Goal: Task Accomplishment & Management: Complete application form

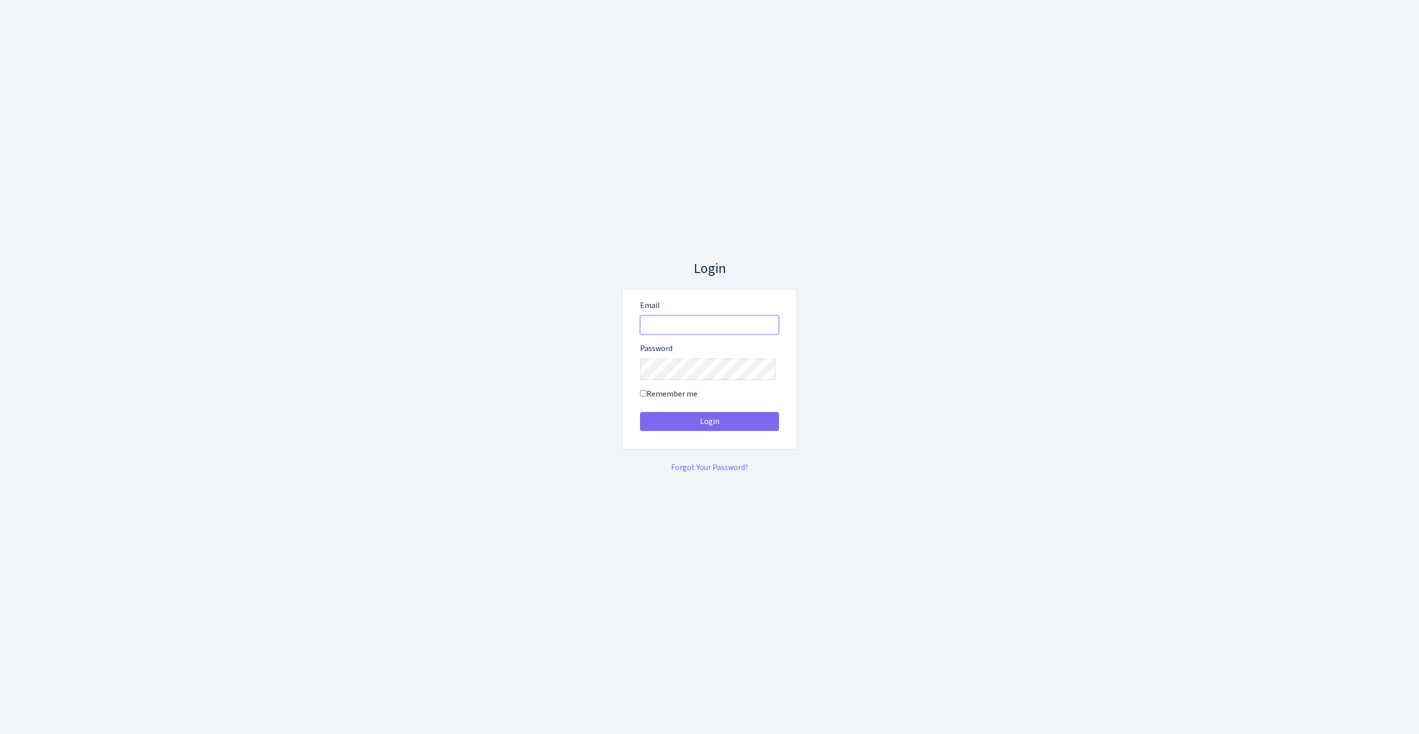
type input "[EMAIL_ADDRESS][DOMAIN_NAME]"
click at [709, 425] on button "Login" at bounding box center [709, 421] width 139 height 19
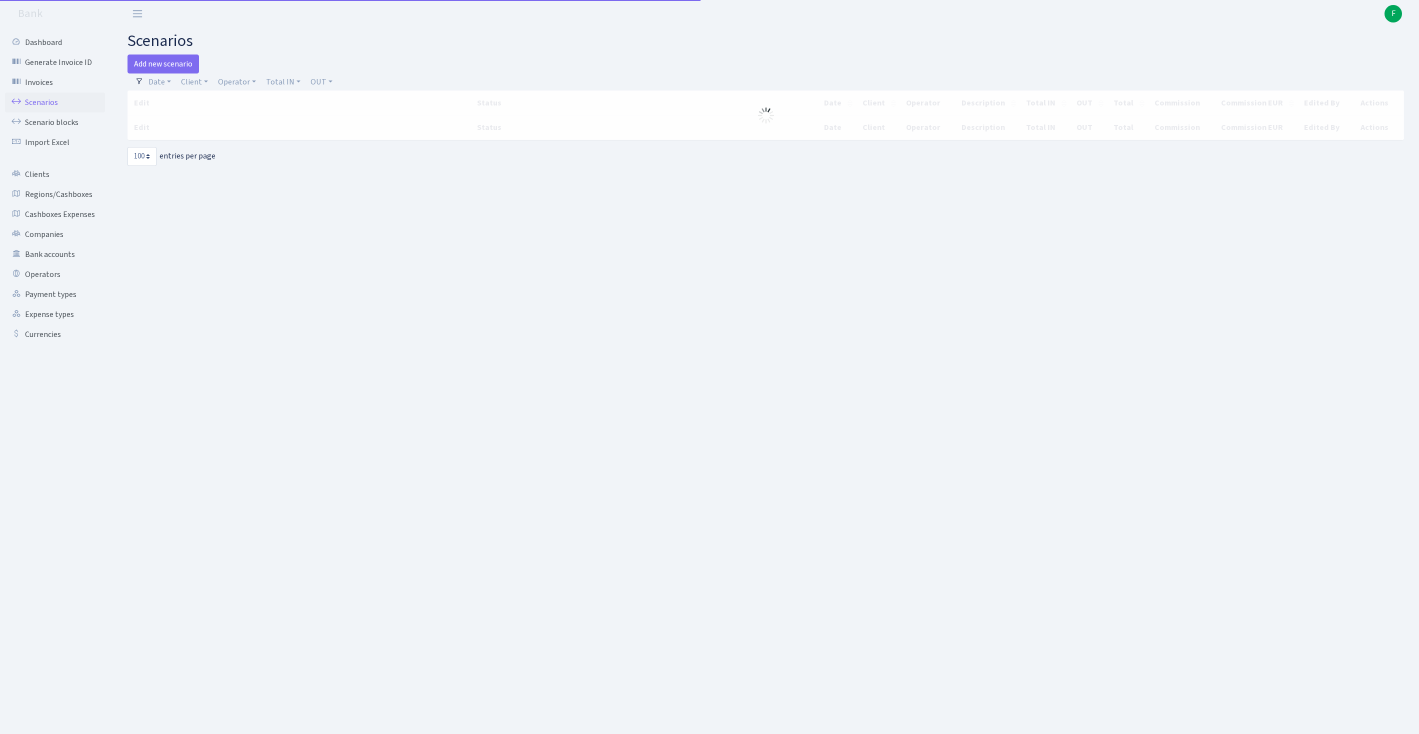
select select "100"
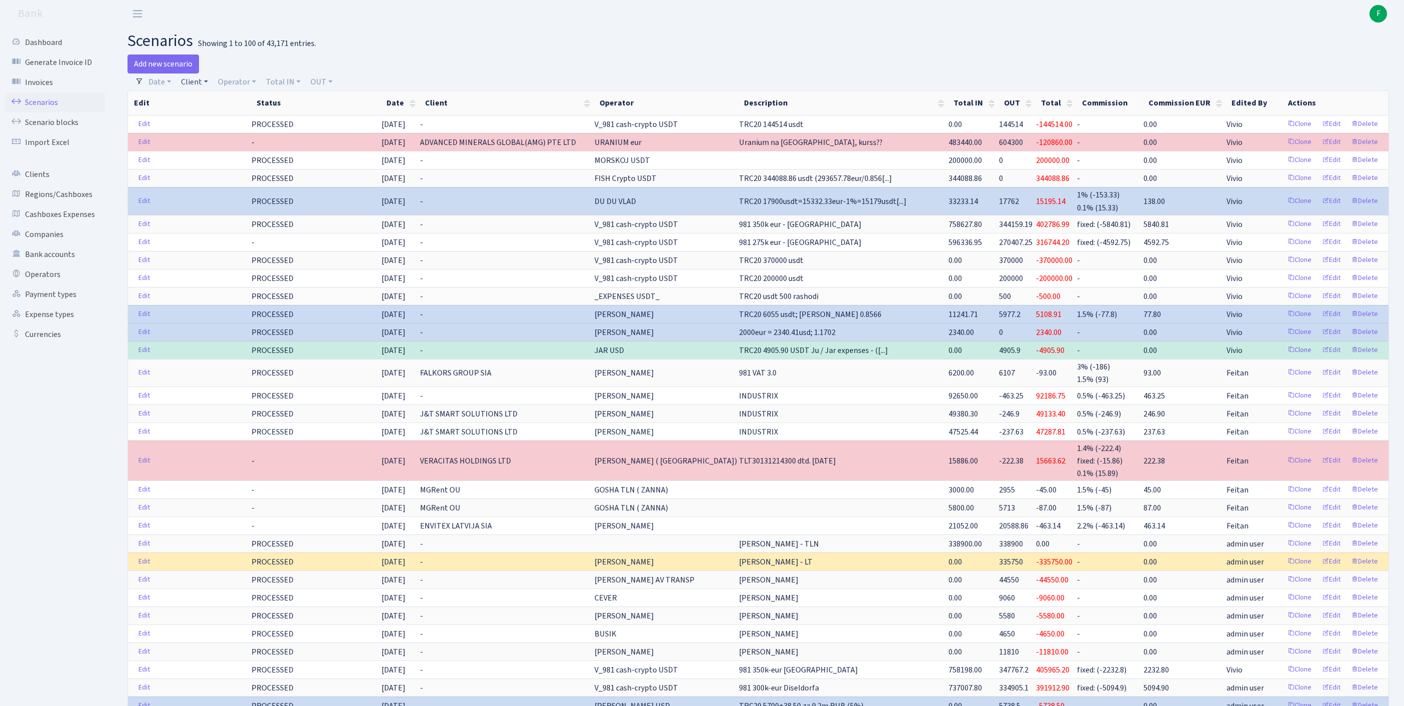
click at [202, 79] on link "Client" at bounding box center [194, 81] width 35 height 17
click at [225, 119] on input "search" at bounding box center [221, 117] width 83 height 15
type input "a"
click at [242, 85] on link "Operator" at bounding box center [237, 81] width 46 height 17
click at [267, 125] on input "search" at bounding box center [258, 117] width 83 height 15
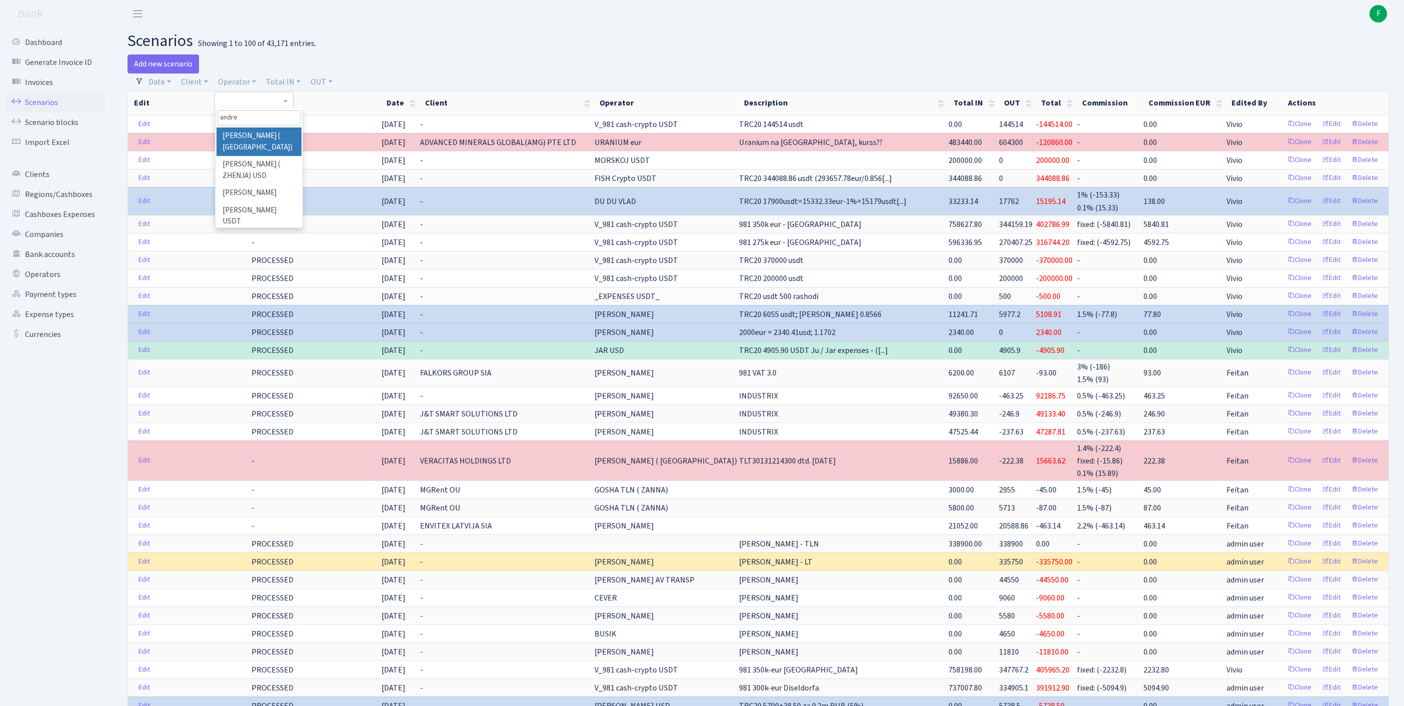
type input "andrej"
click at [271, 147] on li "[PERSON_NAME] ( [GEOGRAPHIC_DATA])" at bounding box center [258, 141] width 85 height 28
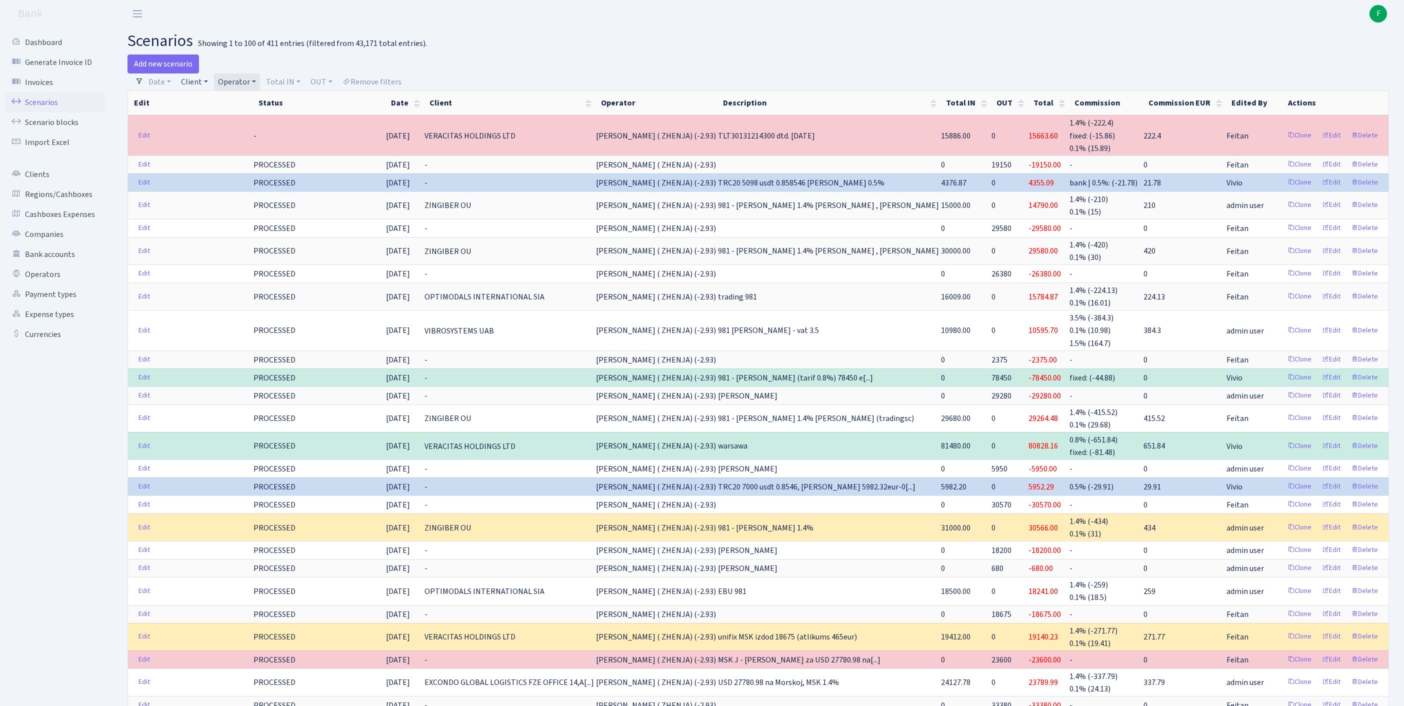
click at [204, 86] on link "Client" at bounding box center [194, 81] width 35 height 17
click at [218, 123] on input "search" at bounding box center [221, 117] width 83 height 15
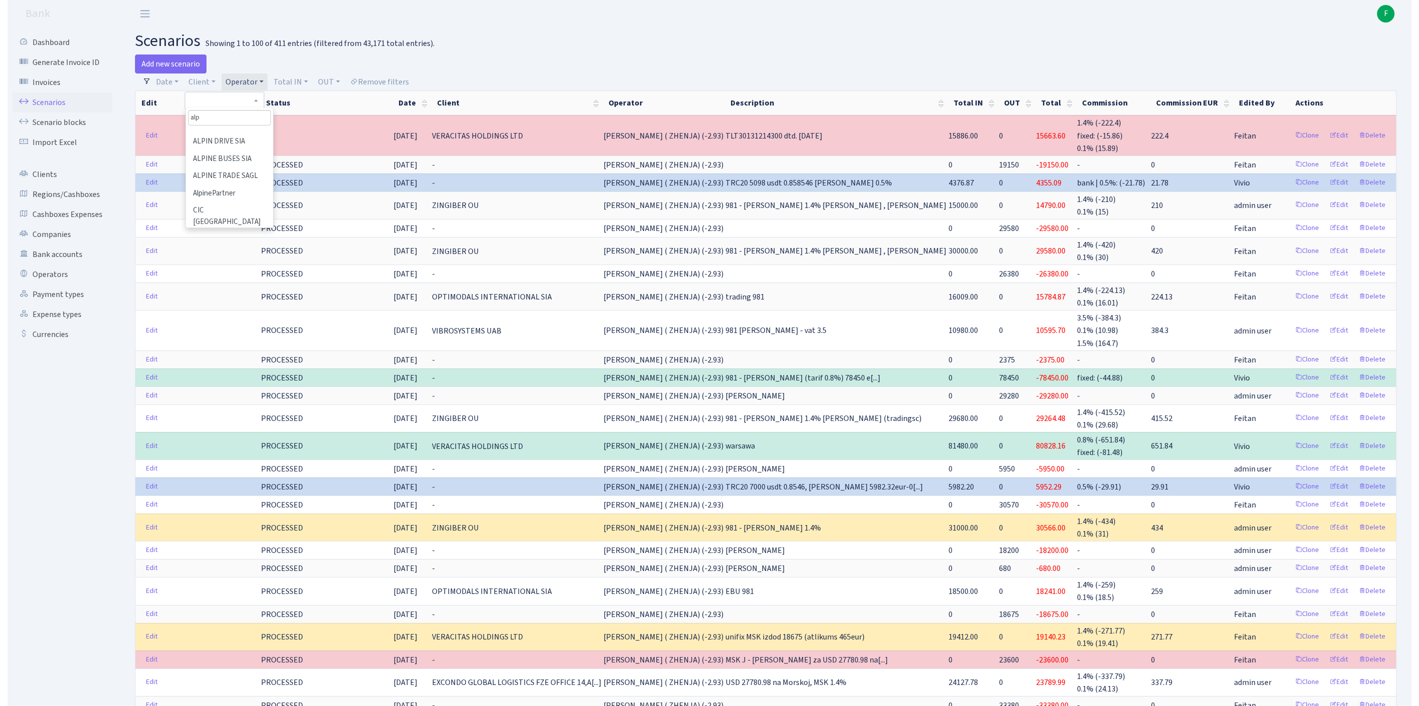
scroll to position [108, 0]
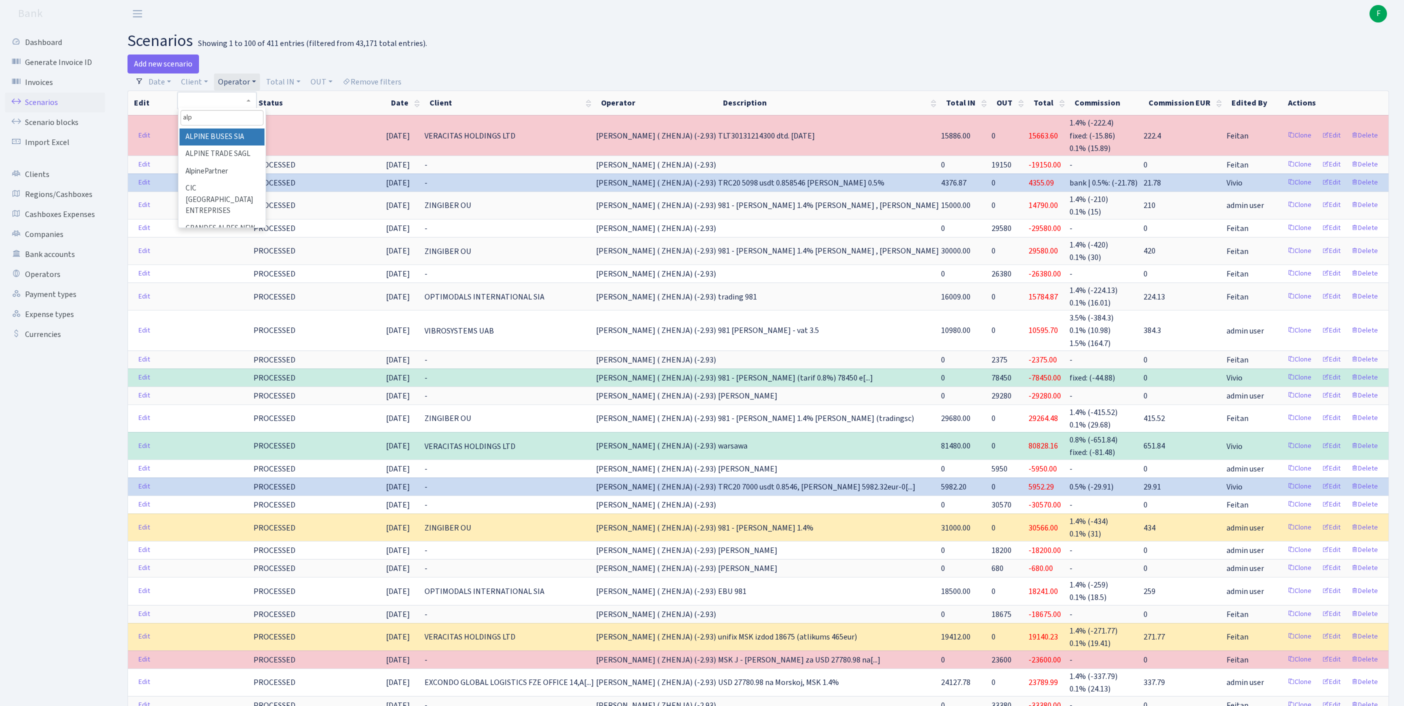
type input "alp"
click at [226, 146] on li "ALPINE BUSES SIA" at bounding box center [221, 136] width 85 height 17
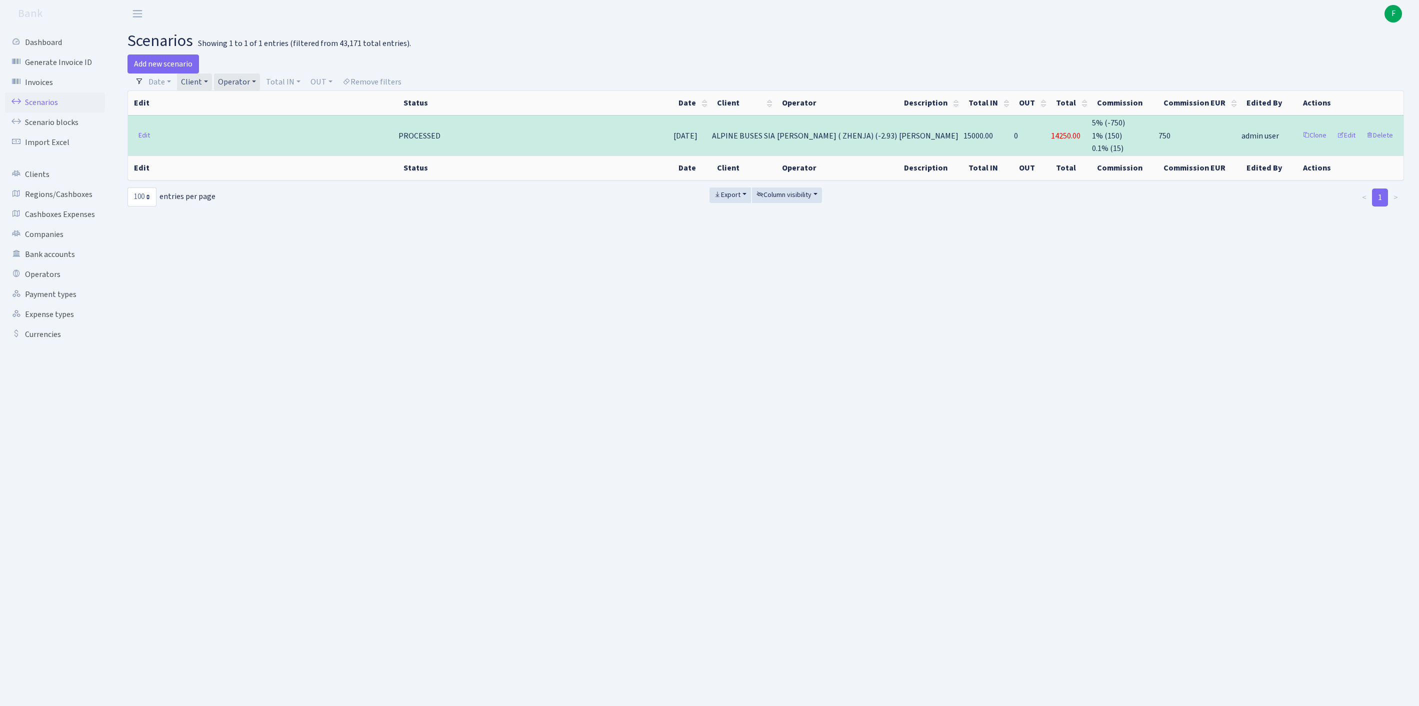
click at [212, 87] on link "Client" at bounding box center [194, 81] width 35 height 17
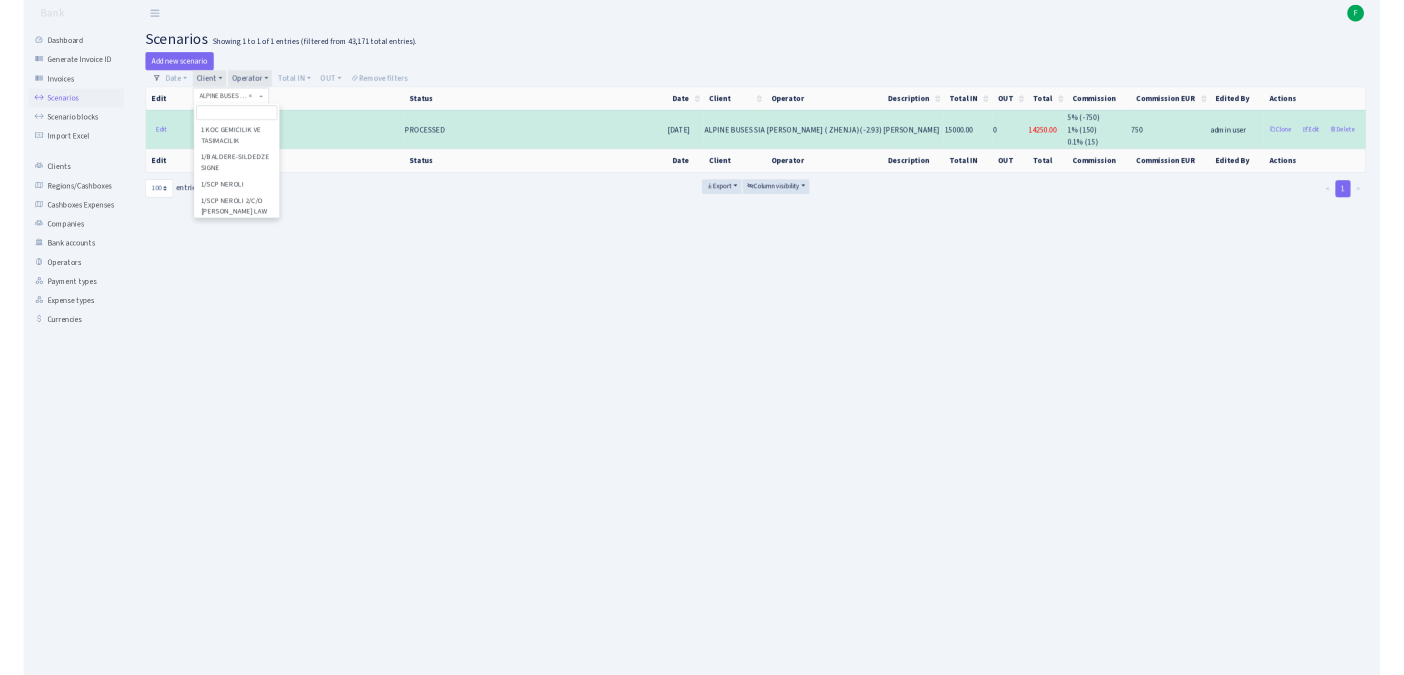
scroll to position [5039, 0]
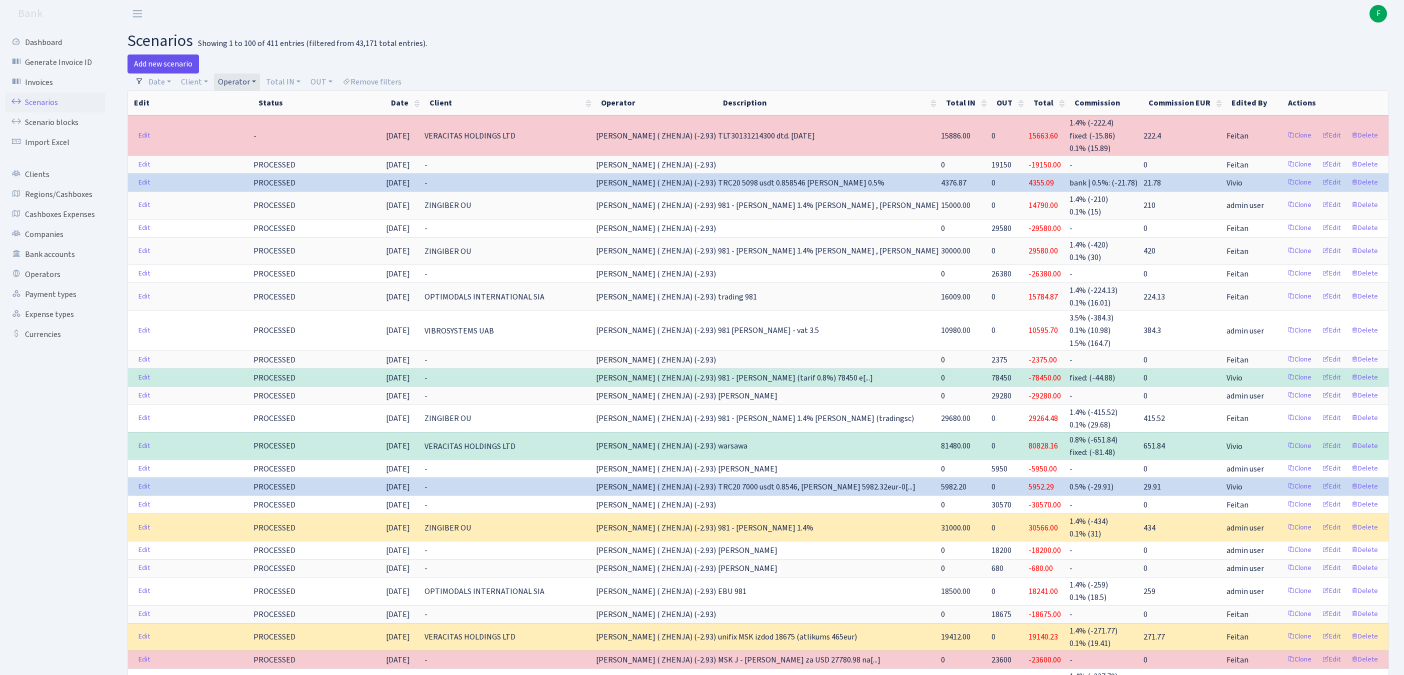
click at [167, 68] on link "Add new scenario" at bounding box center [162, 63] width 71 height 19
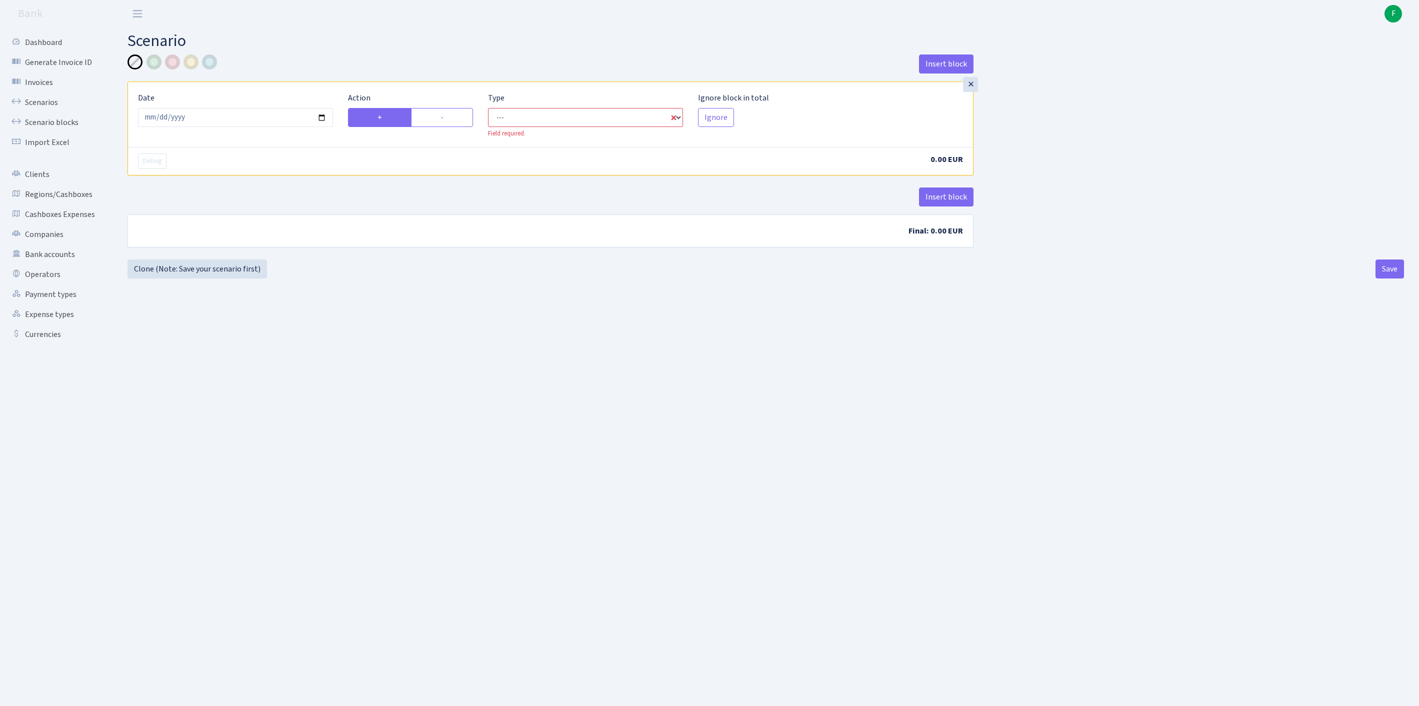
select select "in"
select select "1"
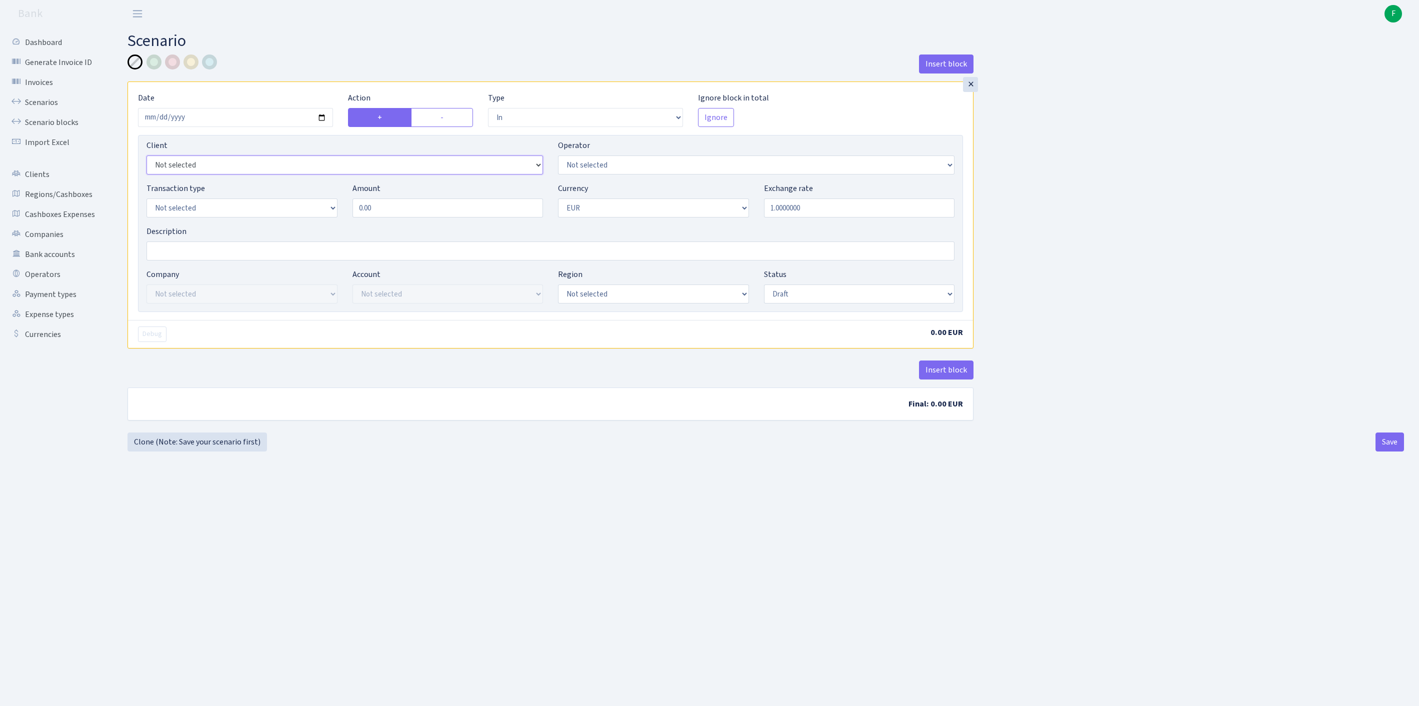
select select "1325"
select select "131"
select select "processed"
click at [939, 379] on button "Insert block" at bounding box center [946, 369] width 54 height 19
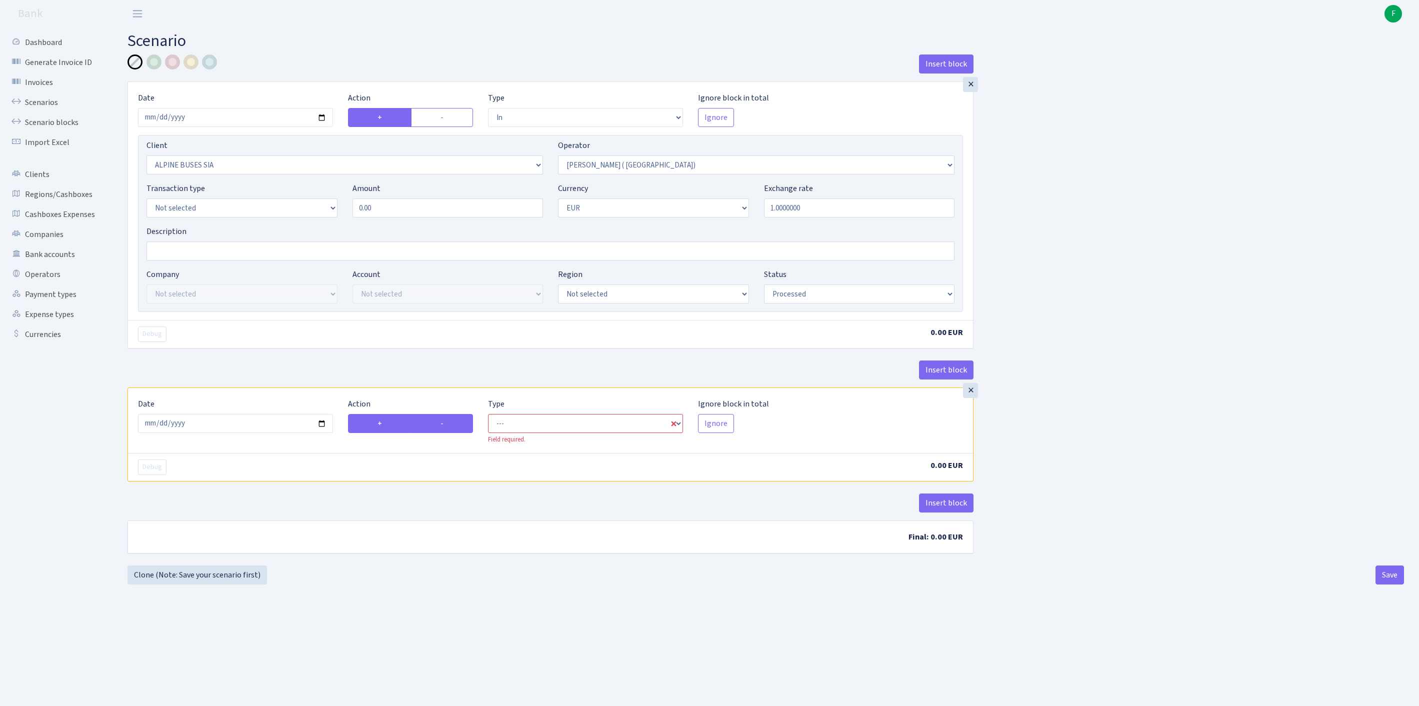
click at [433, 433] on label "-" at bounding box center [442, 423] width 62 height 19
click at [440, 424] on input "-" at bounding box center [443, 420] width 6 height 6
radio input "true"
radio input "false"
select select "commission"
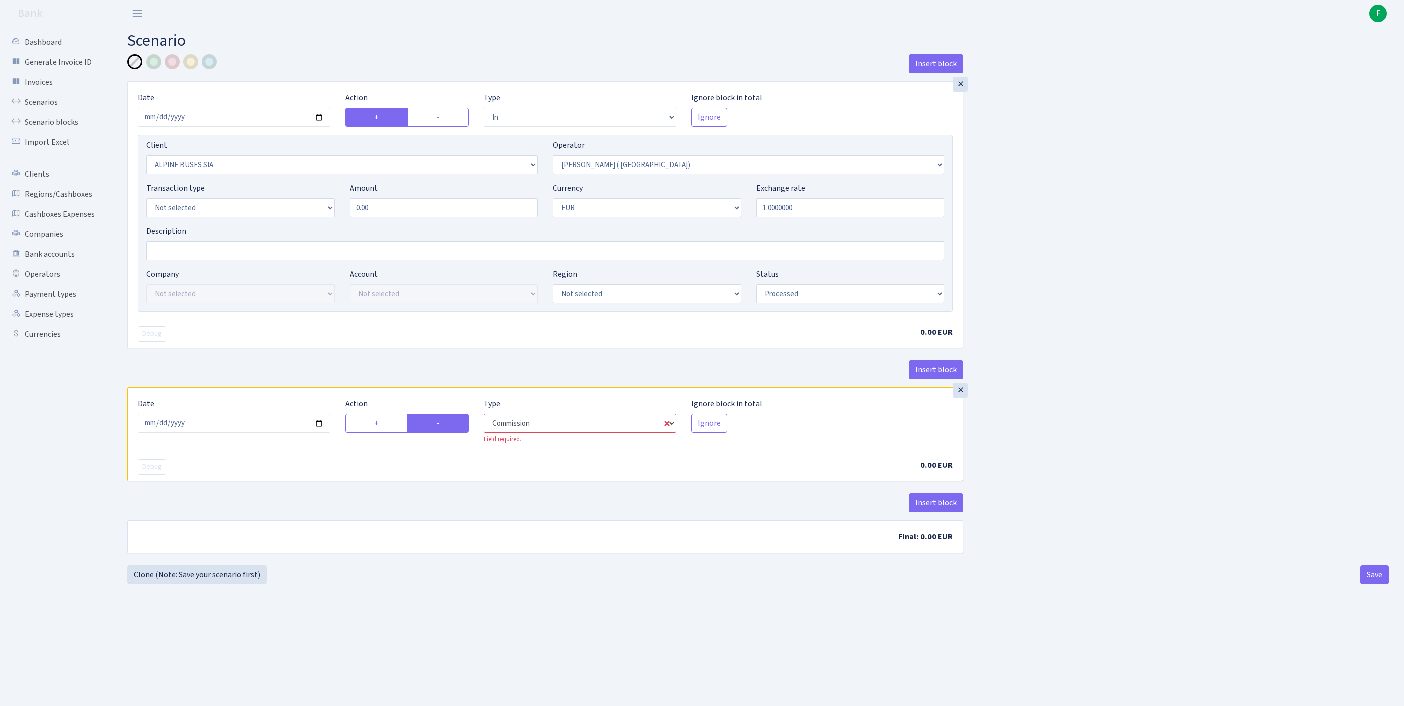
select select "131"
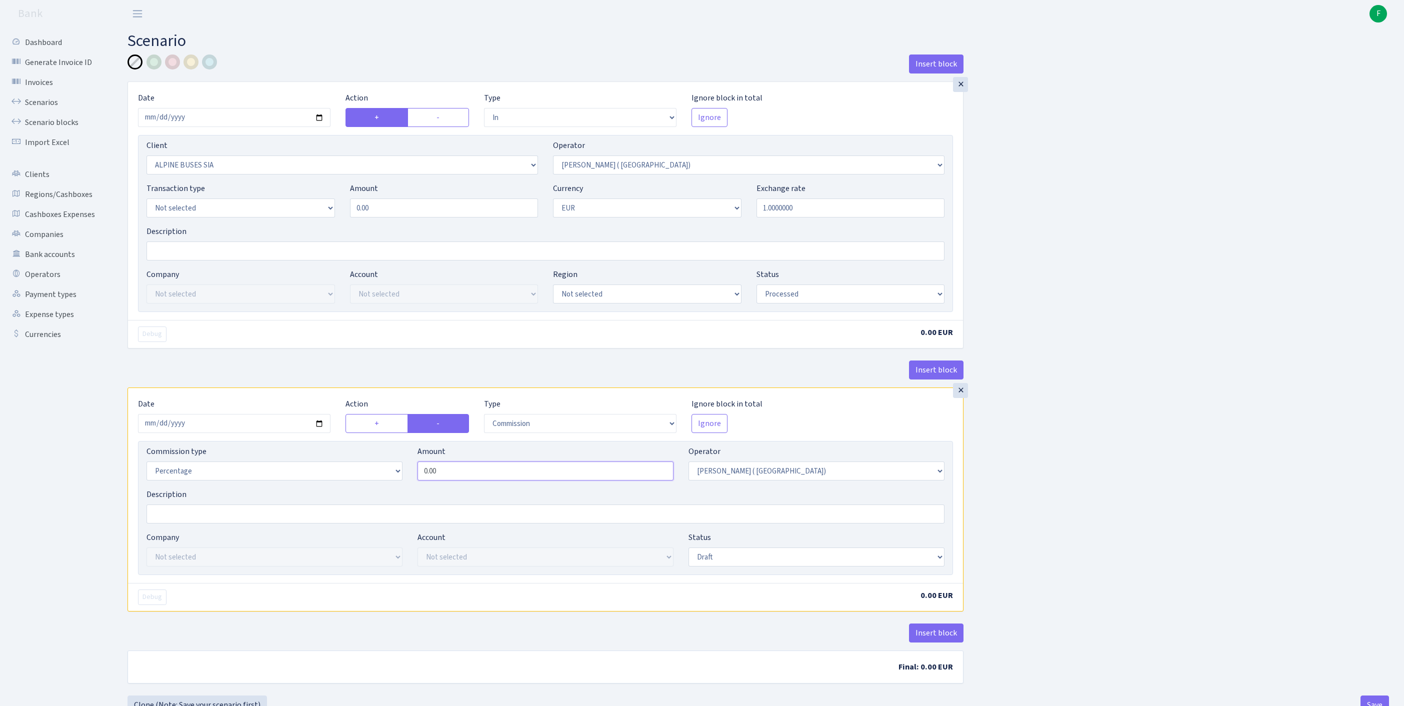
drag, startPoint x: 470, startPoint y: 528, endPoint x: 371, endPoint y: 529, distance: 99.0
click at [371, 488] on div "Commission type Percentage Fixed Bank Amount 0.00 Operator Not selected 981 981…" at bounding box center [545, 466] width 813 height 43
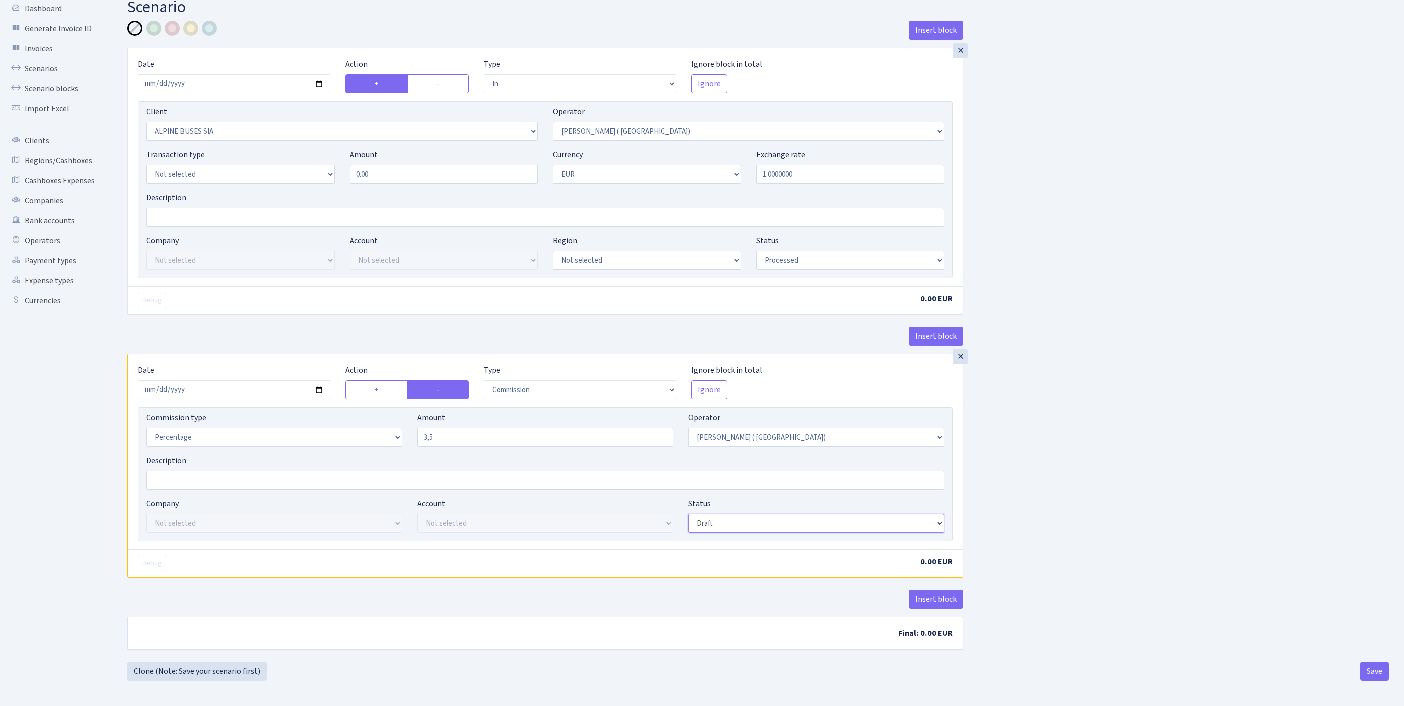
type input "35.00"
select select "processed"
click at [927, 590] on button "Insert block" at bounding box center [936, 599] width 54 height 19
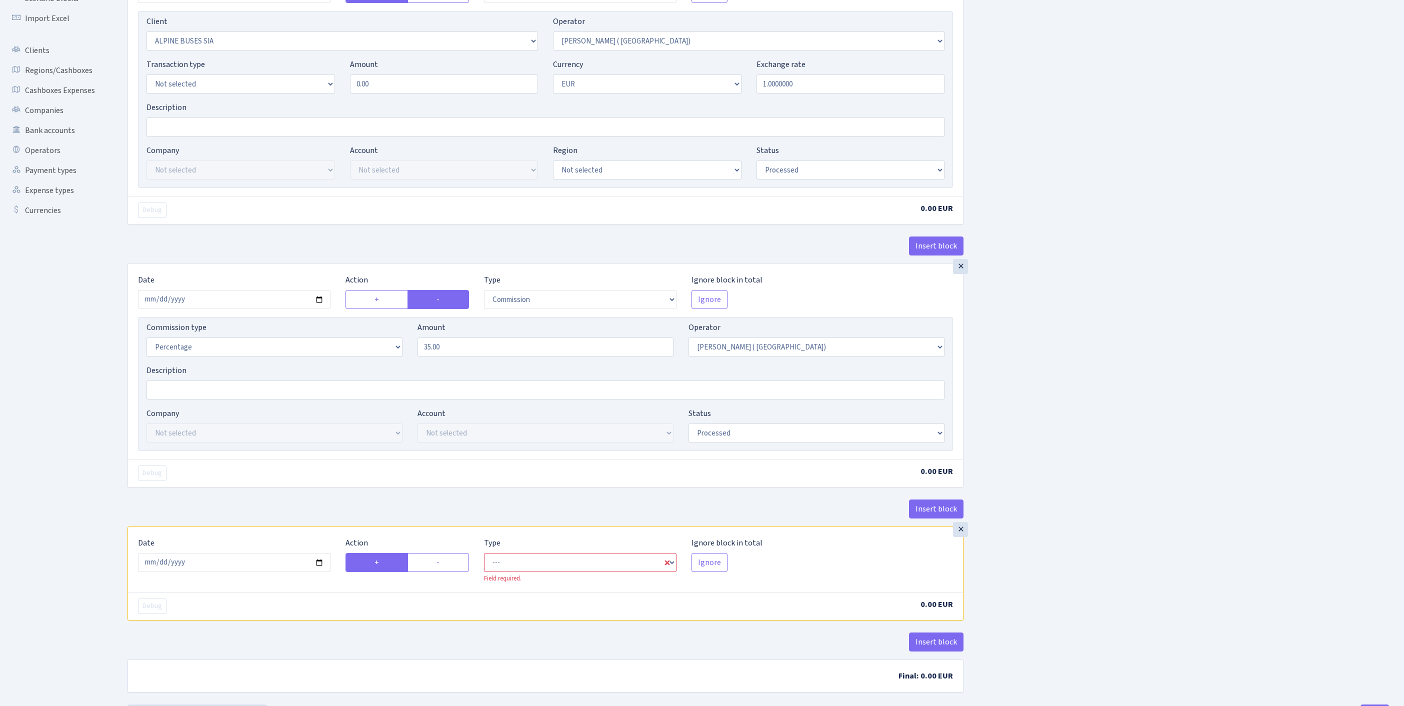
scroll to position [278, 0]
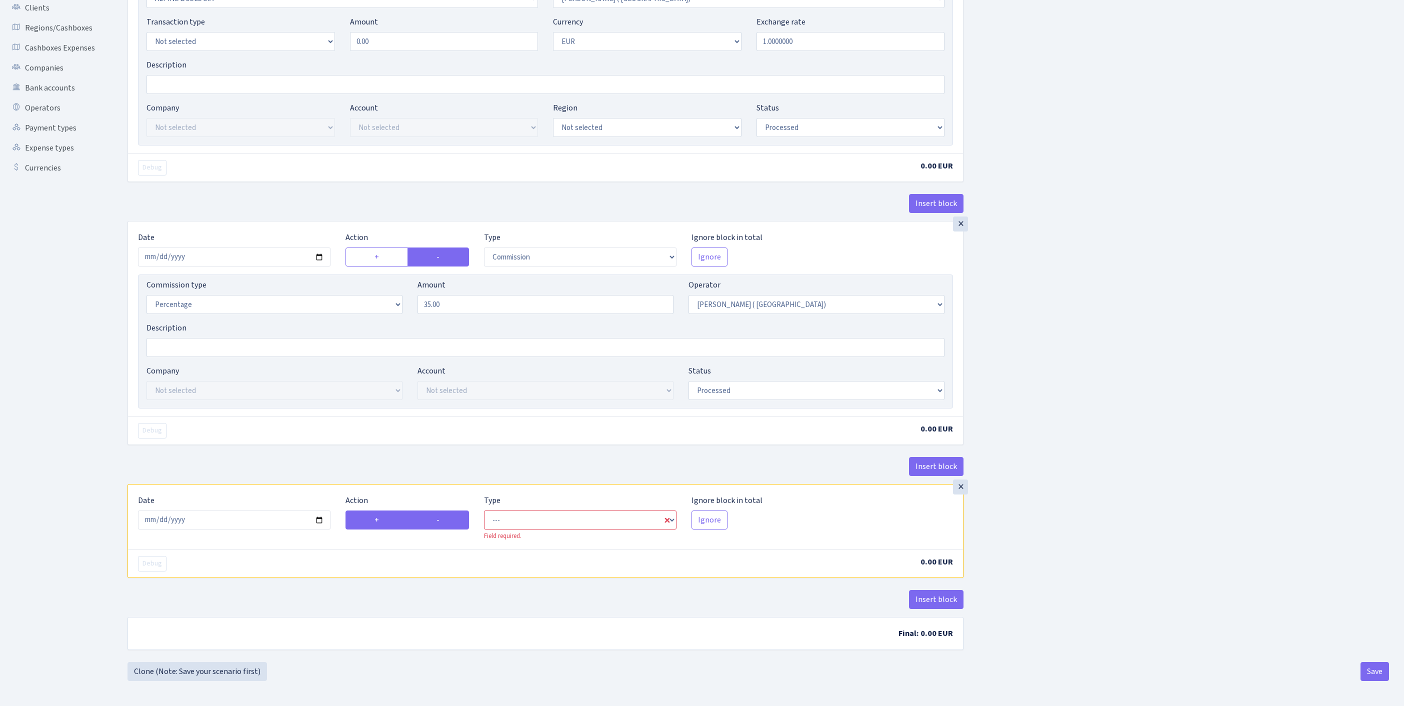
click at [456, 510] on label "-" at bounding box center [437, 519] width 61 height 19
click at [443, 514] on input "-" at bounding box center [439, 517] width 6 height 6
radio input "true"
radio input "false"
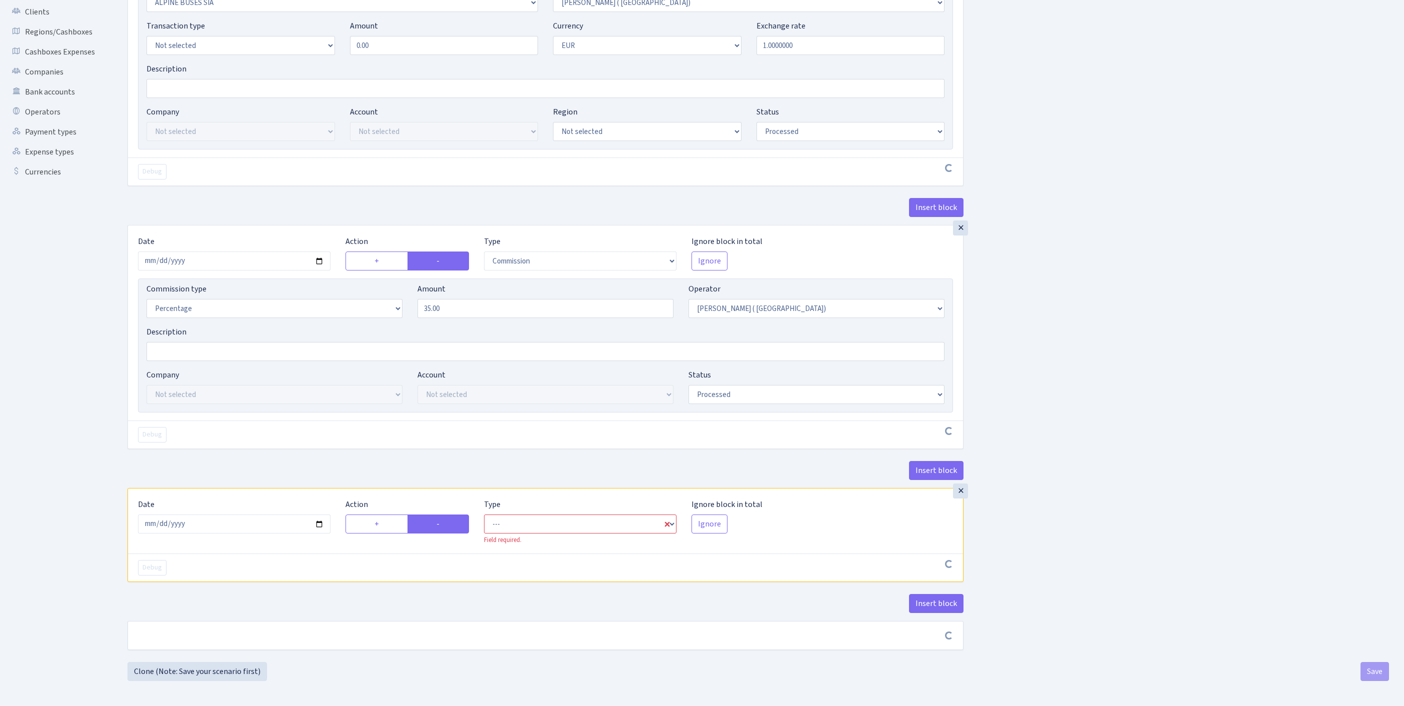
scroll to position [274, 0]
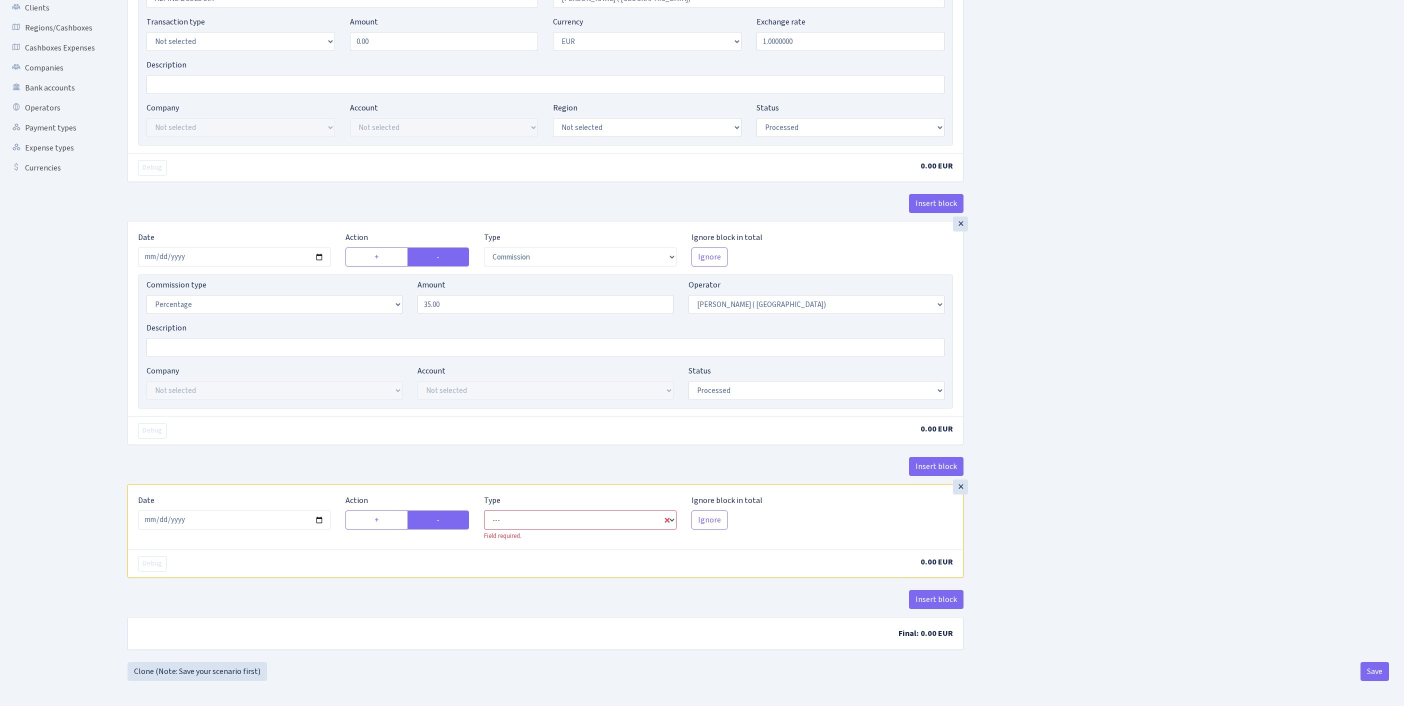
select select "out"
select select "131"
select select "1"
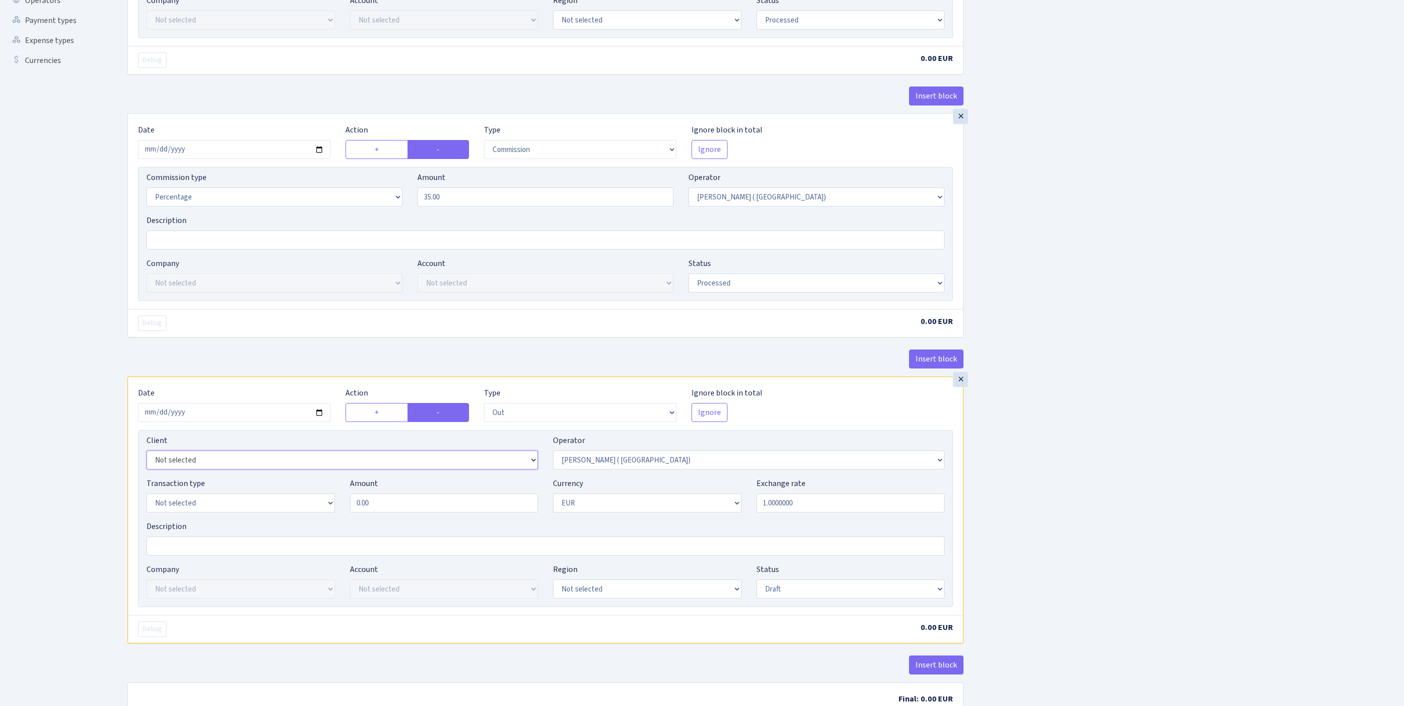
select select "2700"
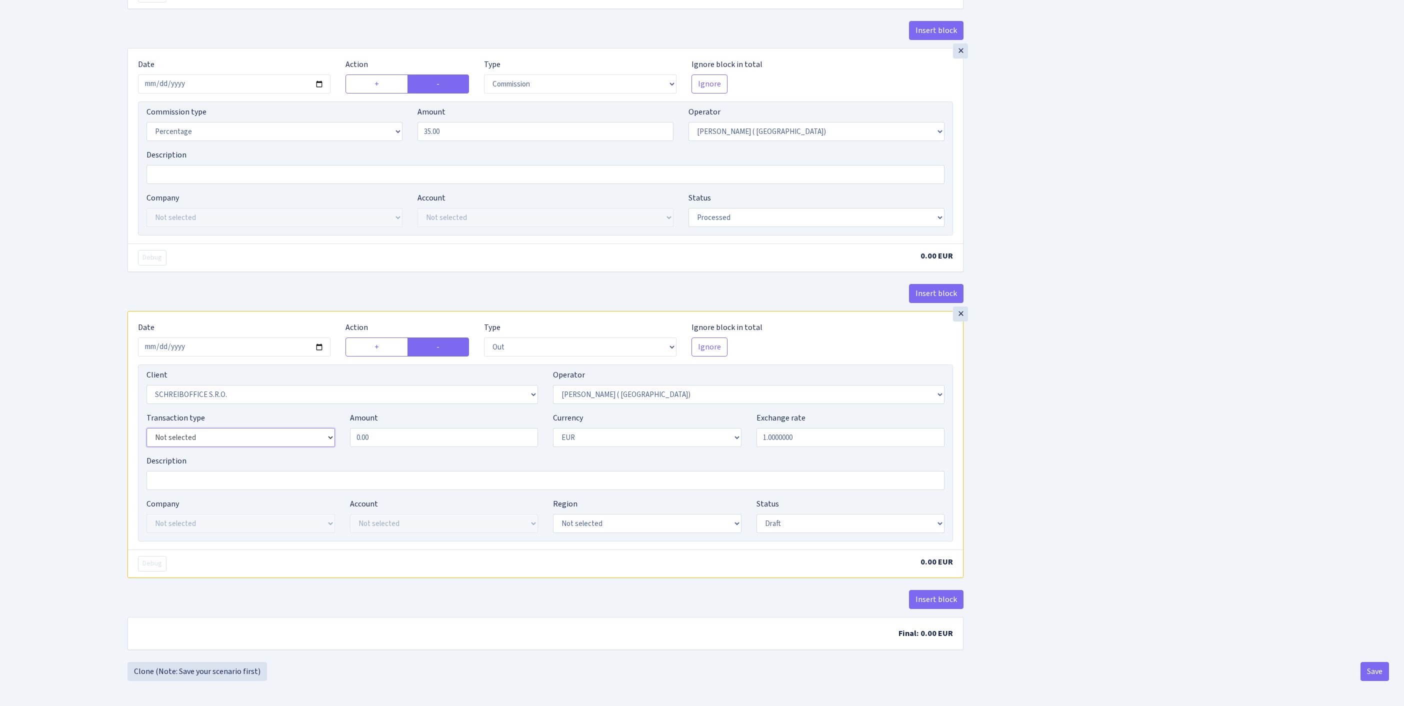
select select "8"
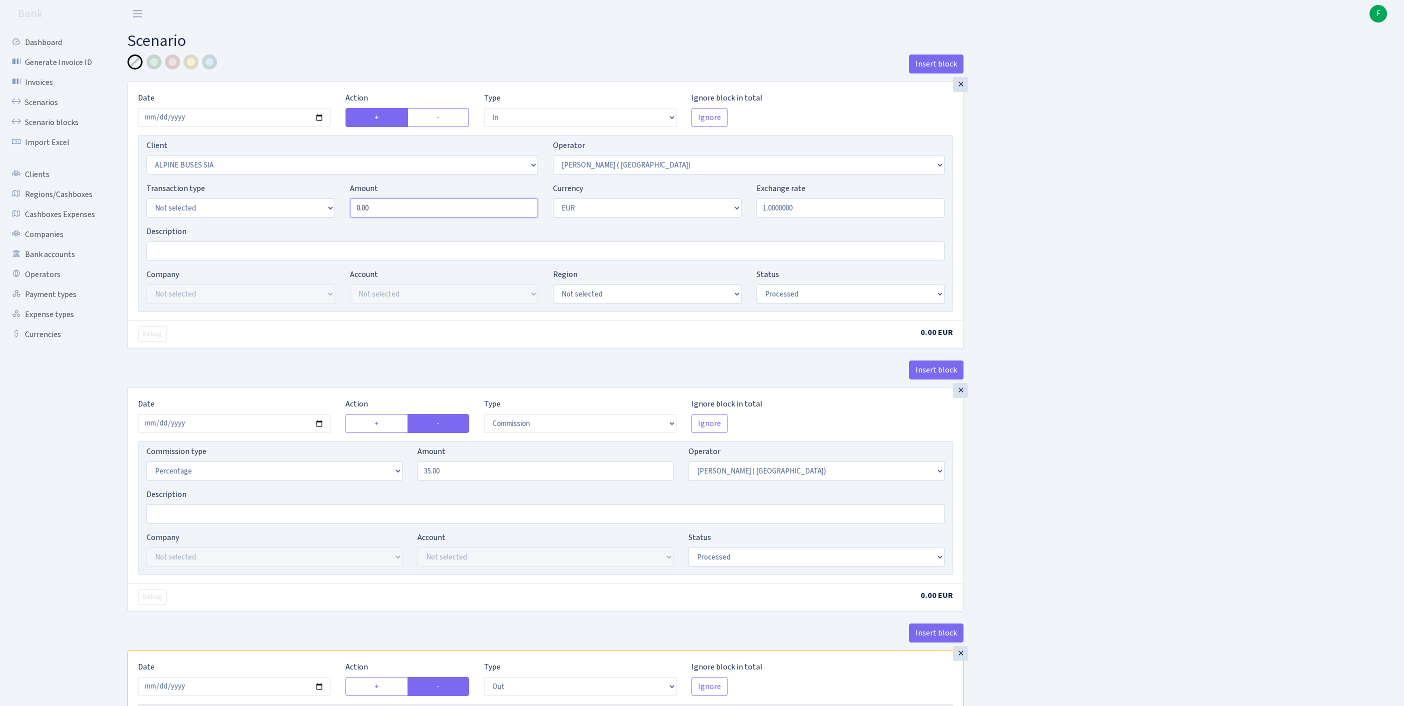
drag, startPoint x: 419, startPoint y: 225, endPoint x: 260, endPoint y: 221, distance: 159.0
click at [262, 221] on div "Transaction type Not selected 981 ELF FISH crypto GIRT IVO dekl MM-BALTIC eur U…" at bounding box center [545, 203] width 813 height 43
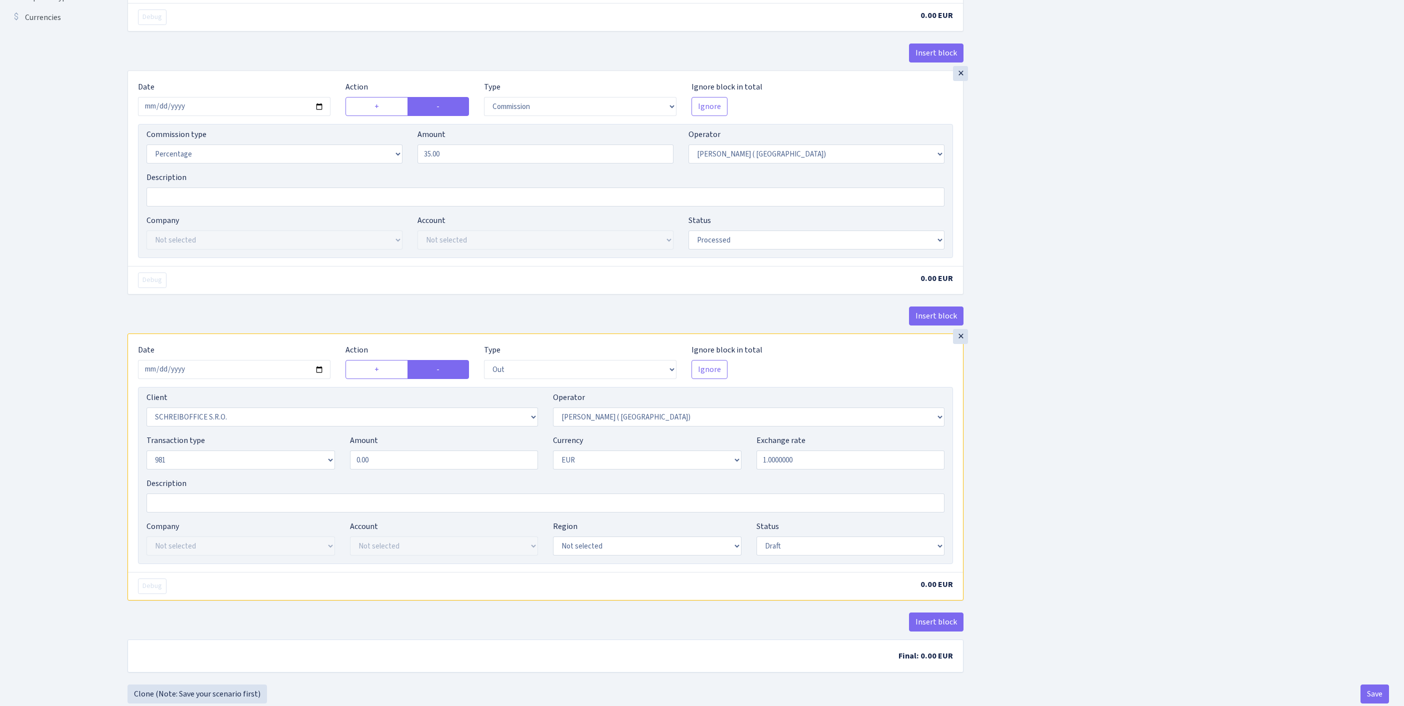
scroll to position [342, 0]
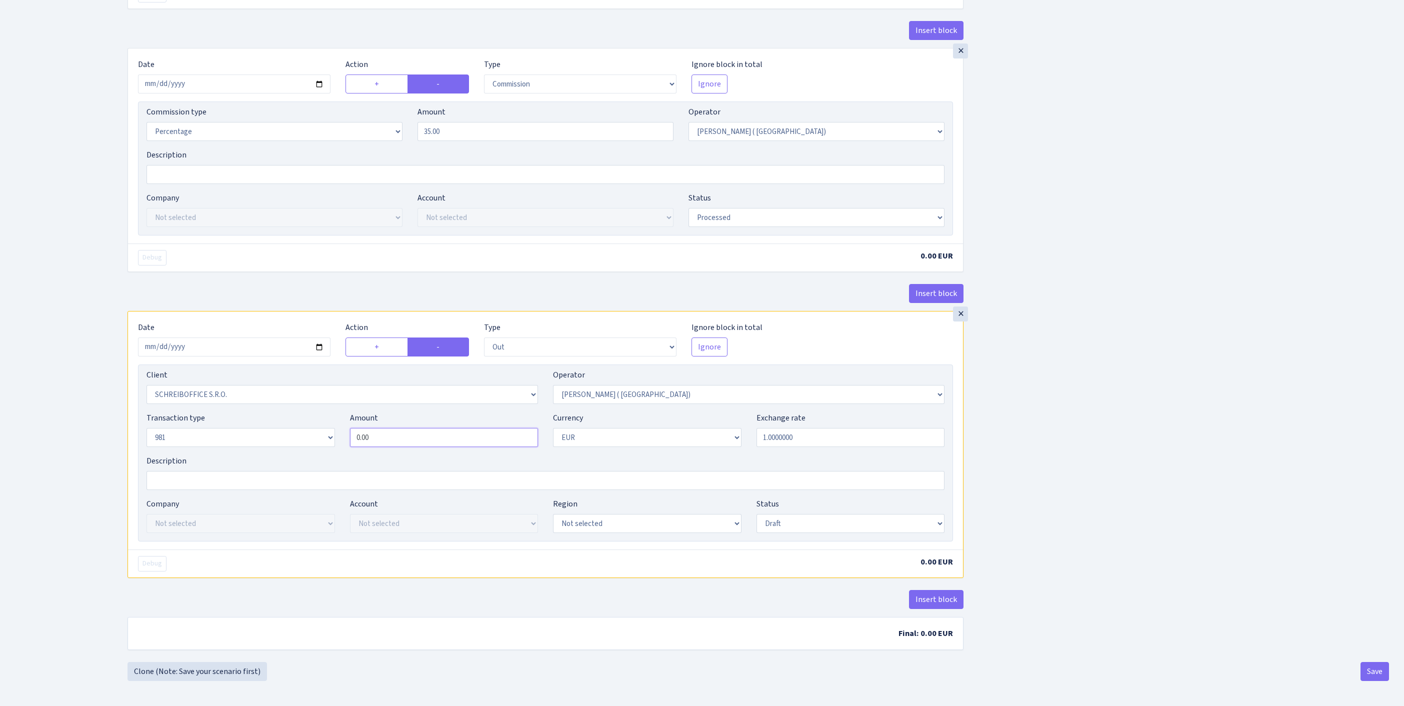
type input "4,000.00"
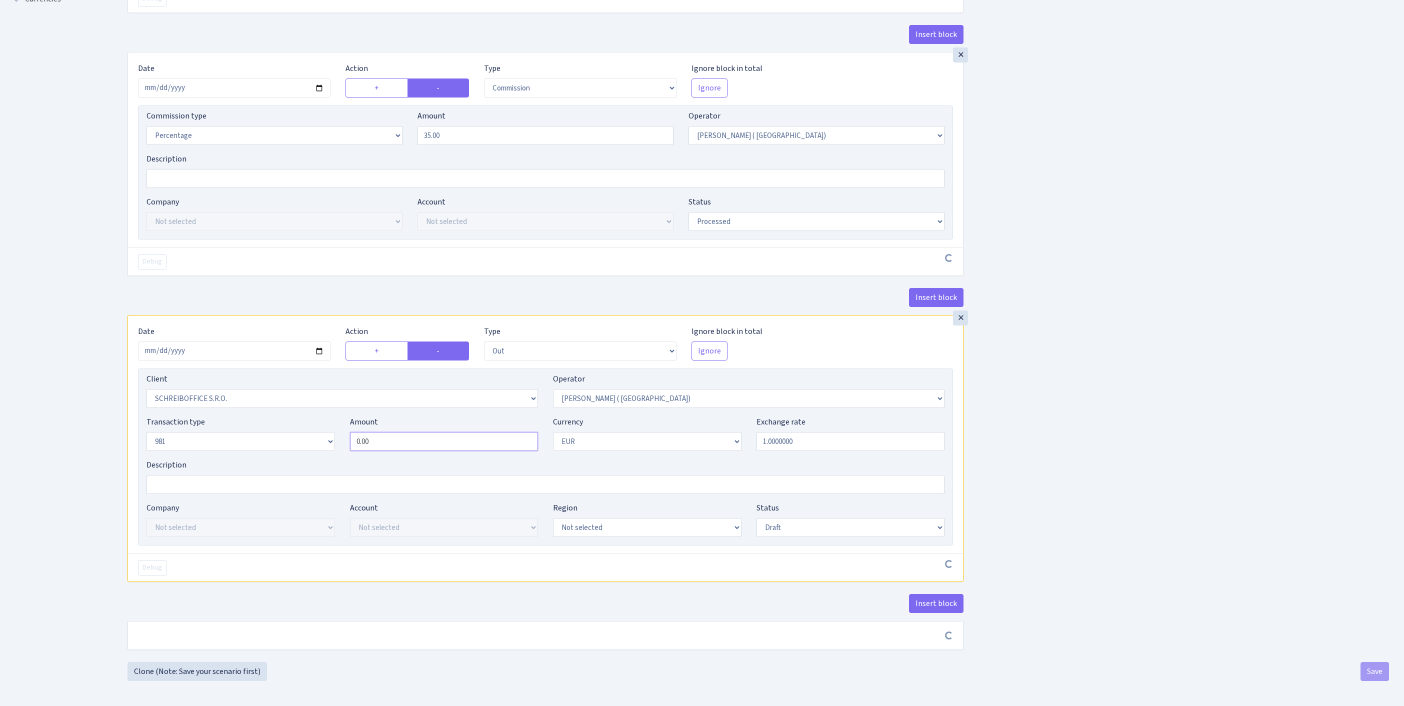
drag, startPoint x: 424, startPoint y: 530, endPoint x: 276, endPoint y: 504, distance: 150.3
click at [276, 459] on div "Transaction type Not selected 981 ELF FISH crypto GIRT IVO dekl MM-BALTIC eur U…" at bounding box center [545, 437] width 813 height 43
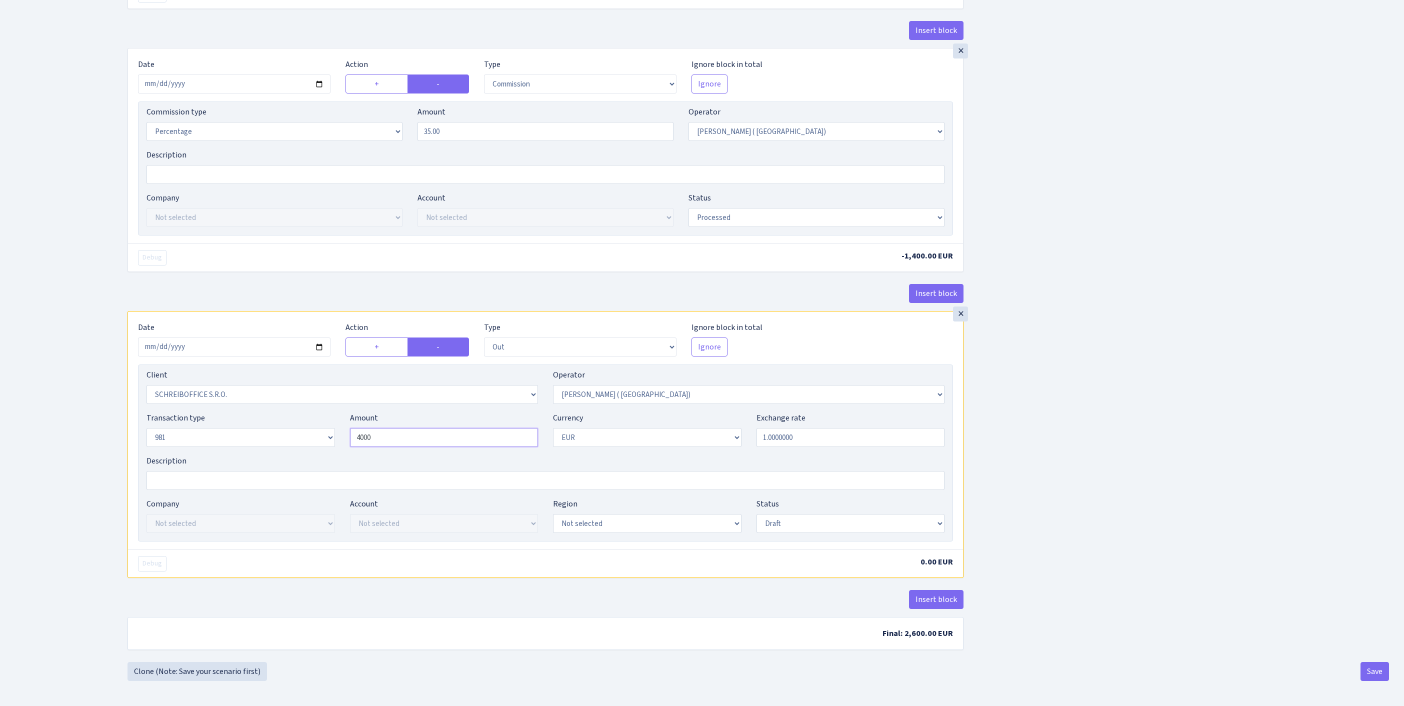
scroll to position [470, 0]
type input "4,000.00"
select select "processed"
click at [929, 593] on button "Insert block" at bounding box center [936, 599] width 54 height 19
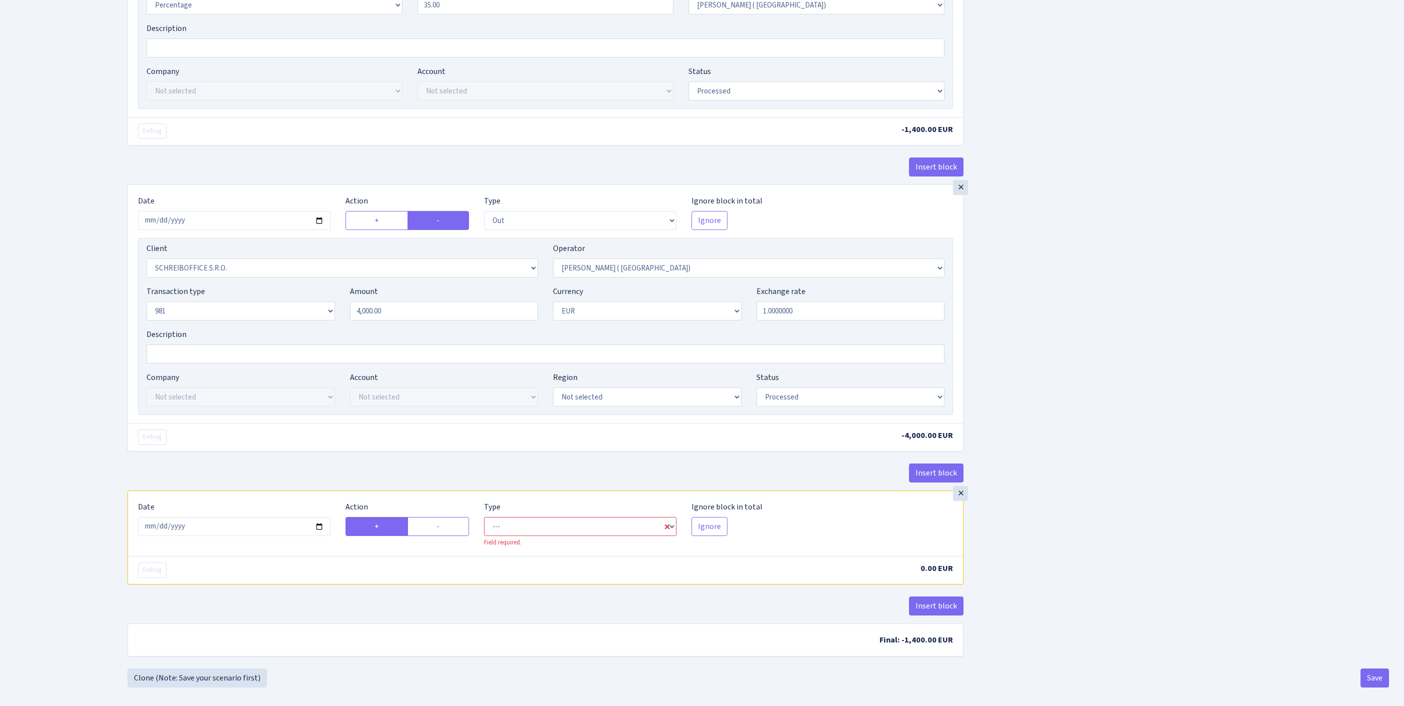
scroll to position [625, 0]
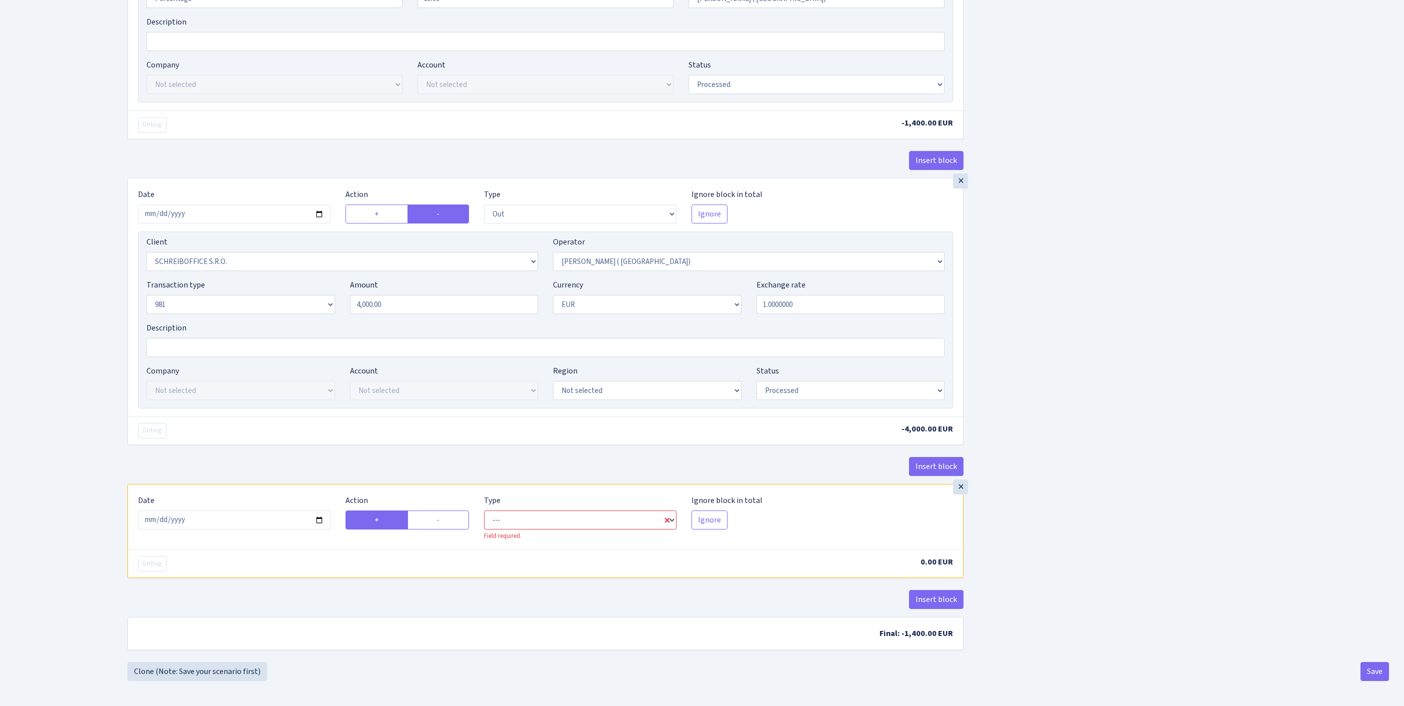
select select "commission"
select select "131"
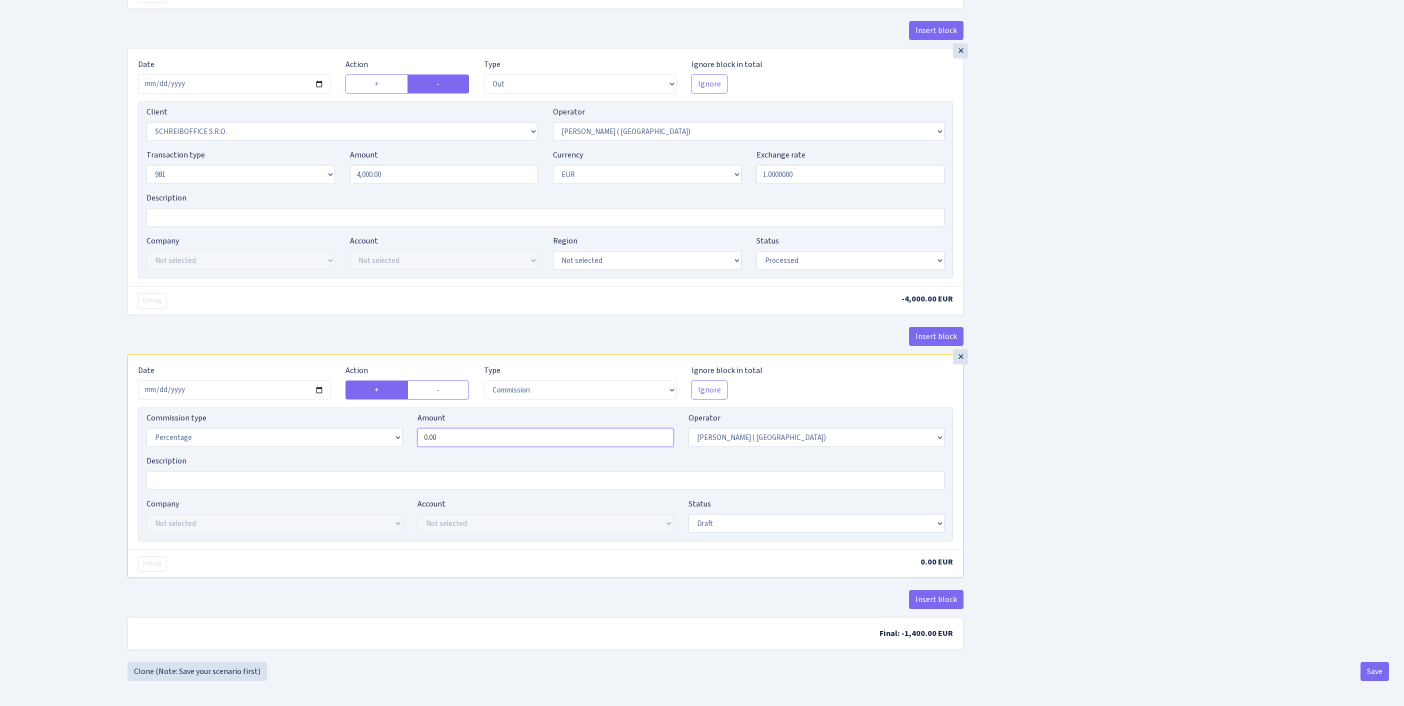
drag, startPoint x: 525, startPoint y: 555, endPoint x: 381, endPoint y: 529, distance: 146.3
click at [382, 455] on div "Commission type Percentage Fixed Bank Amount 0.00 Operator Not selected 981 981…" at bounding box center [545, 433] width 813 height 43
type input "1.00"
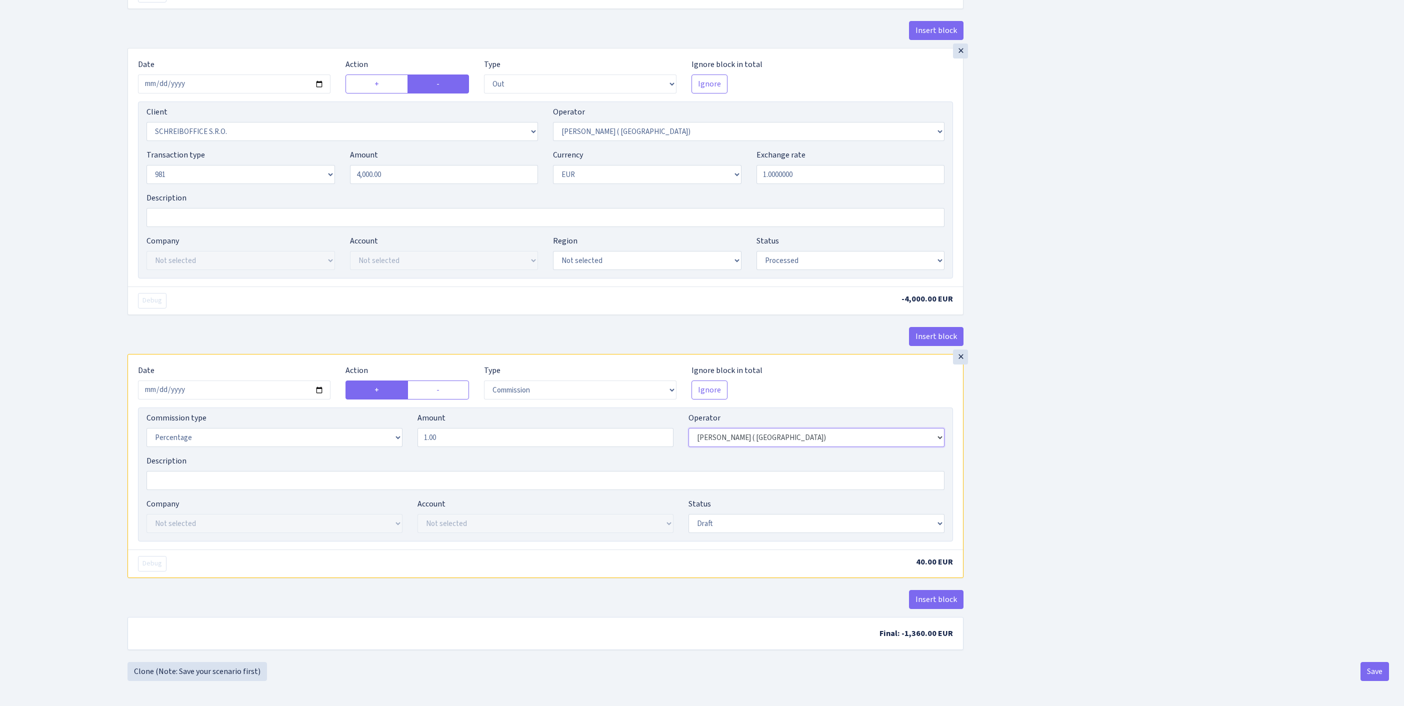
select select "61"
select select "processed"
click at [1370, 678] on button "Save" at bounding box center [1374, 671] width 28 height 19
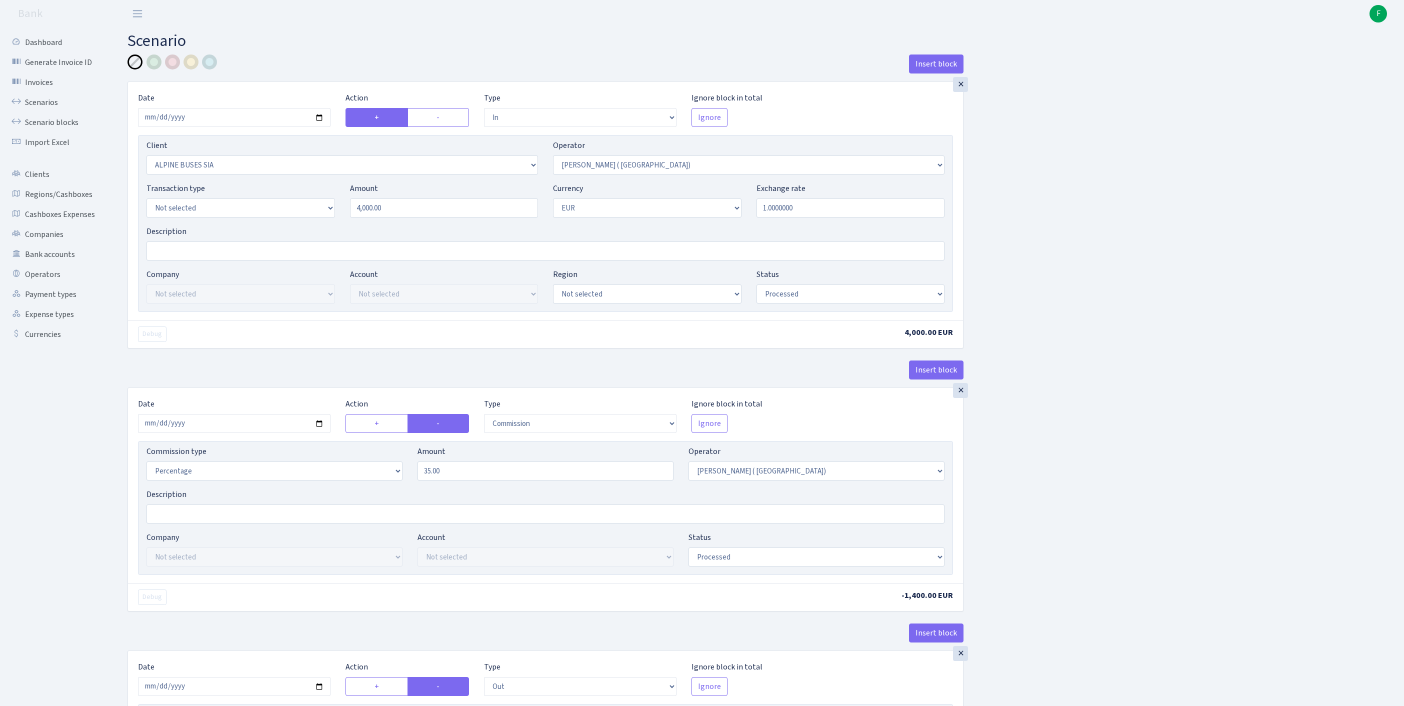
select select "in"
select select "1325"
select select "131"
select select "1"
select select "processed"
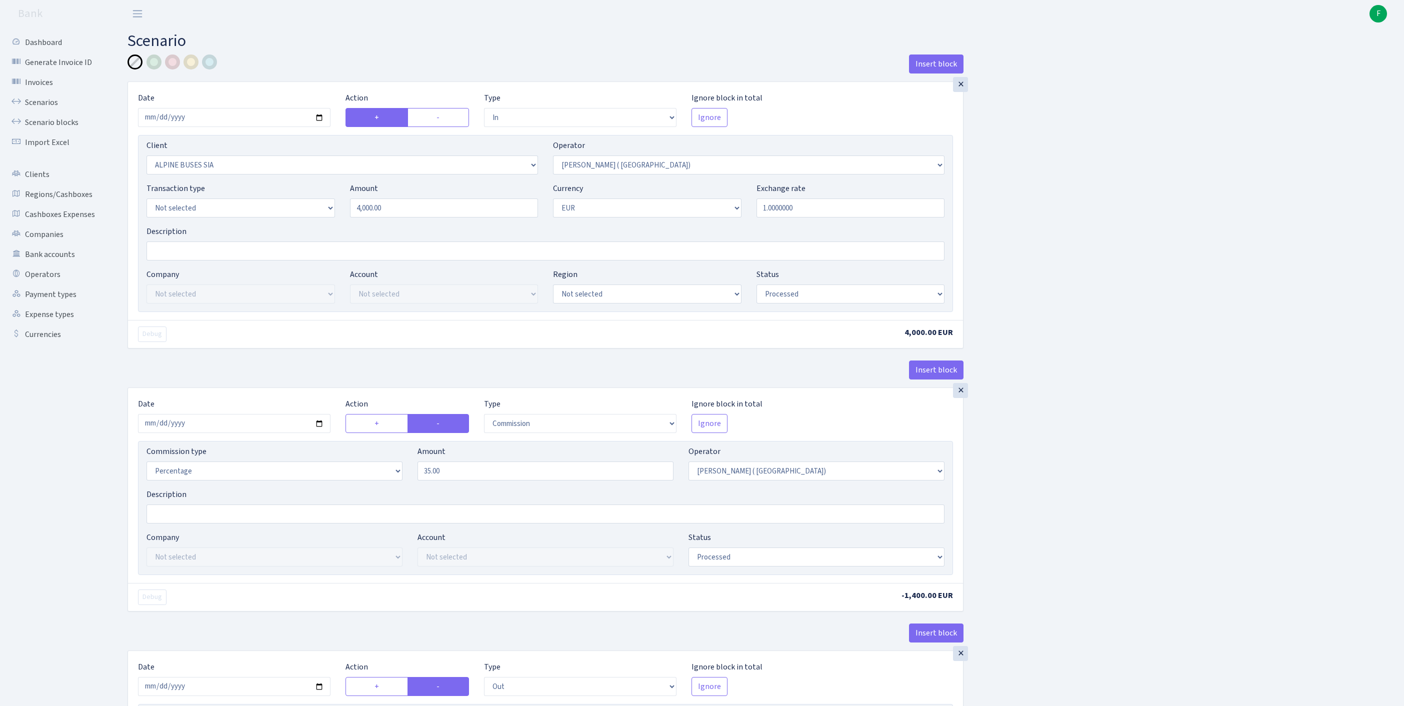
select select "commission"
select select "131"
select select "processed"
select select "out"
select select "2700"
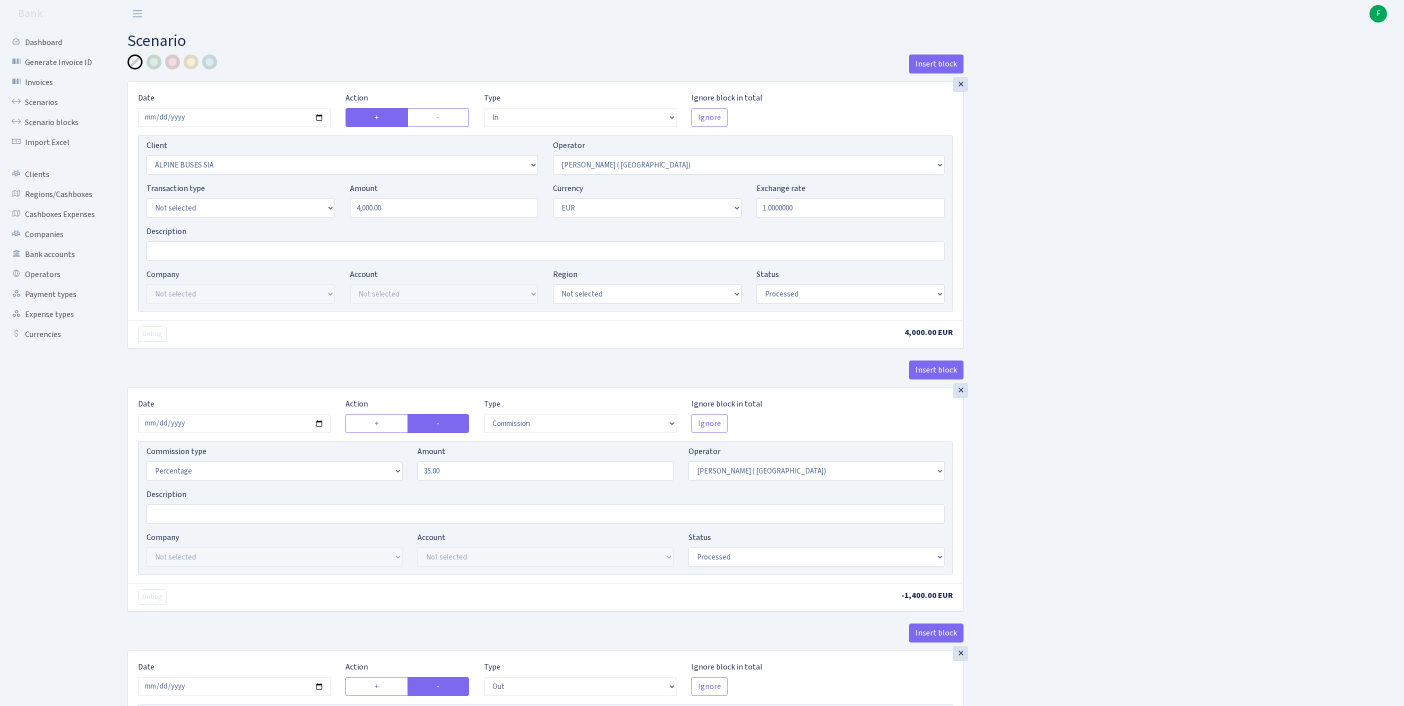
select select "131"
select select "8"
select select "1"
select select "processed"
select select "commission"
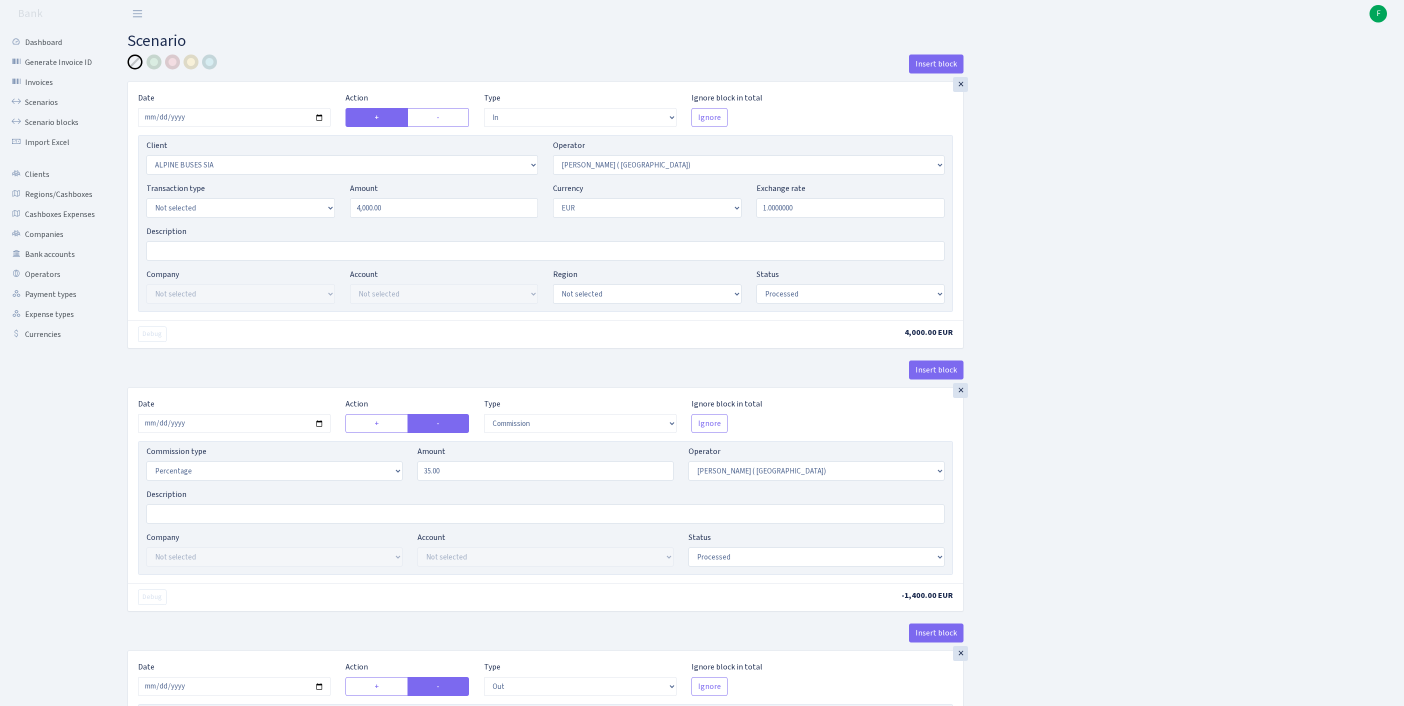
select select "61"
select select "processed"
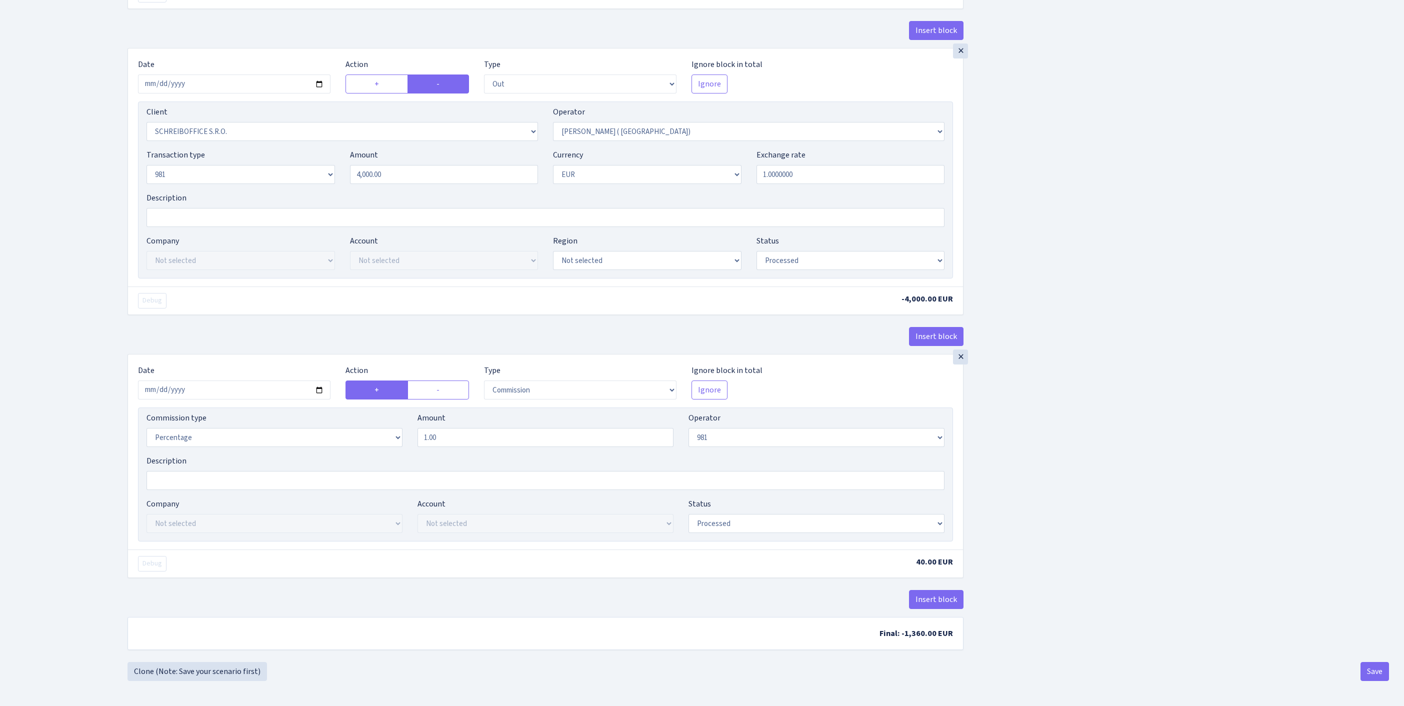
scroll to position [769, 0]
click at [1368, 667] on button "Save" at bounding box center [1374, 671] width 28 height 19
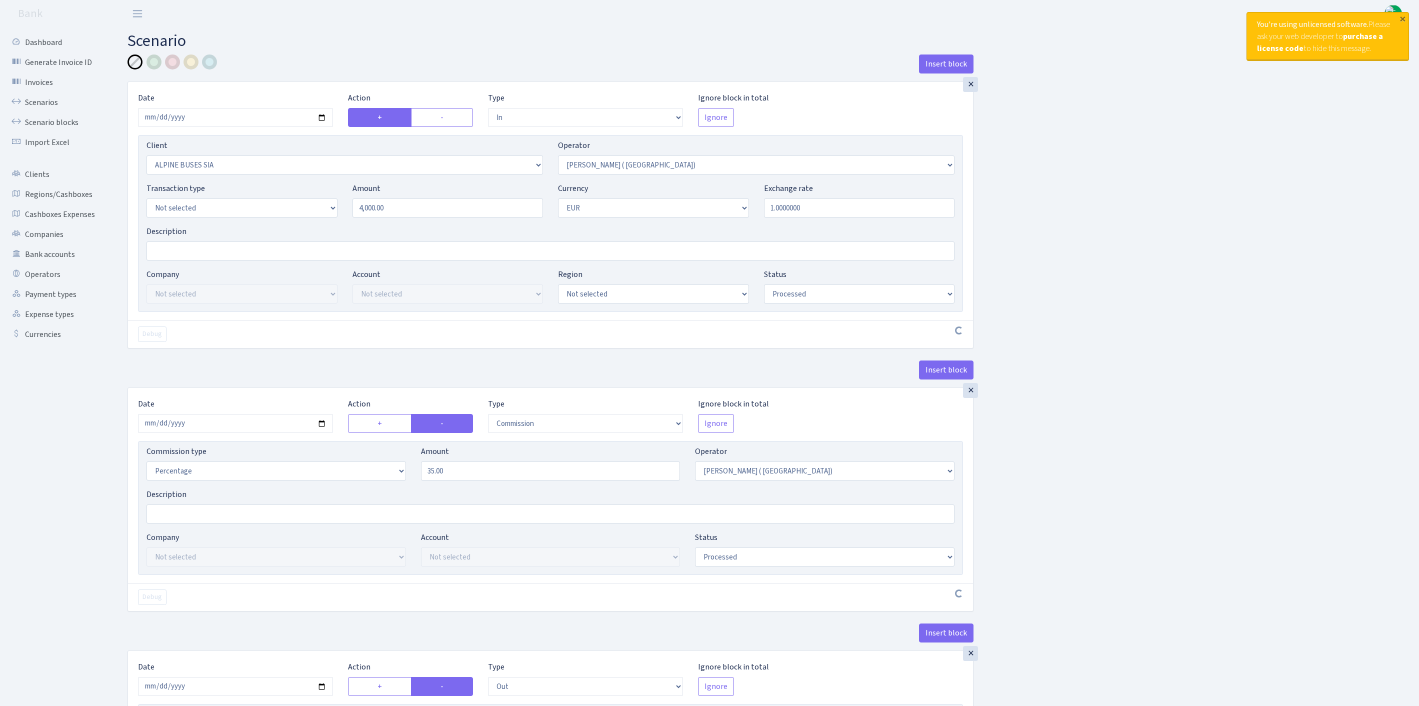
select select "in"
select select "1325"
select select "131"
select select "1"
select select "processed"
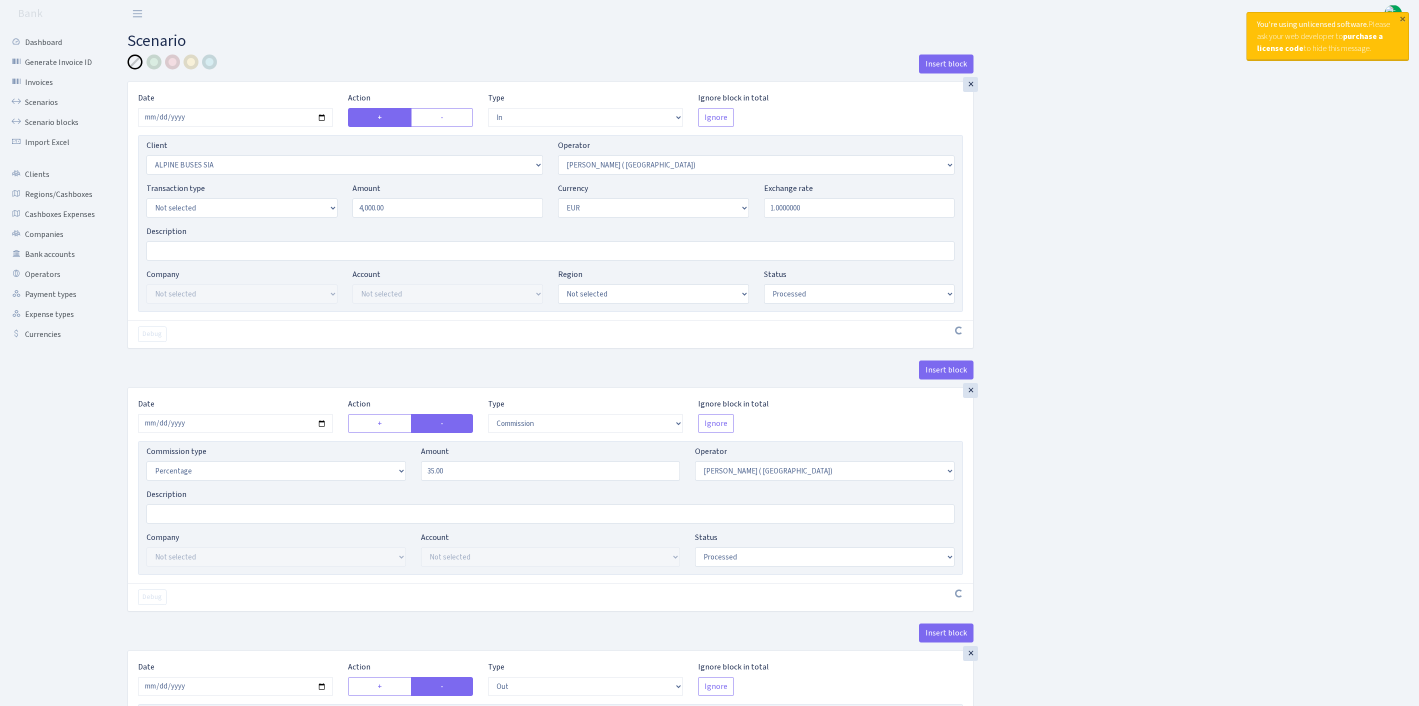
select select "commission"
select select "131"
select select "processed"
select select "out"
select select "2700"
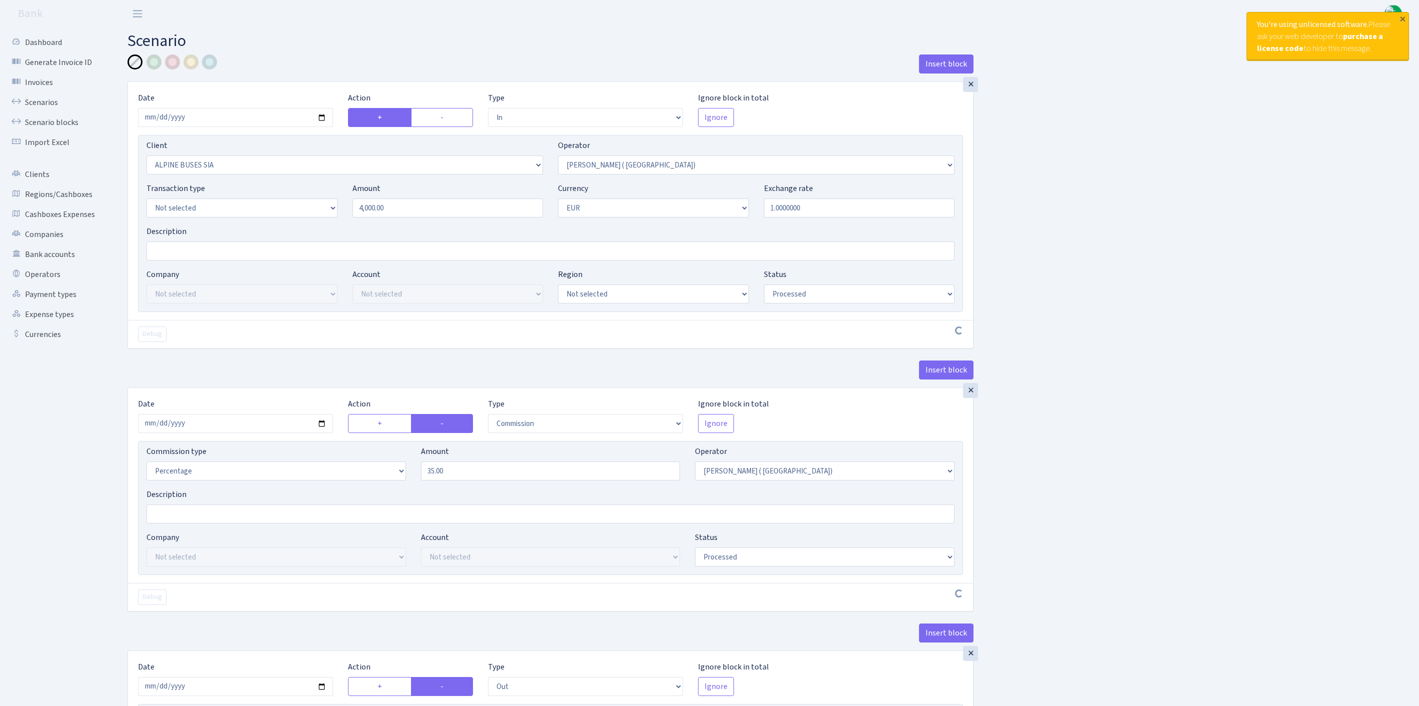
select select "131"
select select "8"
select select "1"
select select "processed"
select select "commission"
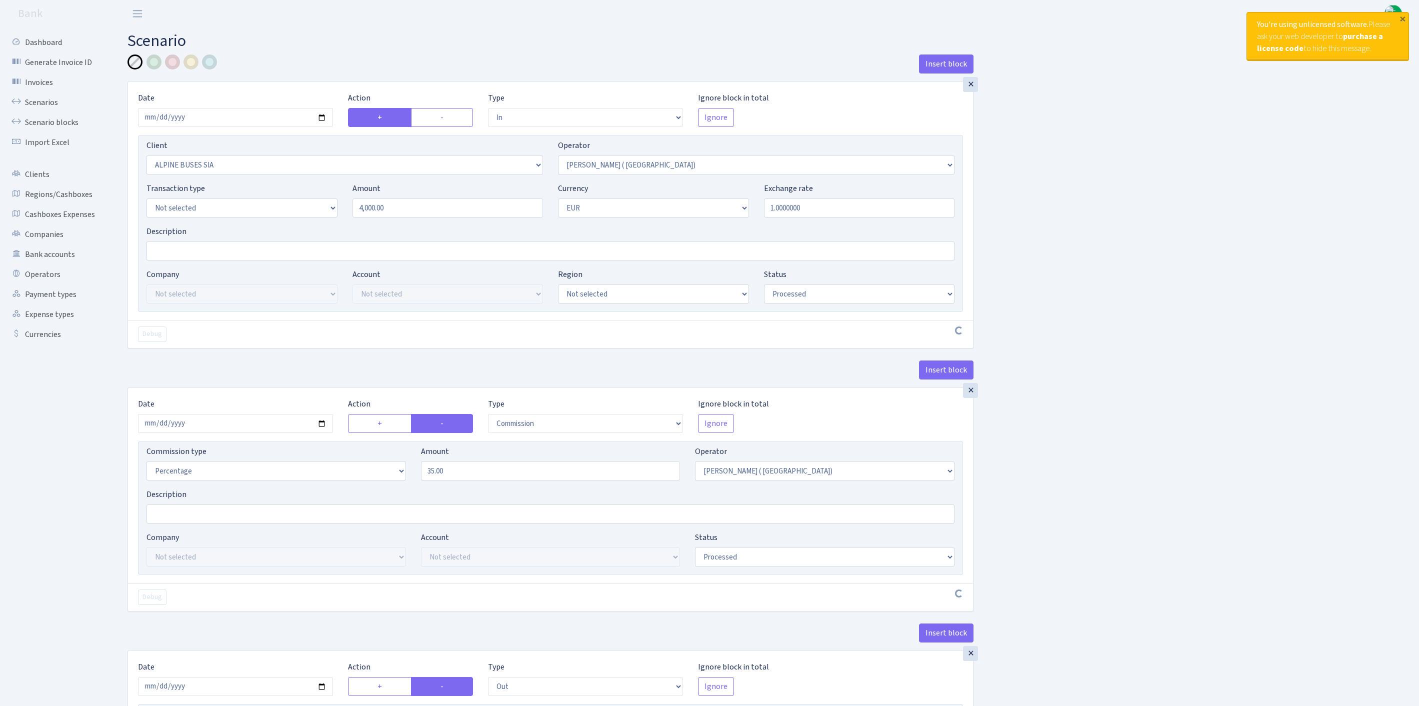
select select "61"
select select "processed"
click at [46, 107] on link "Scenarios" at bounding box center [55, 102] width 100 height 20
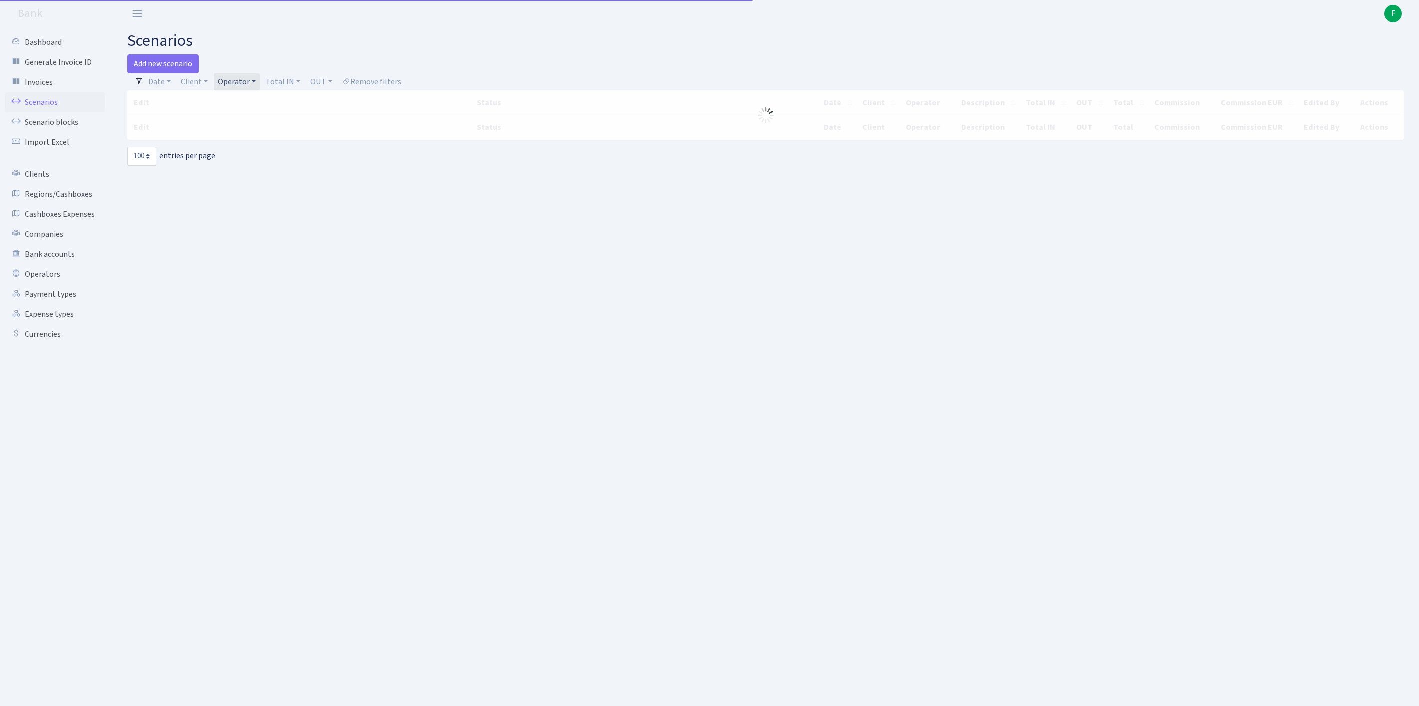
select select "100"
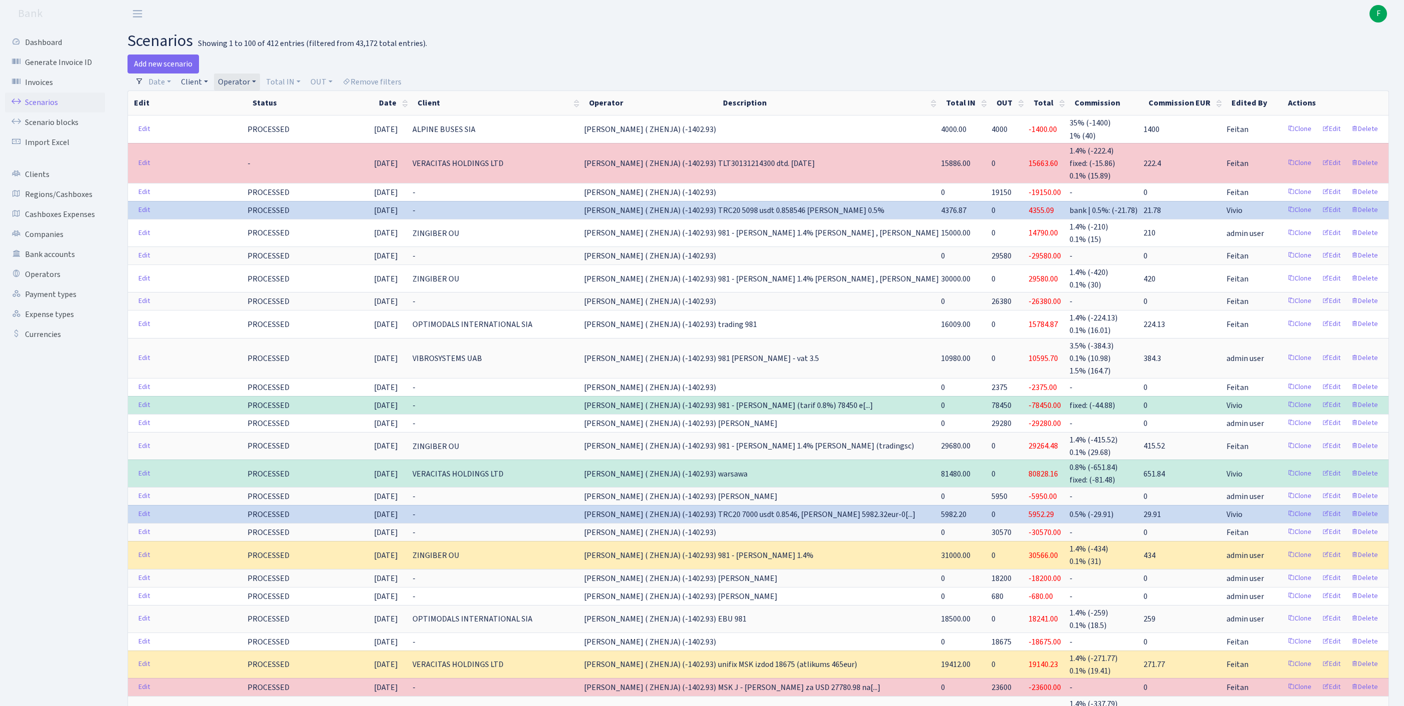
click at [205, 86] on link "Client" at bounding box center [194, 81] width 35 height 17
click at [217, 119] on input "search" at bounding box center [221, 117] width 83 height 15
type input "krivik"
click at [231, 145] on li "KRIVIKS SIA" at bounding box center [221, 135] width 85 height 17
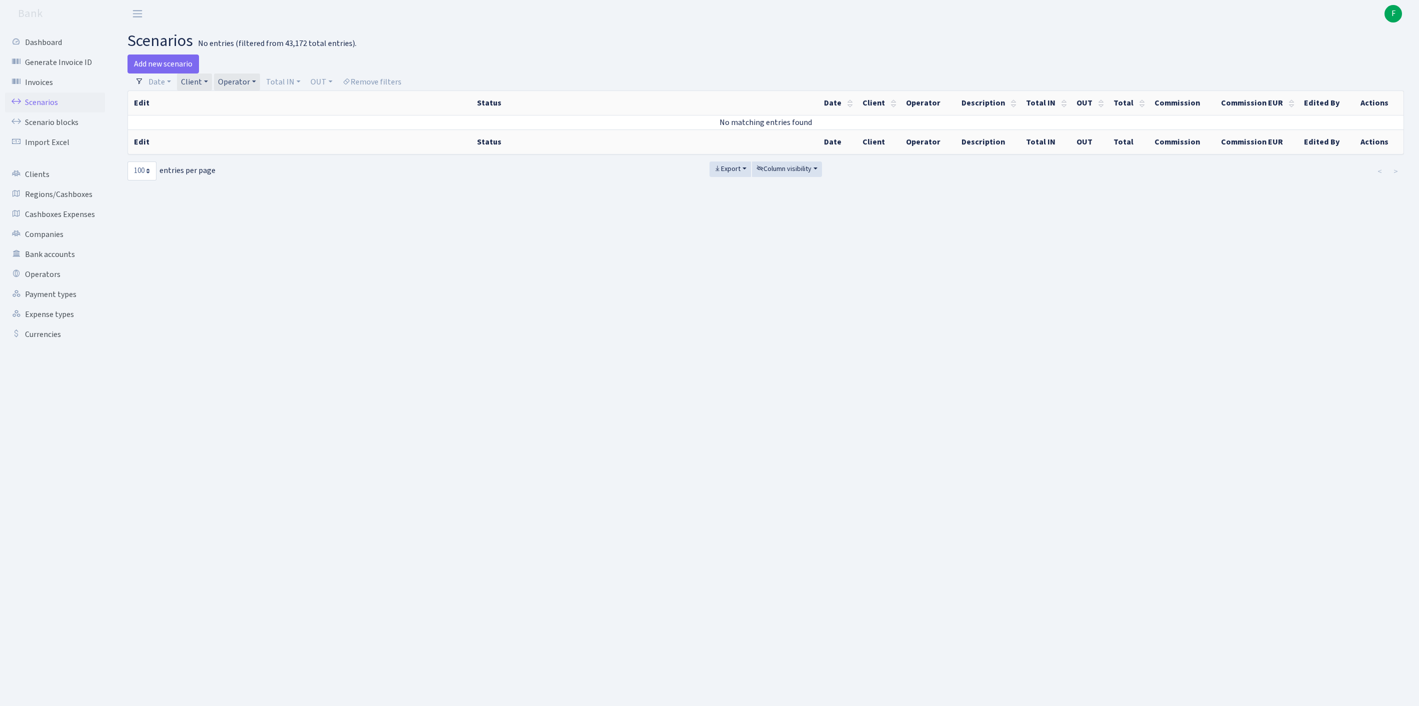
click at [260, 89] on link "Operator" at bounding box center [237, 81] width 46 height 17
click at [302, 105] on span "× ANDREJ ( ZHENJA)" at bounding box center [279, 100] width 117 height 10
click at [247, 88] on link "Operator" at bounding box center [237, 81] width 46 height 17
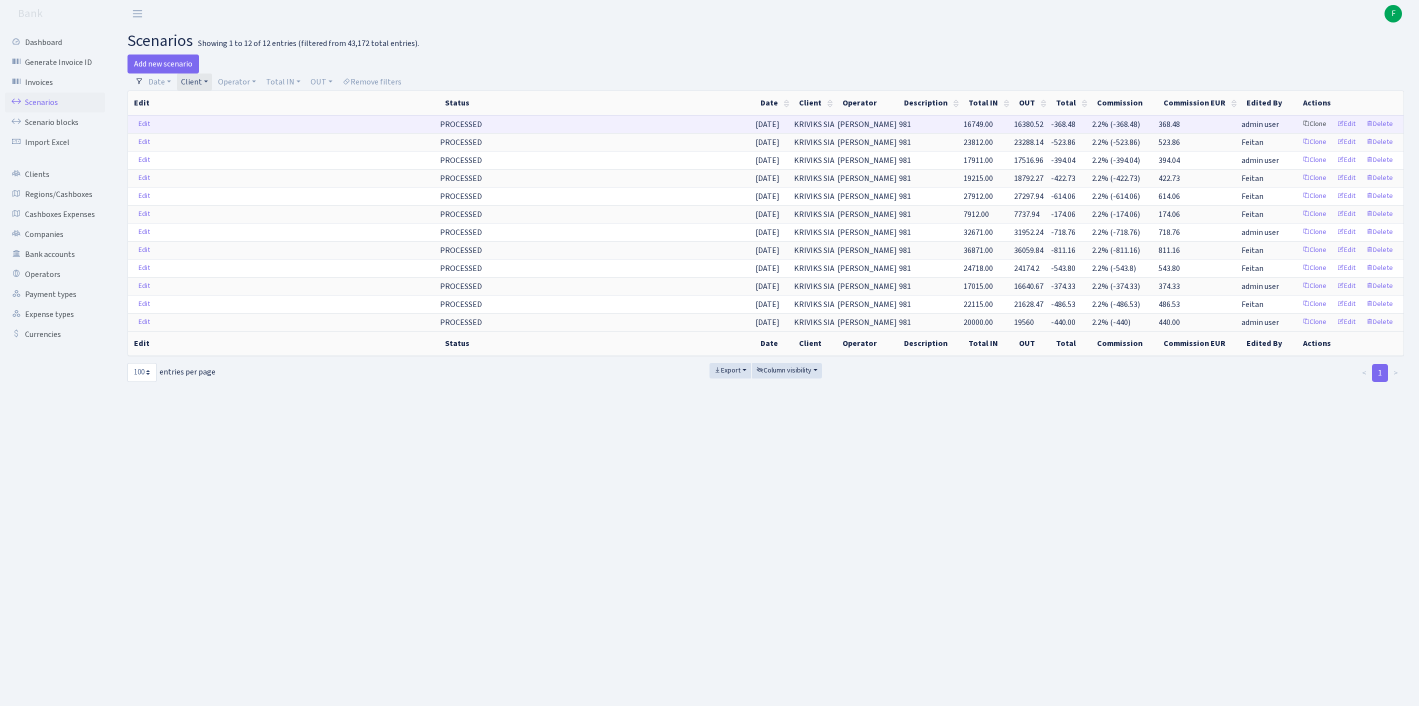
click at [1298, 132] on link "Clone" at bounding box center [1314, 123] width 33 height 15
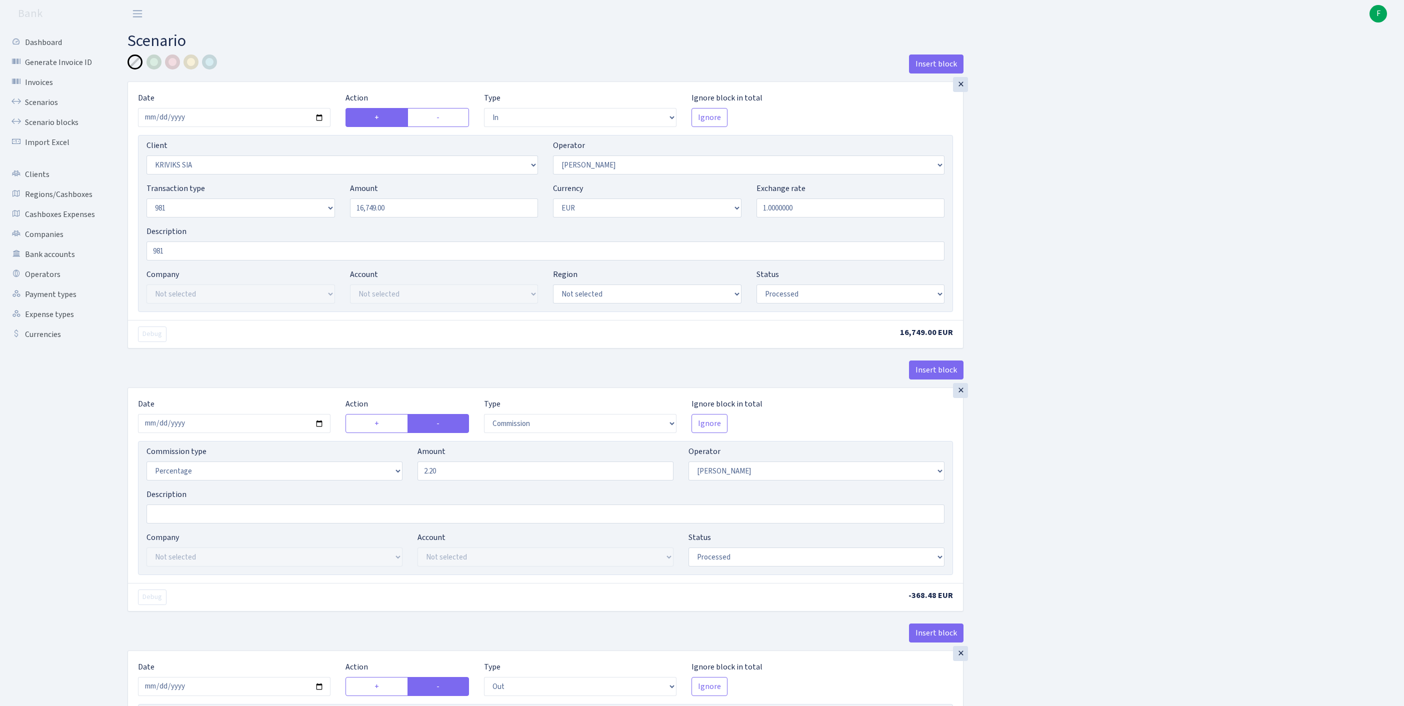
select select "in"
select select "3131"
select select "14"
select select "8"
select select "1"
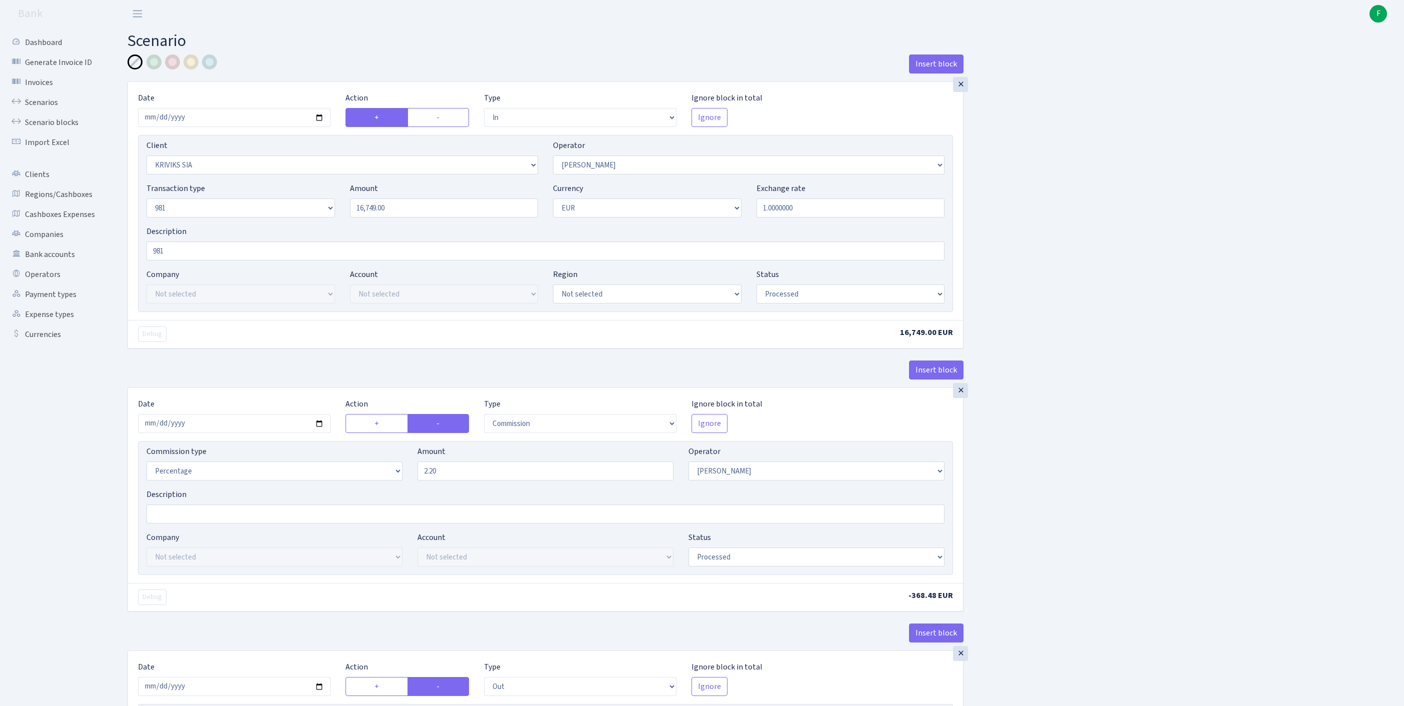
select select "processed"
select select "commission"
select select "14"
select select "processed"
select select "out"
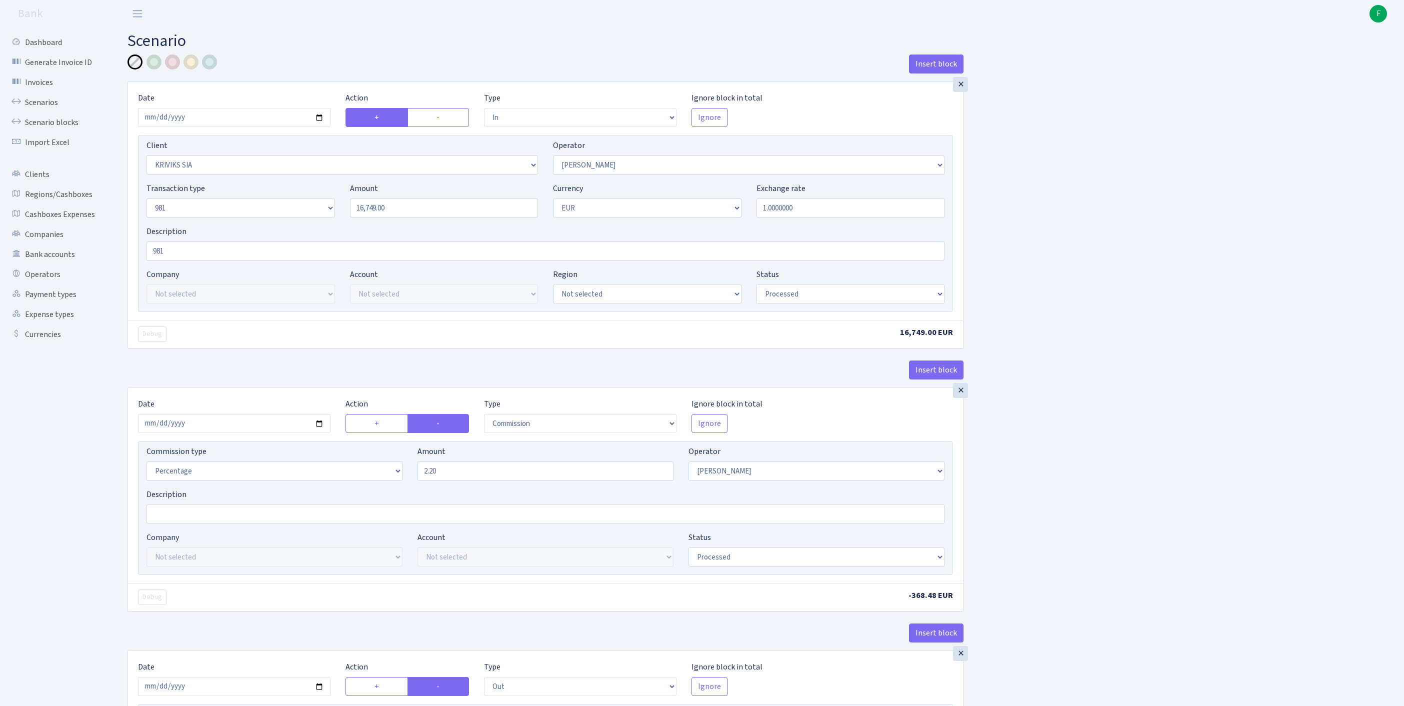
select select "2129"
select select "61"
select select "8"
select select "1"
select select "processed"
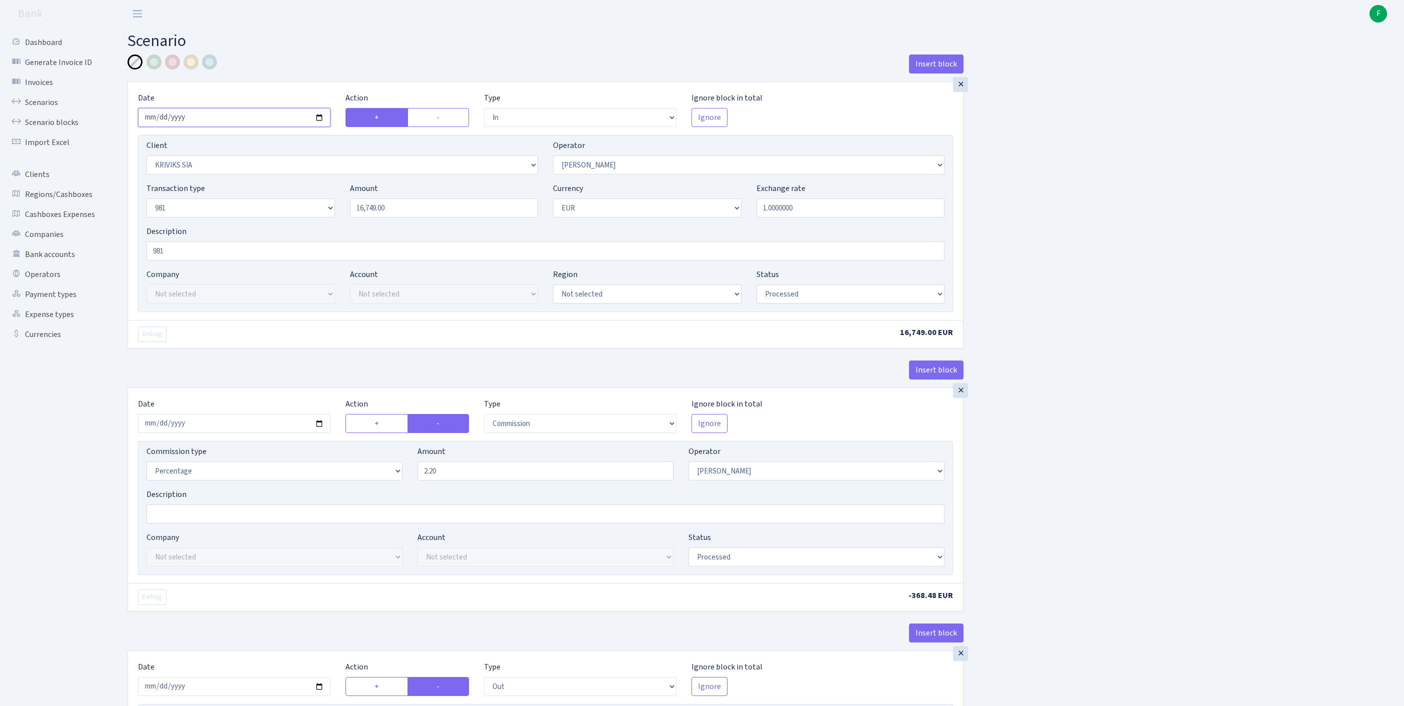
click at [269, 127] on input "2025-08-14" at bounding box center [234, 117] width 192 height 19
type input "2025-08-18"
drag, startPoint x: 410, startPoint y: 229, endPoint x: 342, endPoint y: 233, distance: 68.1
click at [342, 225] on div "Transaction type Not selected 981 ELF FISH crypto GIRT IVO dekl MM-BALTIC eur U…" at bounding box center [545, 203] width 813 height 43
paste input "9587"
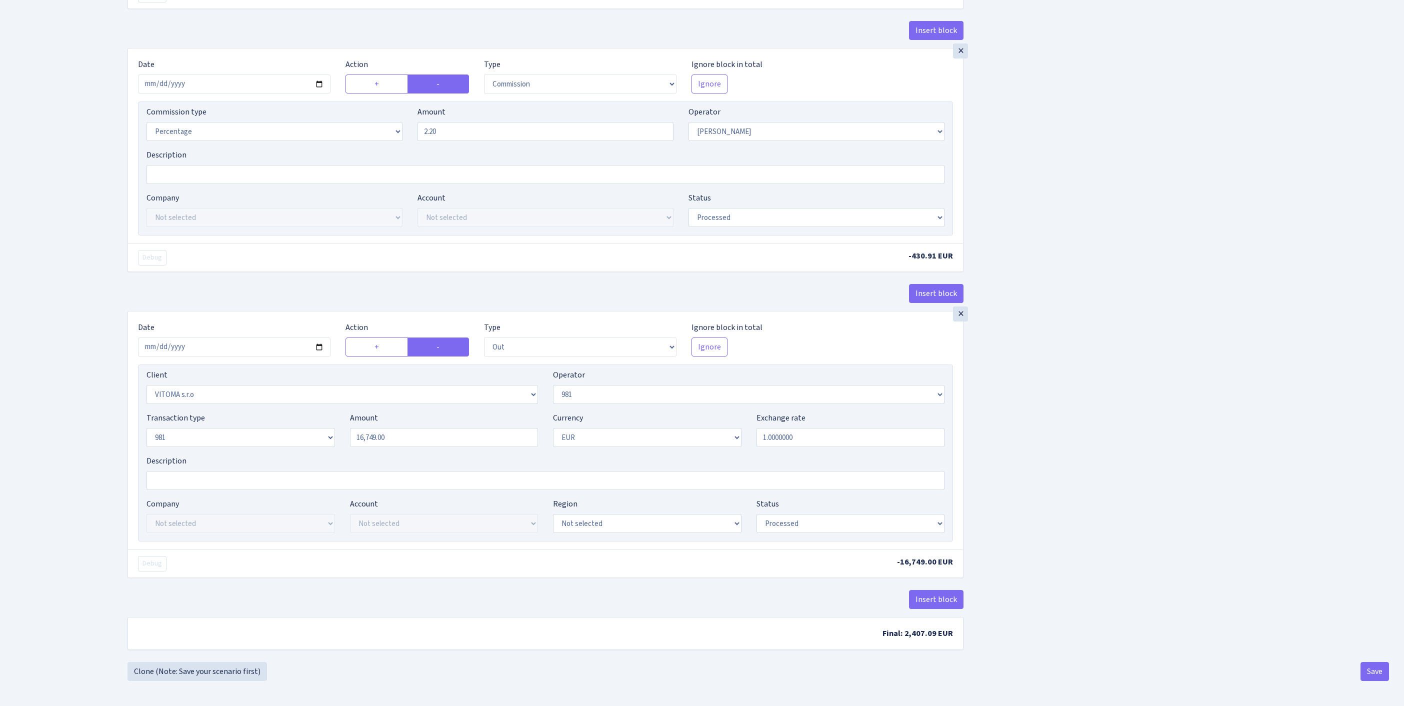
scroll to position [123, 0]
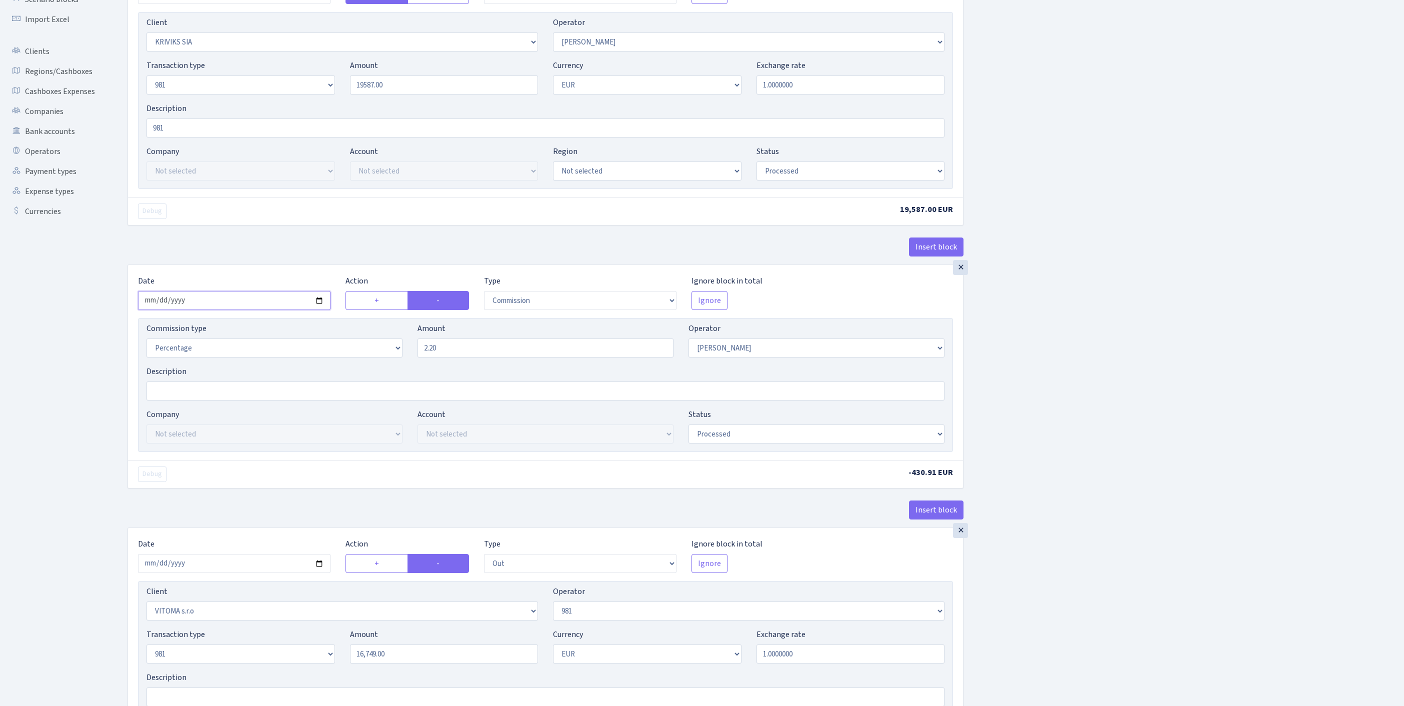
type input "19,587.00"
click at [287, 310] on input "2025-08-14" at bounding box center [234, 300] width 192 height 19
type input "[DATE]"
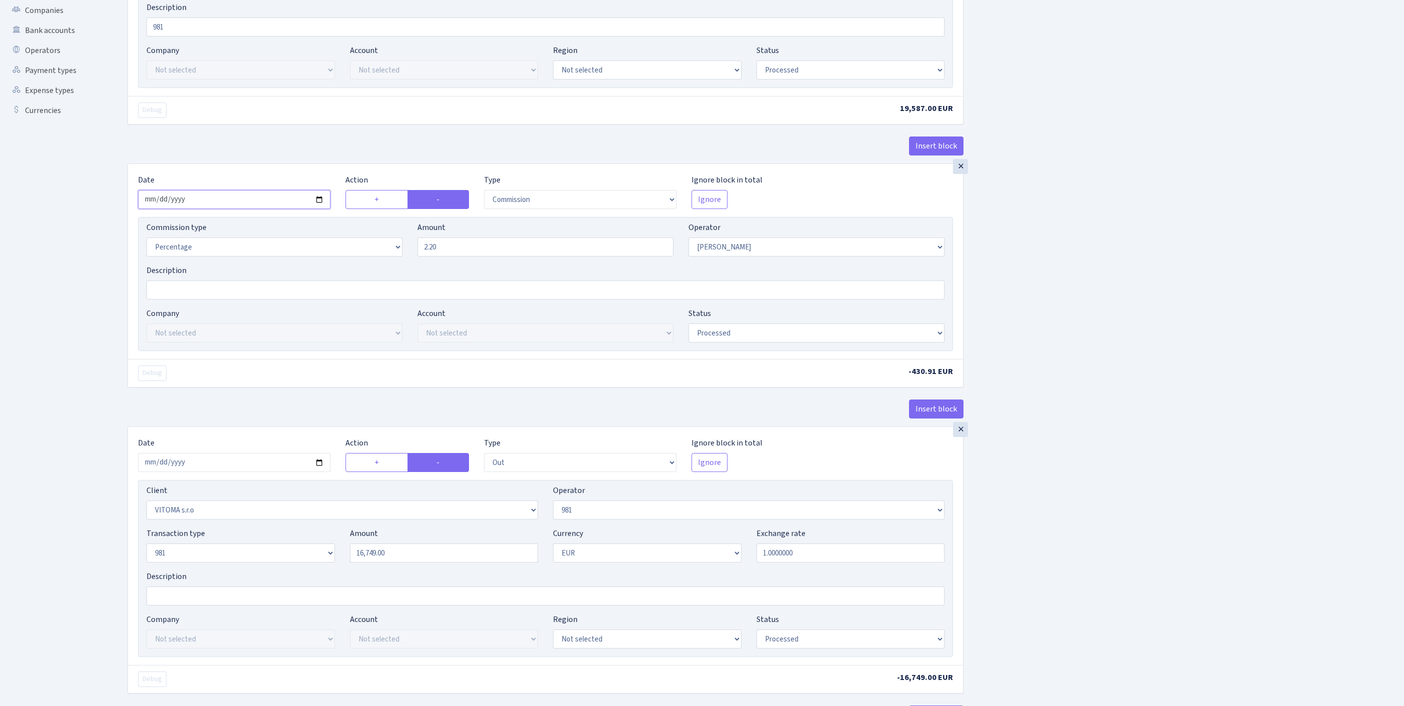
scroll to position [333, 0]
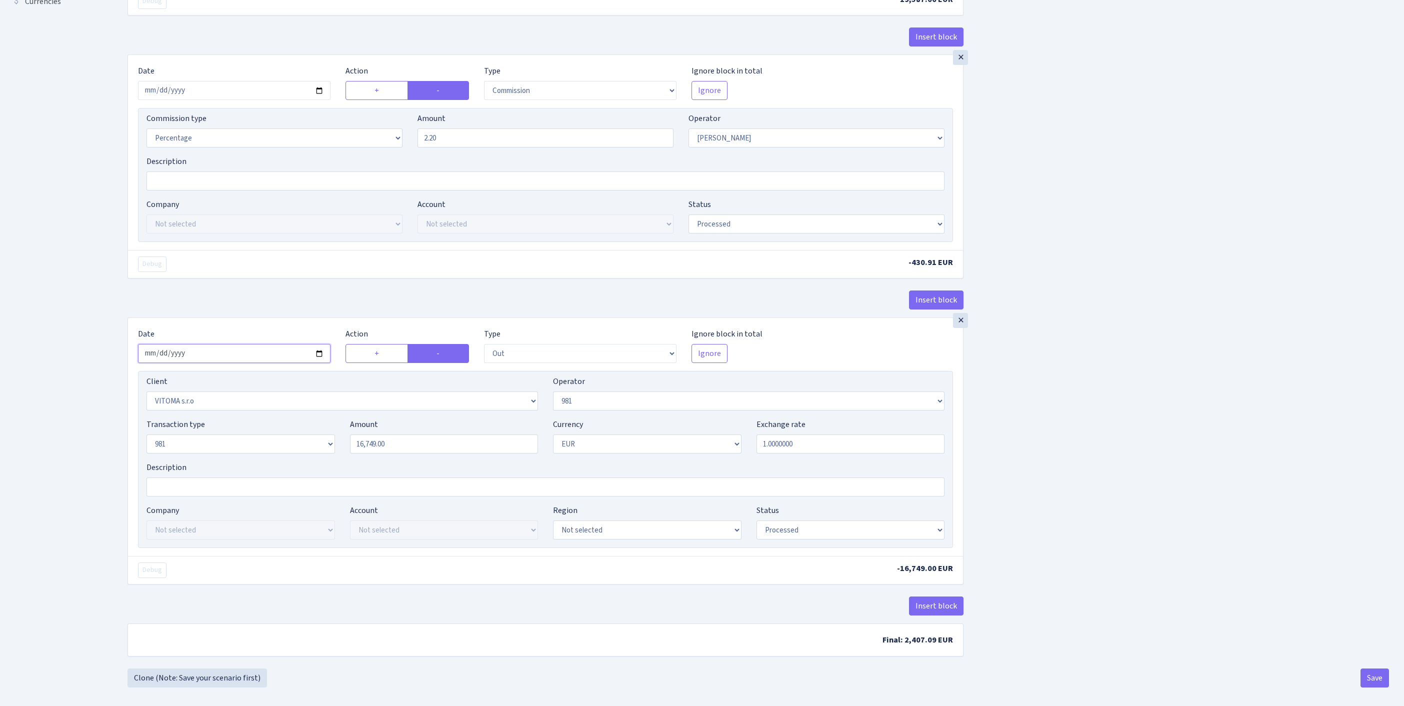
click at [259, 363] on input "2025-08-14" at bounding box center [234, 353] width 192 height 19
type input "2025-08-18"
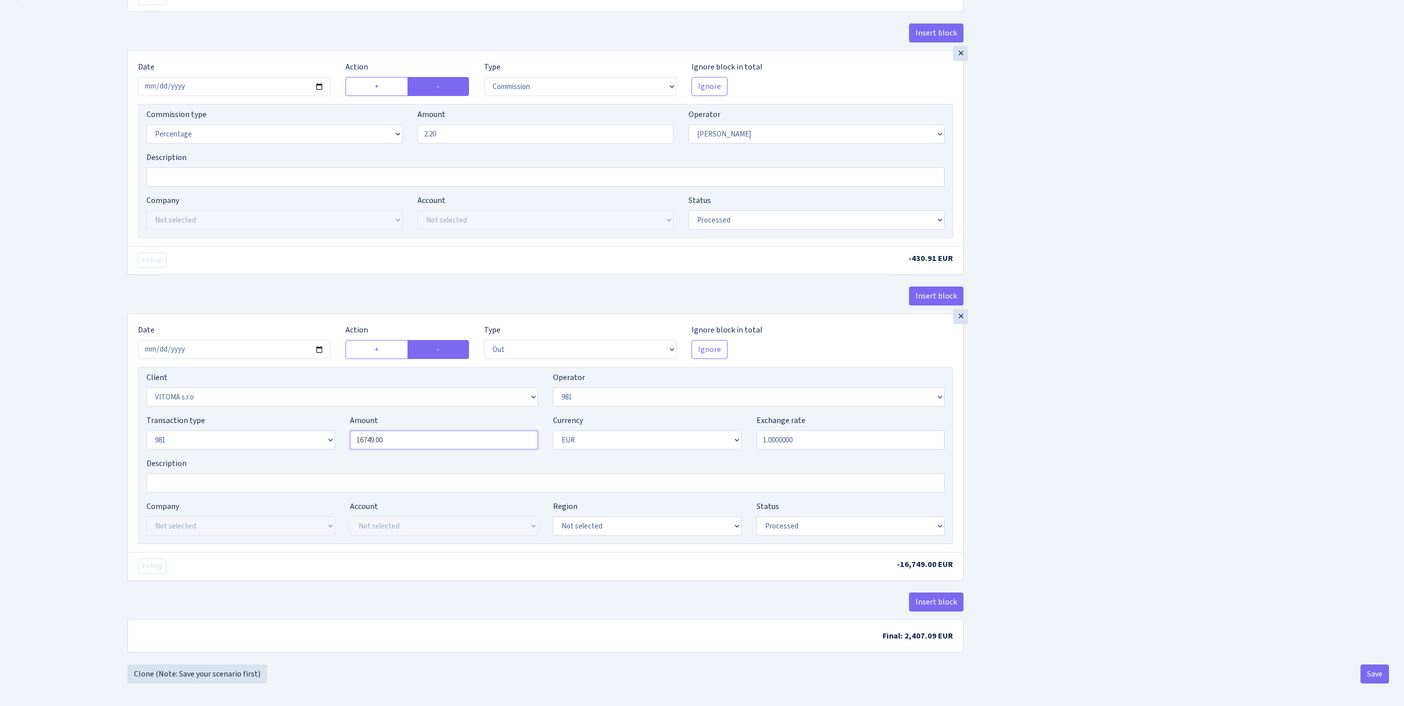
drag, startPoint x: 376, startPoint y: 525, endPoint x: 361, endPoint y: 529, distance: 15.5
click at [361, 449] on input "16749.00" at bounding box center [444, 439] width 188 height 19
drag, startPoint x: 427, startPoint y: 540, endPoint x: 350, endPoint y: 534, distance: 77.2
click at [350, 449] on div "Amount 16749.00" at bounding box center [443, 431] width 203 height 35
paste input "9587"
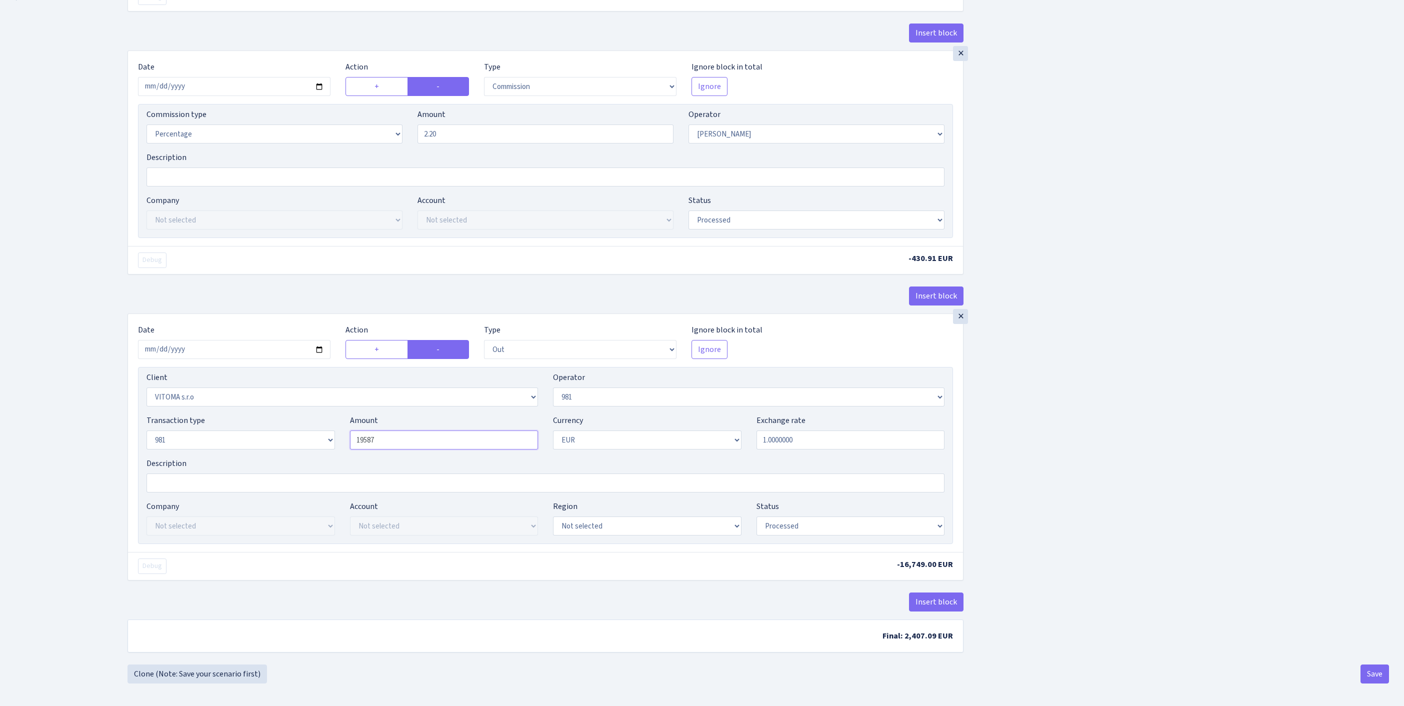
scroll to position [470, 0]
type input "19,587.00"
click at [1374, 674] on button "Save" at bounding box center [1374, 671] width 28 height 19
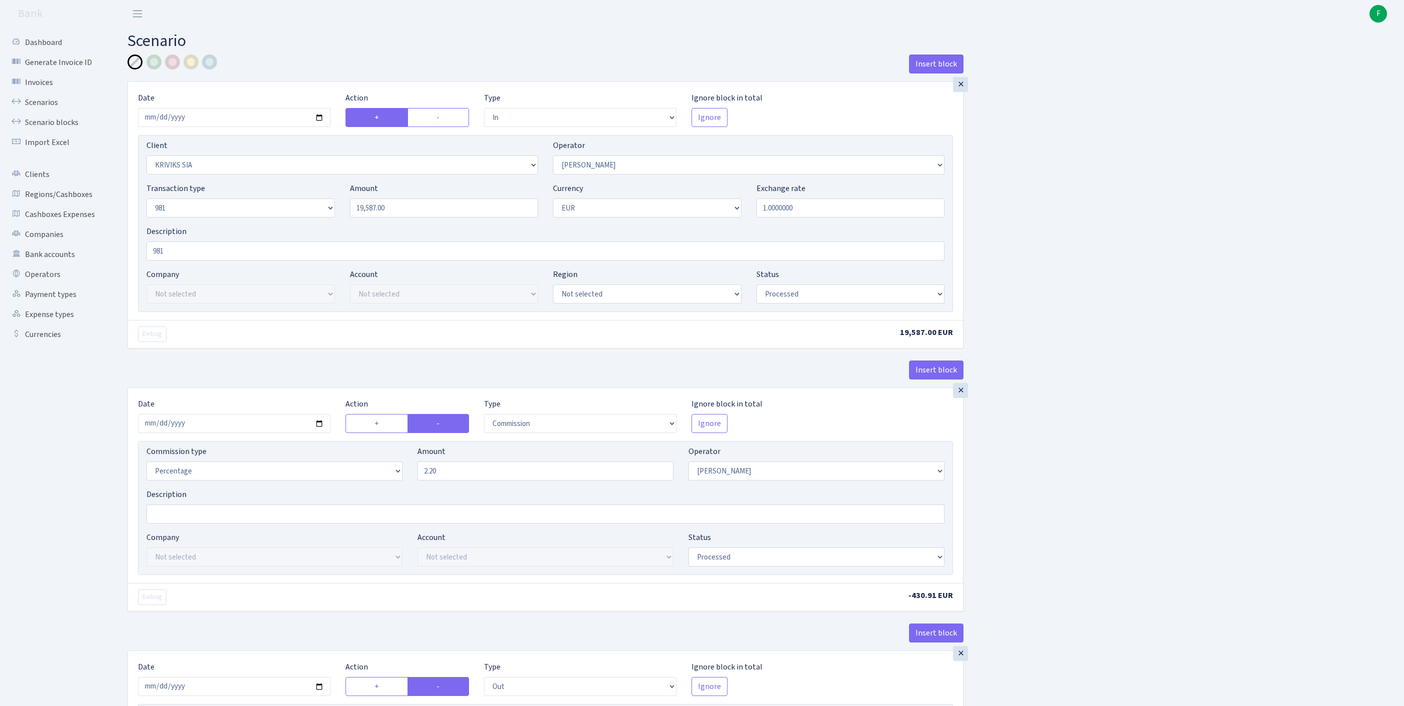
select select "in"
select select "3131"
select select "14"
select select "8"
select select "1"
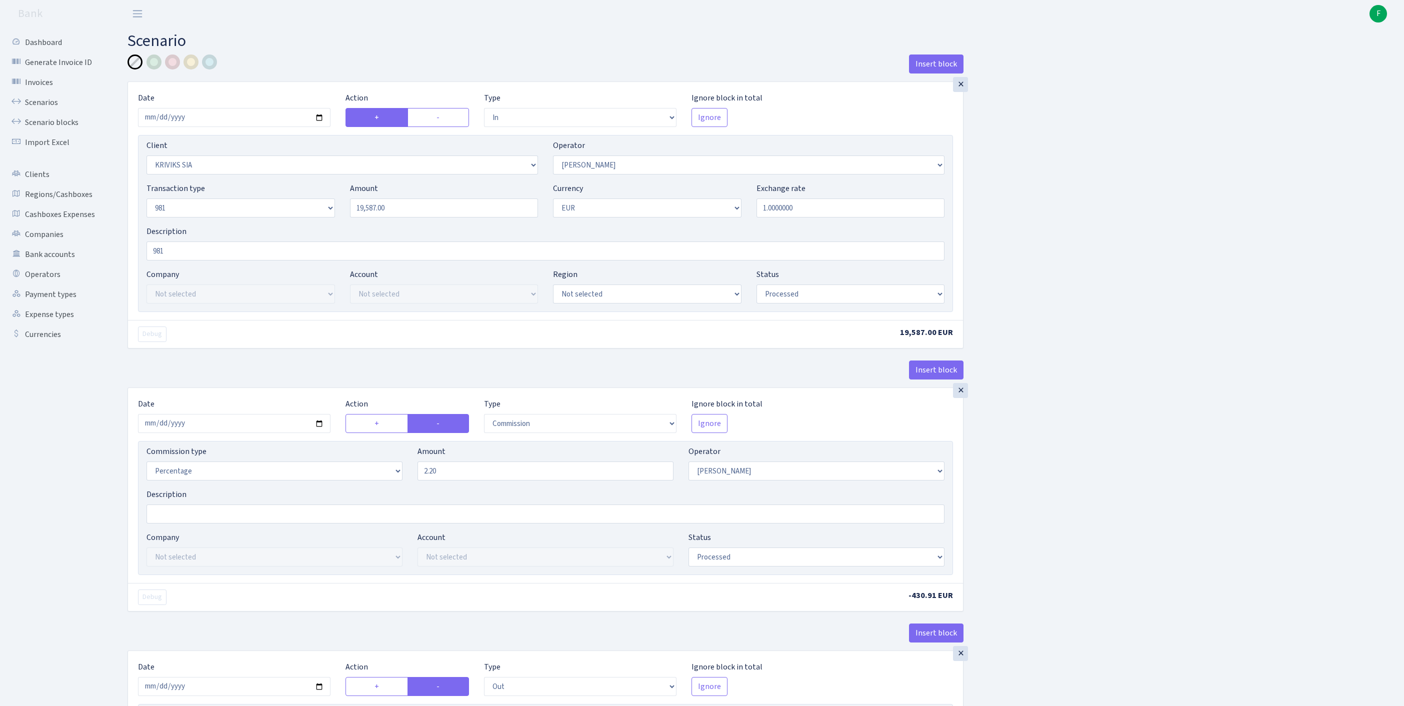
select select "processed"
select select "commission"
select select "14"
select select "processed"
select select "out"
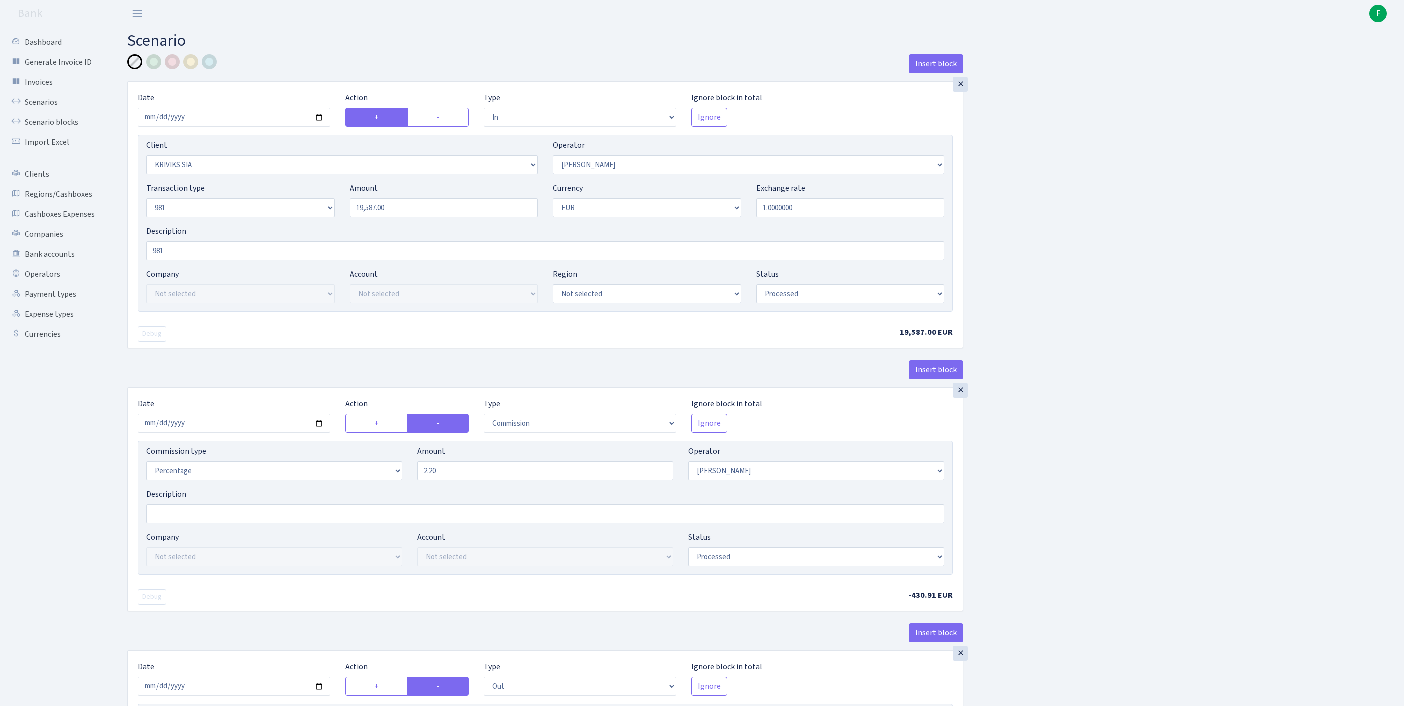
select select "2129"
select select "61"
select select "8"
select select "1"
select select "processed"
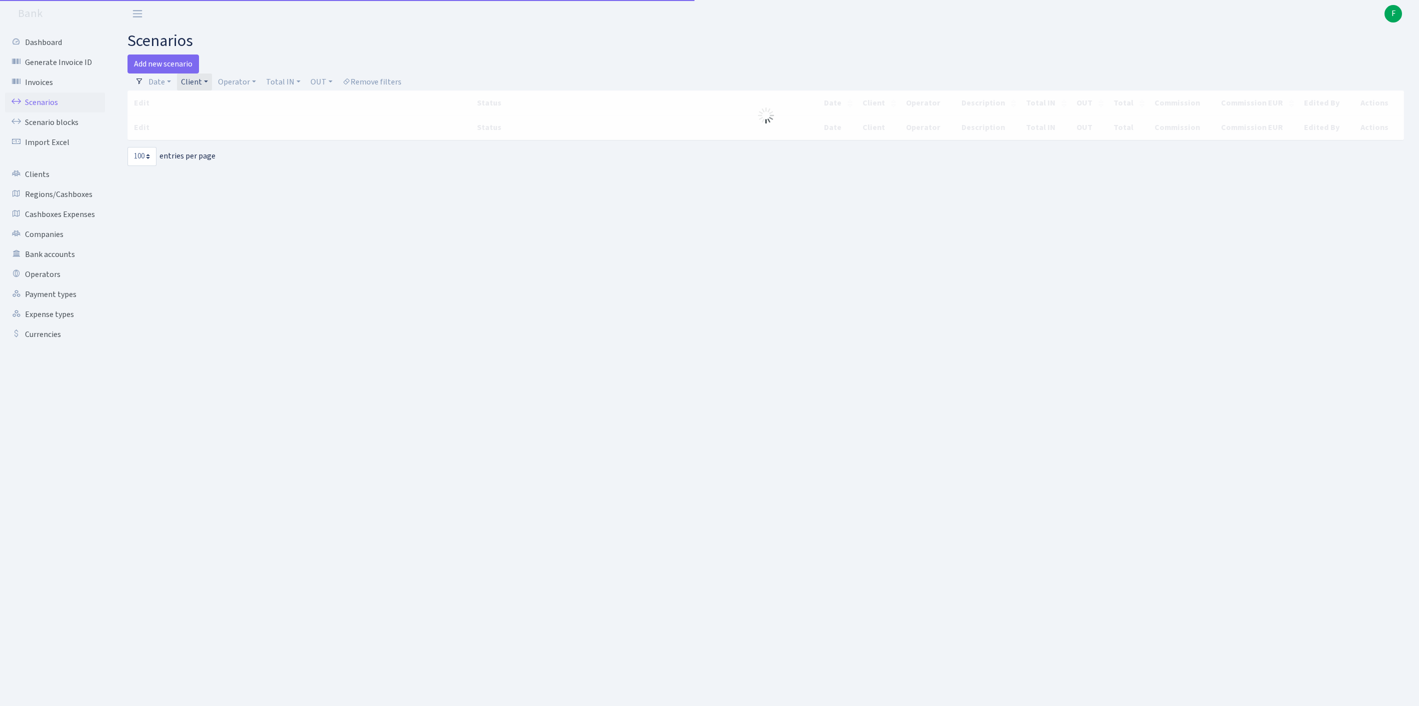
select select "100"
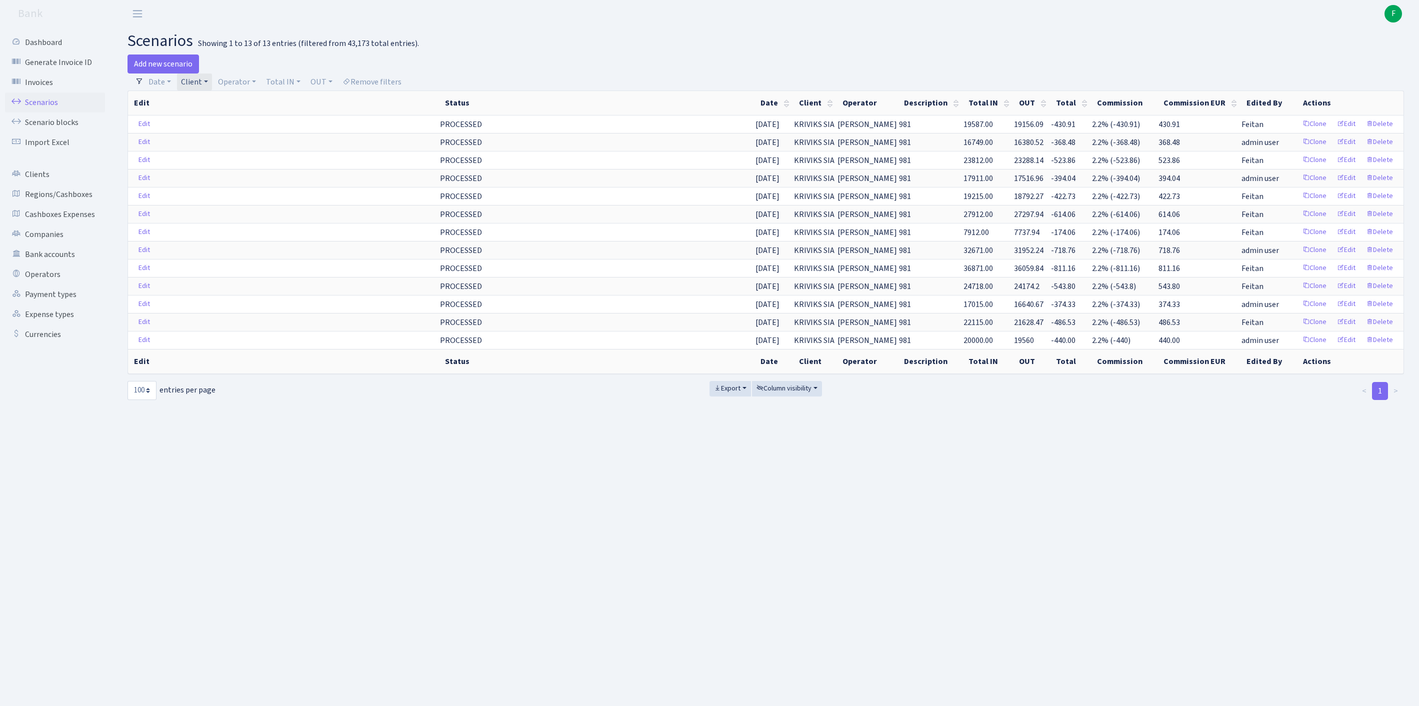
click at [204, 85] on link "Client" at bounding box center [194, 81] width 35 height 17
click at [217, 122] on input "search" at bounding box center [221, 117] width 83 height 15
type input "fasades"
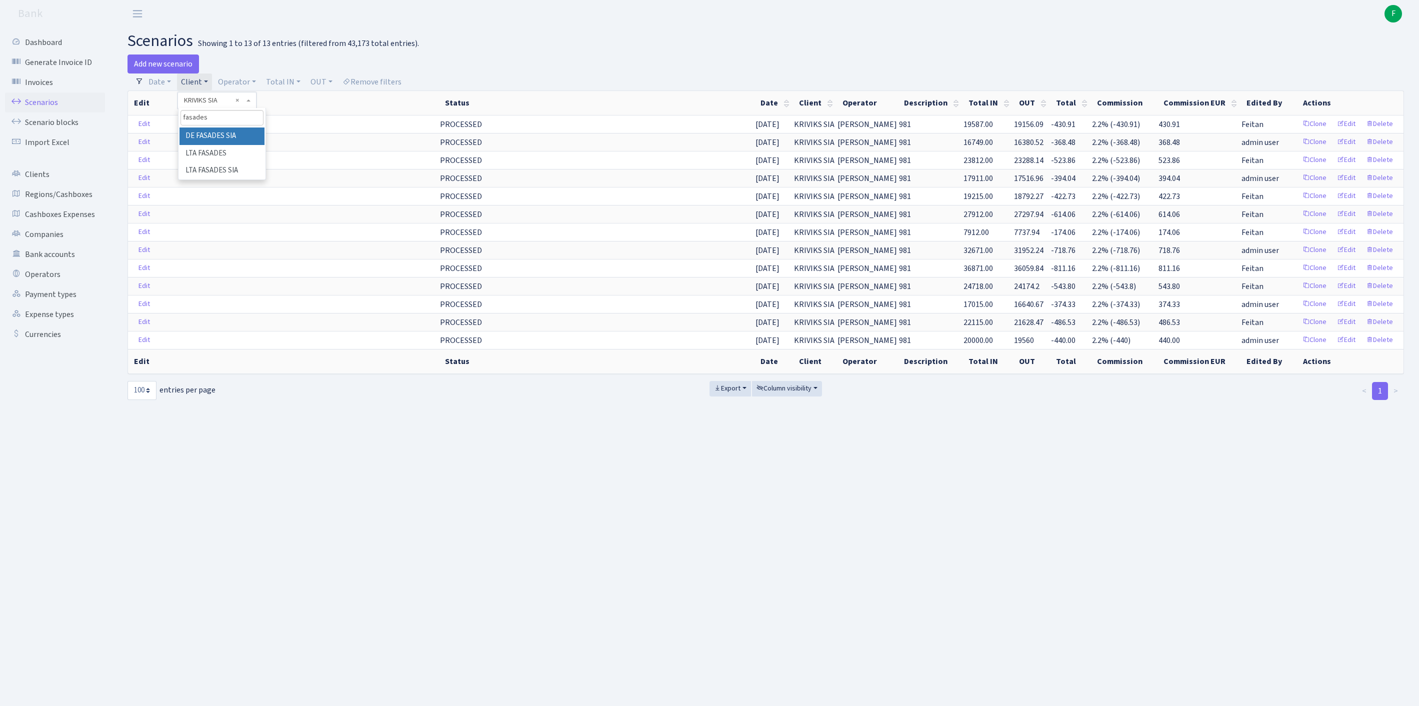
click at [218, 144] on li "DE FASADES SIA" at bounding box center [221, 135] width 85 height 17
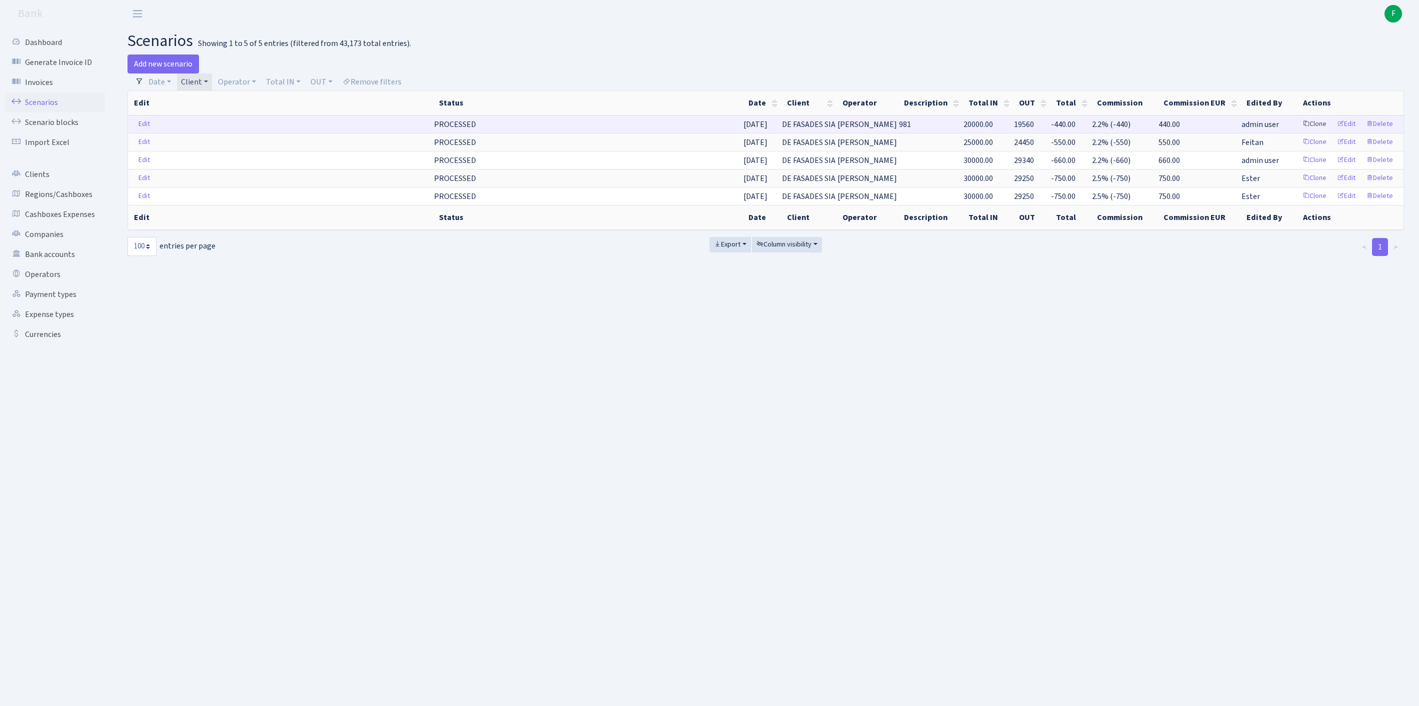
click at [1298, 132] on link "Clone" at bounding box center [1314, 123] width 33 height 15
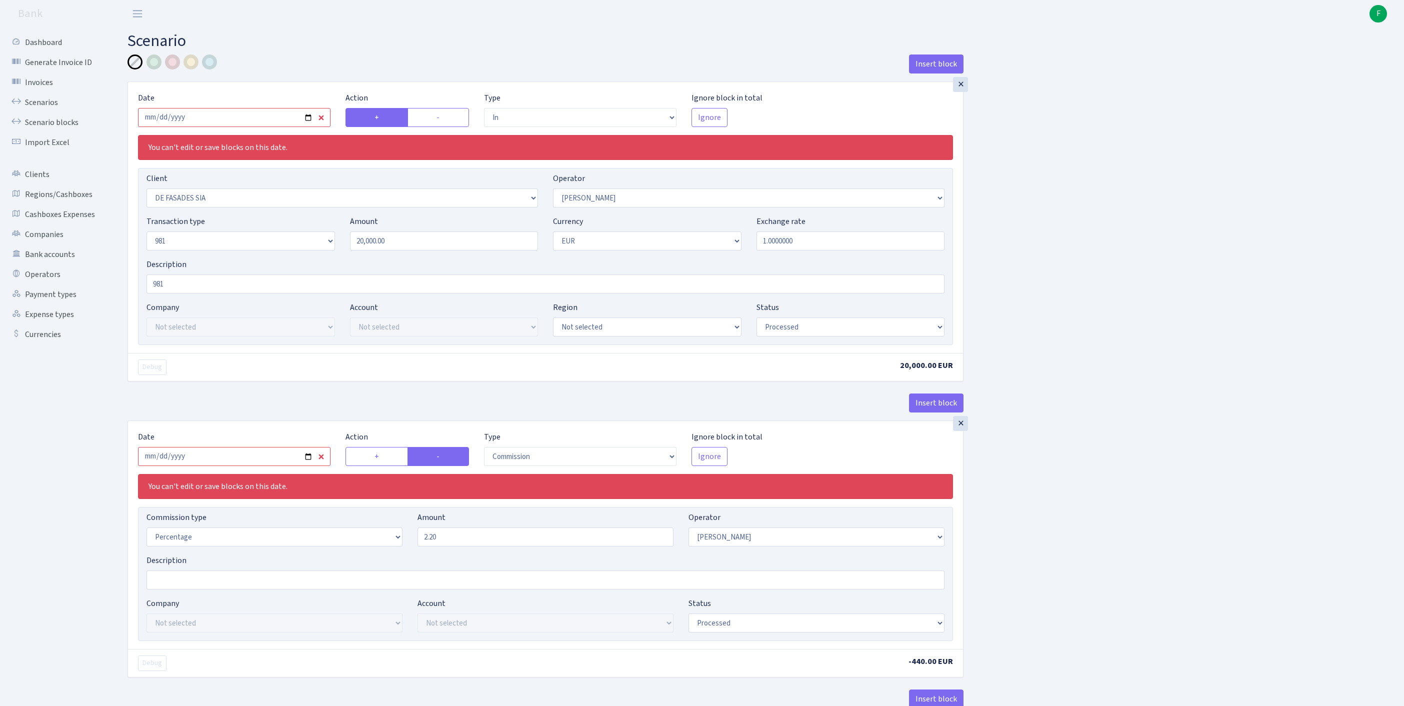
select select "in"
select select "2519"
select select "14"
select select "8"
select select "1"
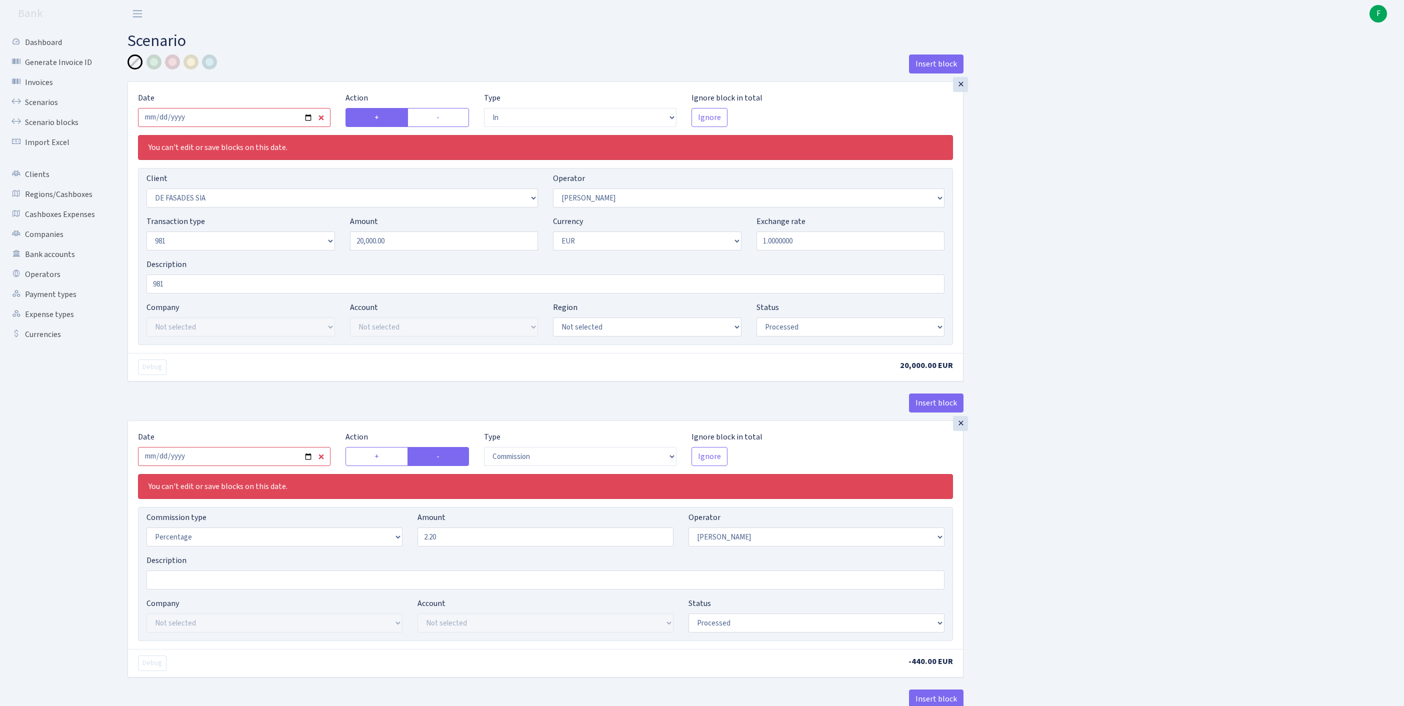
select select "processed"
select select "commission"
select select "14"
select select "processed"
select select "out"
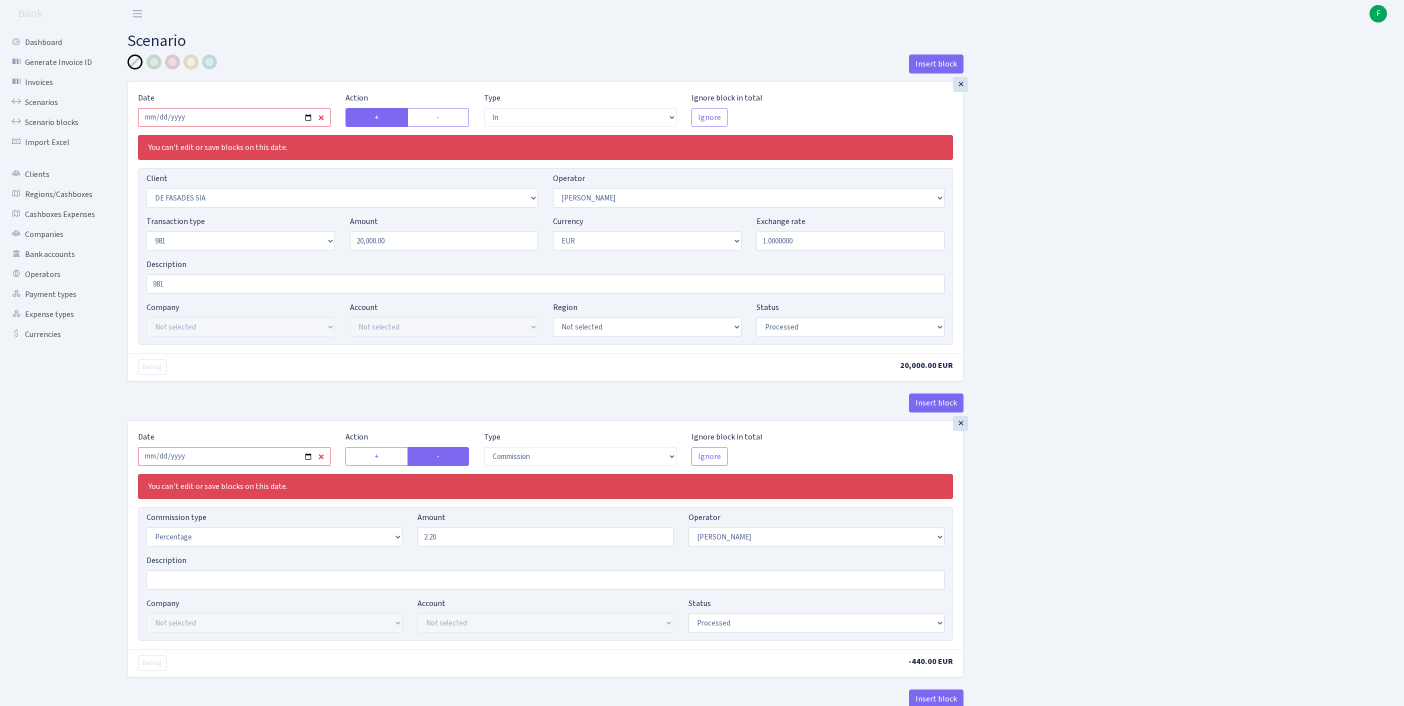
select select "2442"
select select "61"
select select "8"
select select "1"
select select "processed"
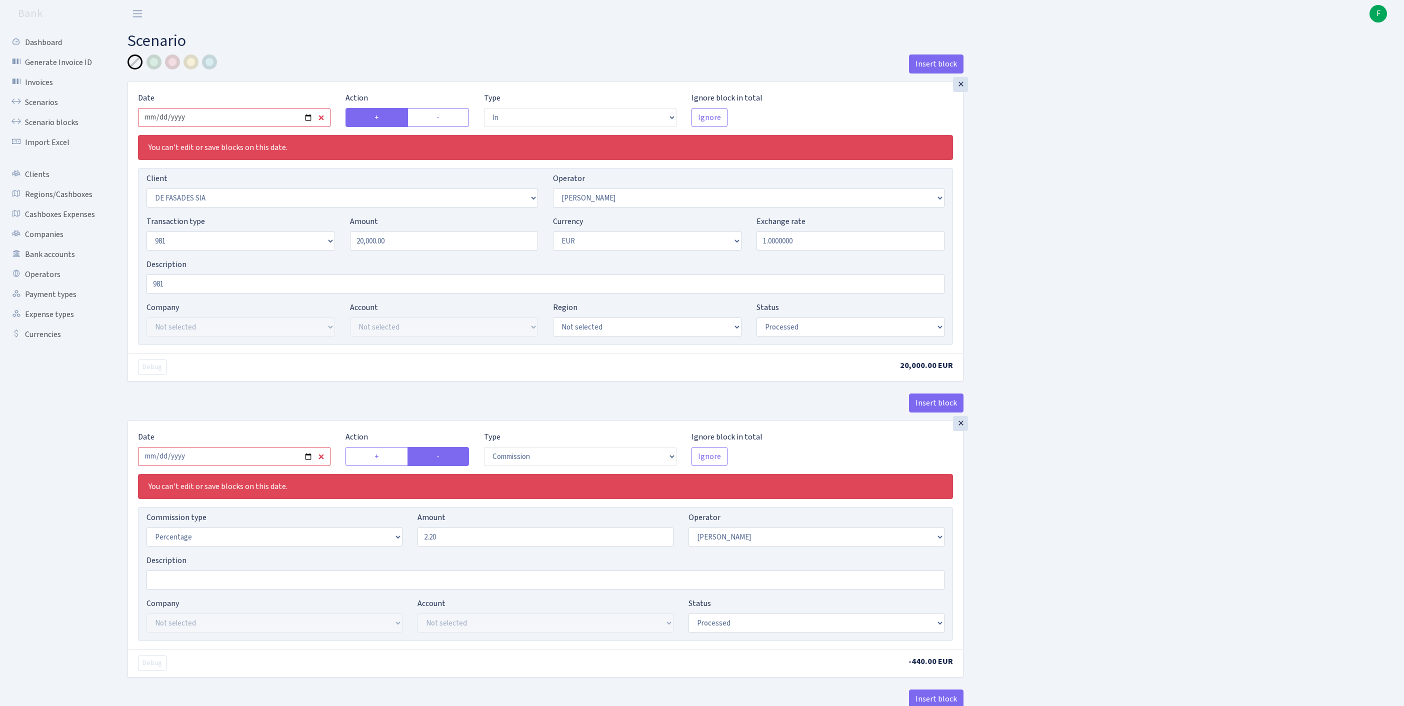
click at [281, 126] on input "2025-05-12" at bounding box center [234, 117] width 192 height 19
type input "[DATE]"
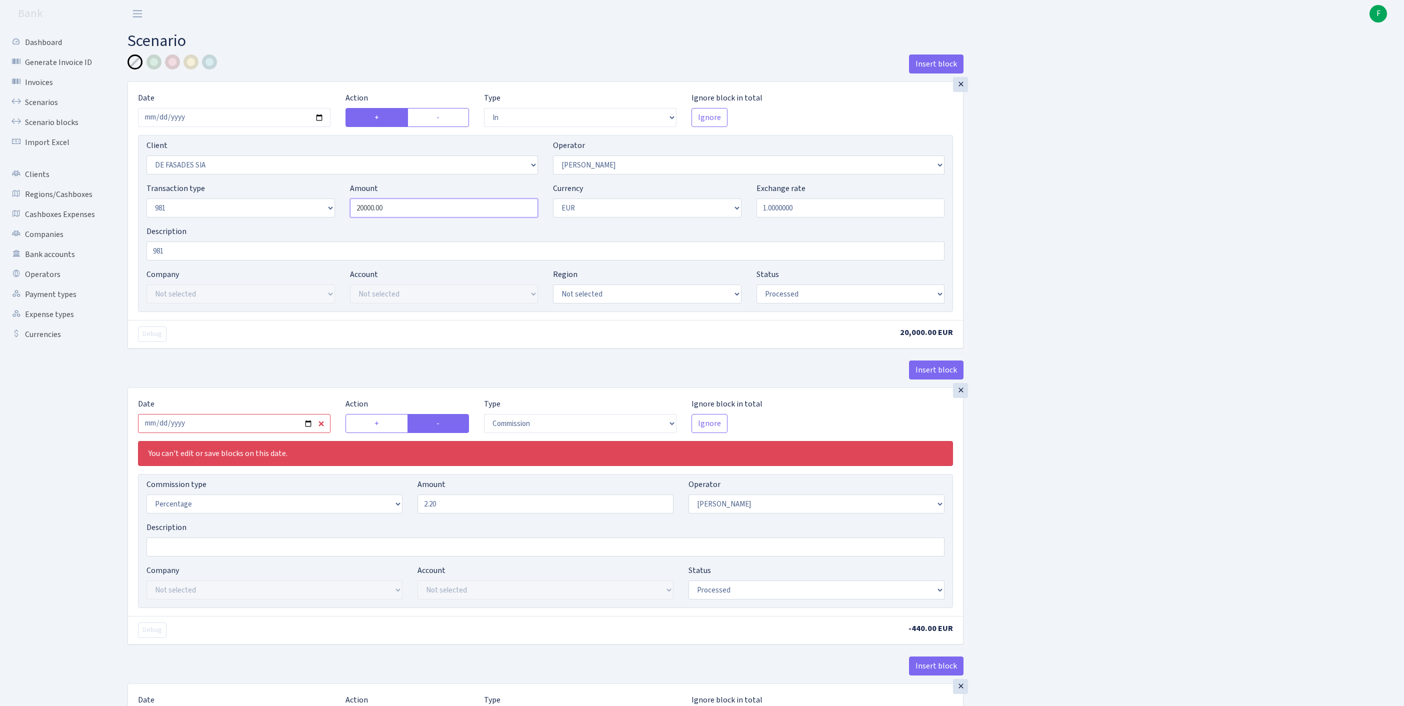
drag, startPoint x: 461, startPoint y: 226, endPoint x: 285, endPoint y: 224, distance: 176.0
click at [285, 224] on div "Transaction type Not selected 981 ELF FISH crypto GIRT IVO dekl MM-BALTIC eur U…" at bounding box center [545, 203] width 813 height 43
paste input "300"
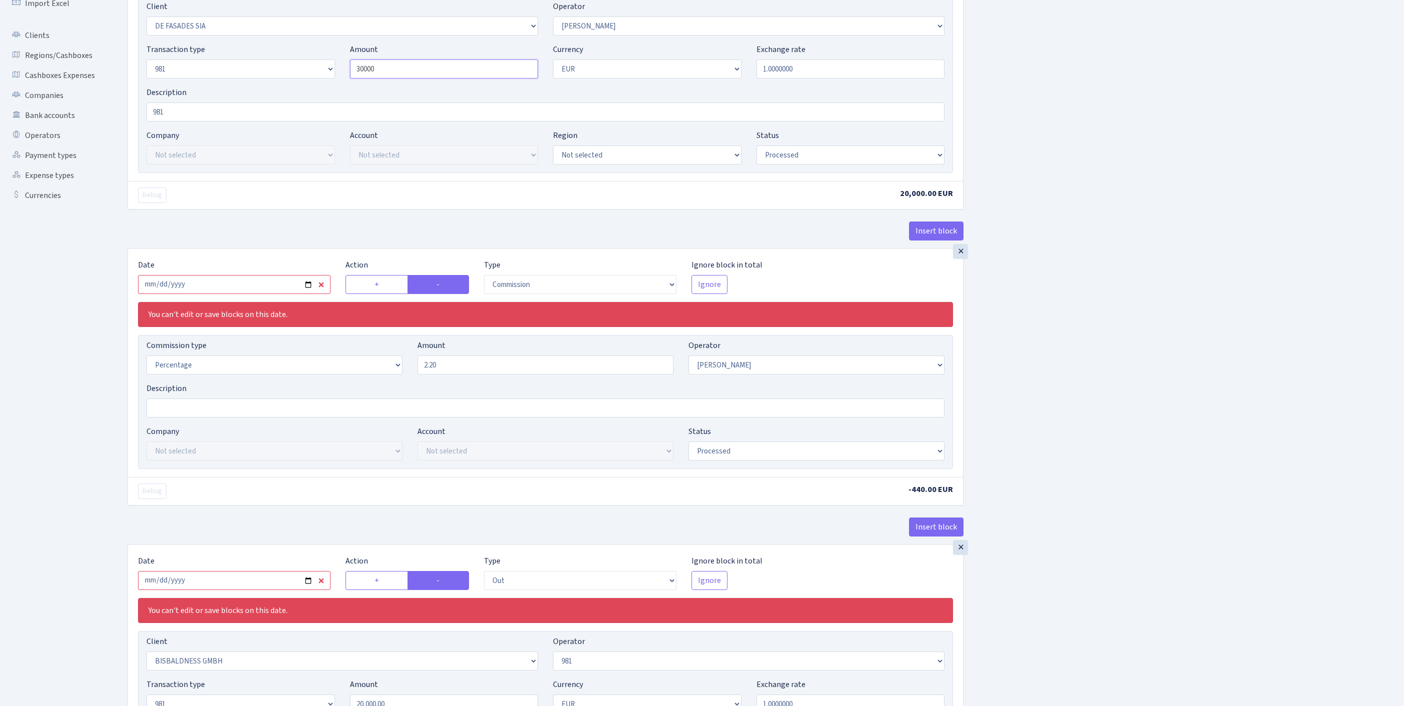
scroll to position [143, 0]
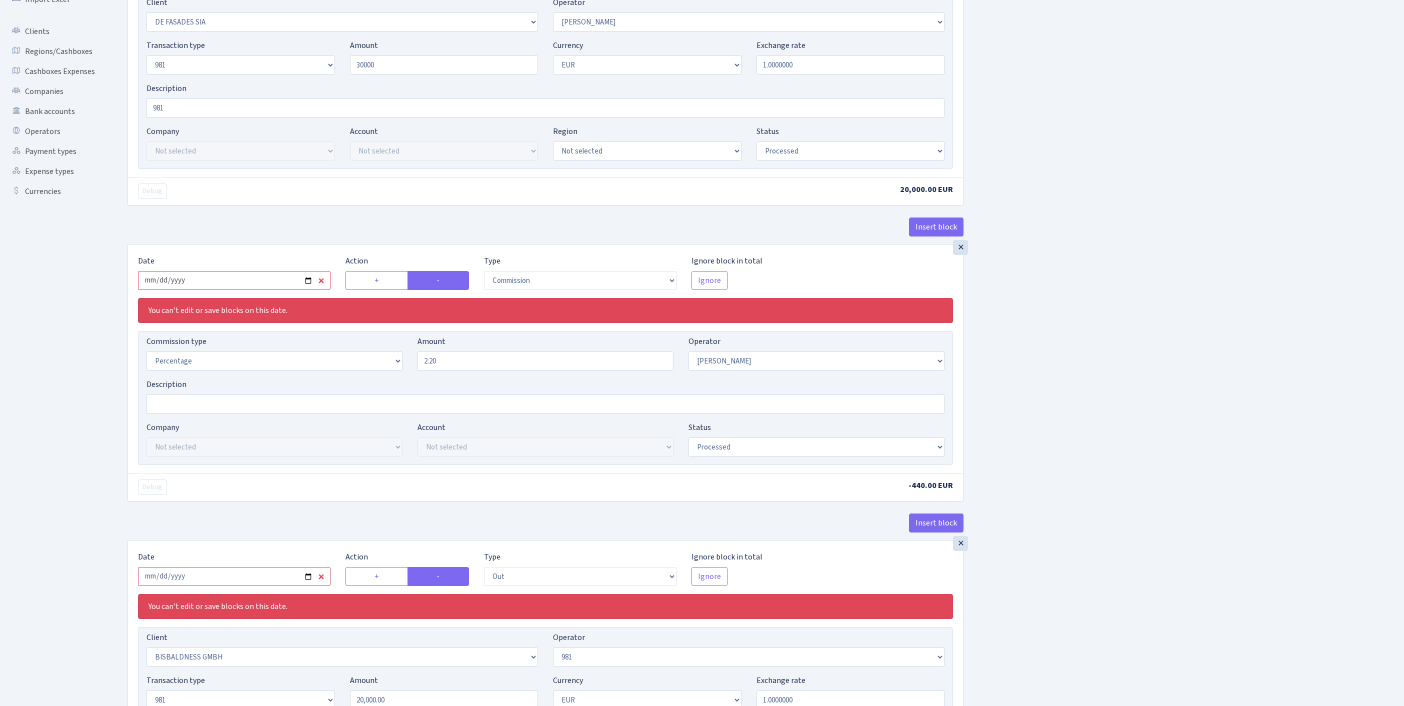
type input "30,000.00"
click at [252, 290] on input "2025-05-12" at bounding box center [234, 280] width 192 height 19
type input "[DATE]"
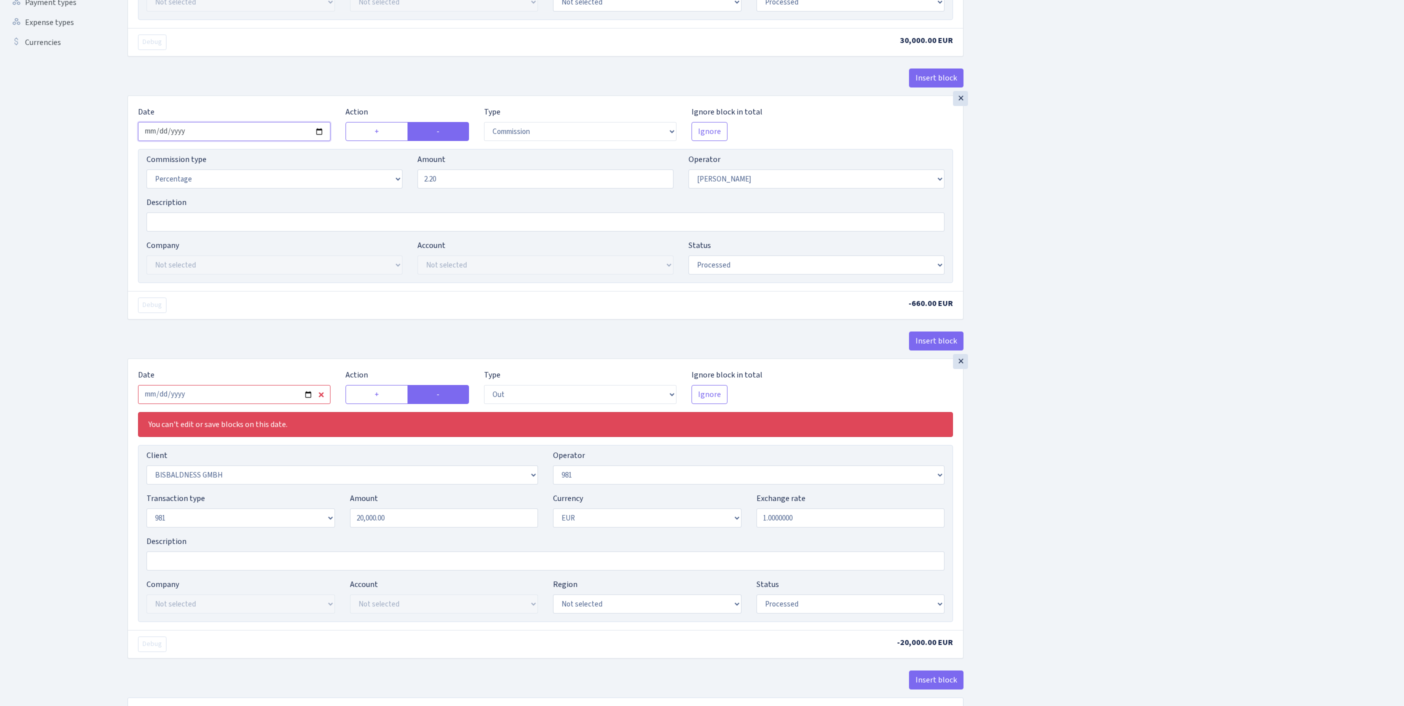
scroll to position [445, 0]
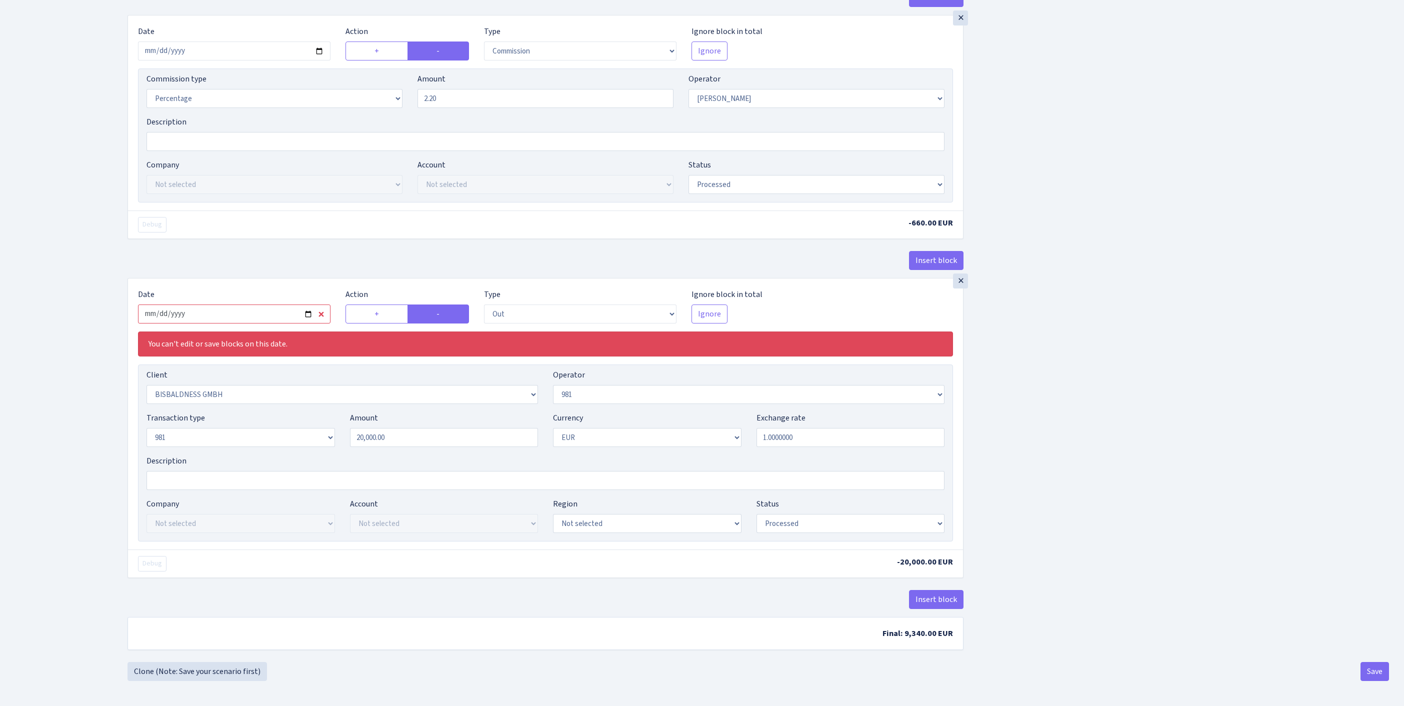
click at [208, 323] on input "2025-05-12" at bounding box center [234, 313] width 192 height 19
type input "[DATE]"
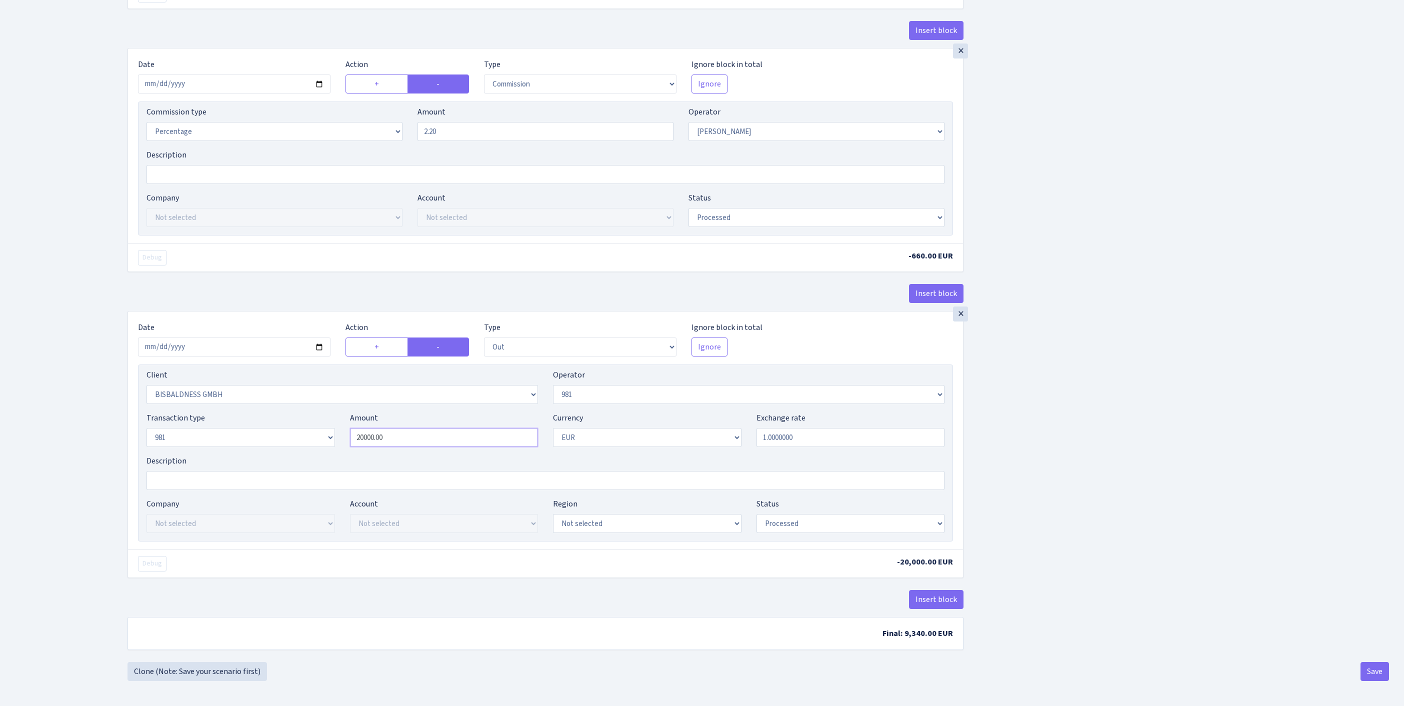
drag, startPoint x: 404, startPoint y: 432, endPoint x: 295, endPoint y: 419, distance: 109.8
click at [295, 419] on div "Transaction type Not selected 981 ELF FISH crypto GIRT IVO dekl MM-BALTIC eur U…" at bounding box center [545, 433] width 813 height 43
paste input "300"
type input "30,000.00"
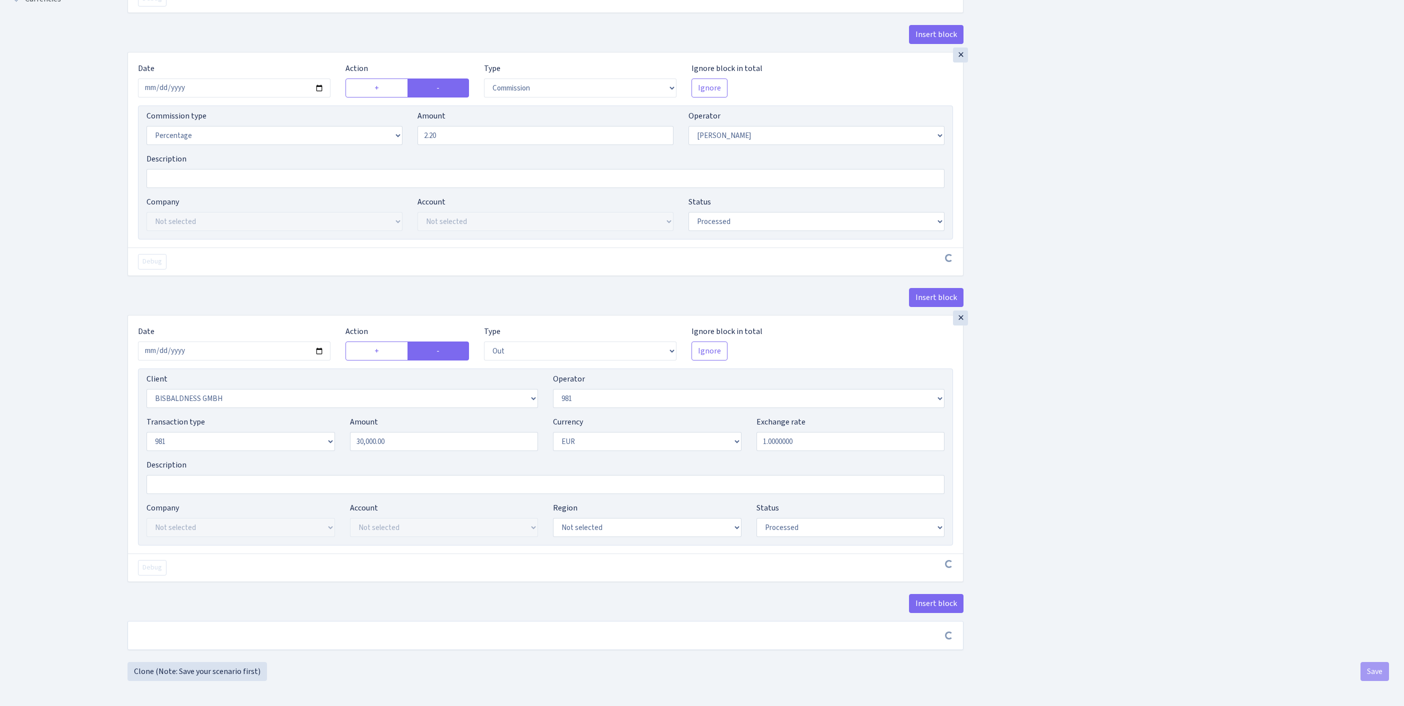
scroll to position [466, 0]
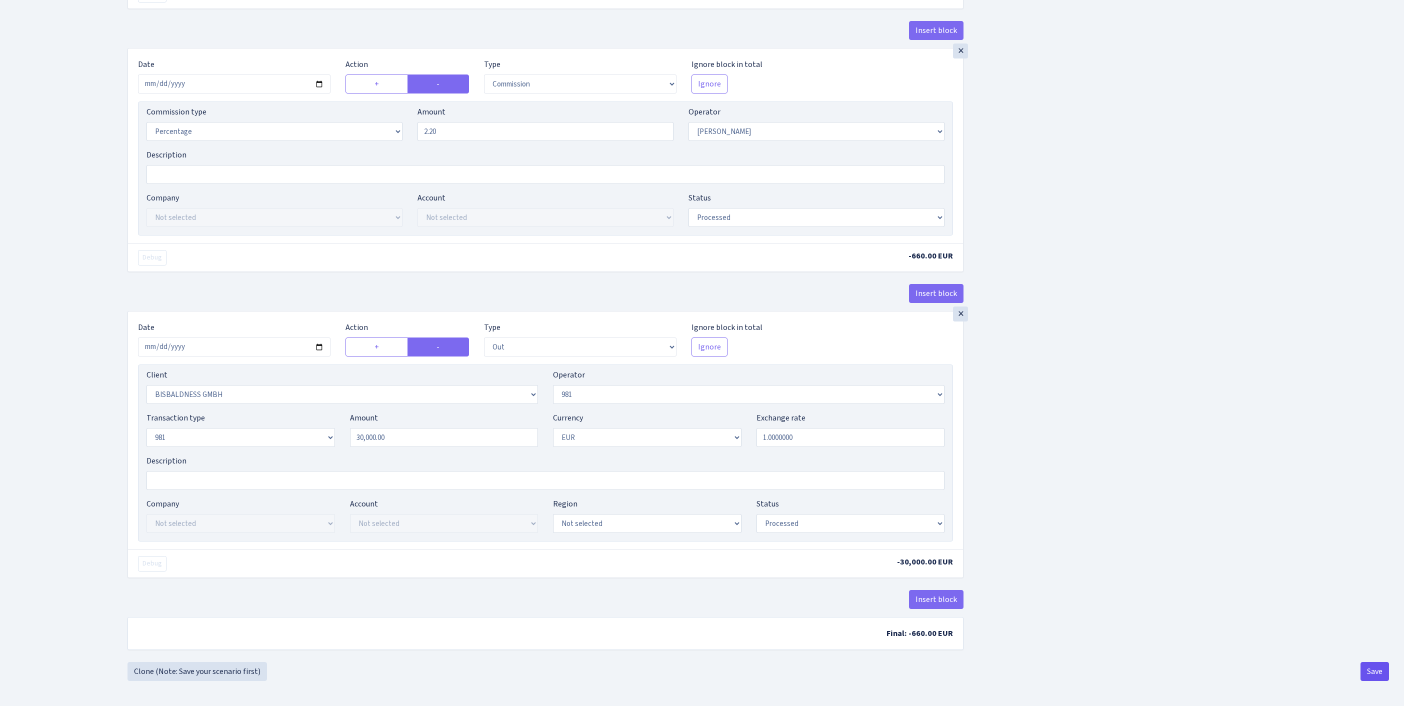
click at [1364, 671] on button "Save" at bounding box center [1374, 671] width 28 height 19
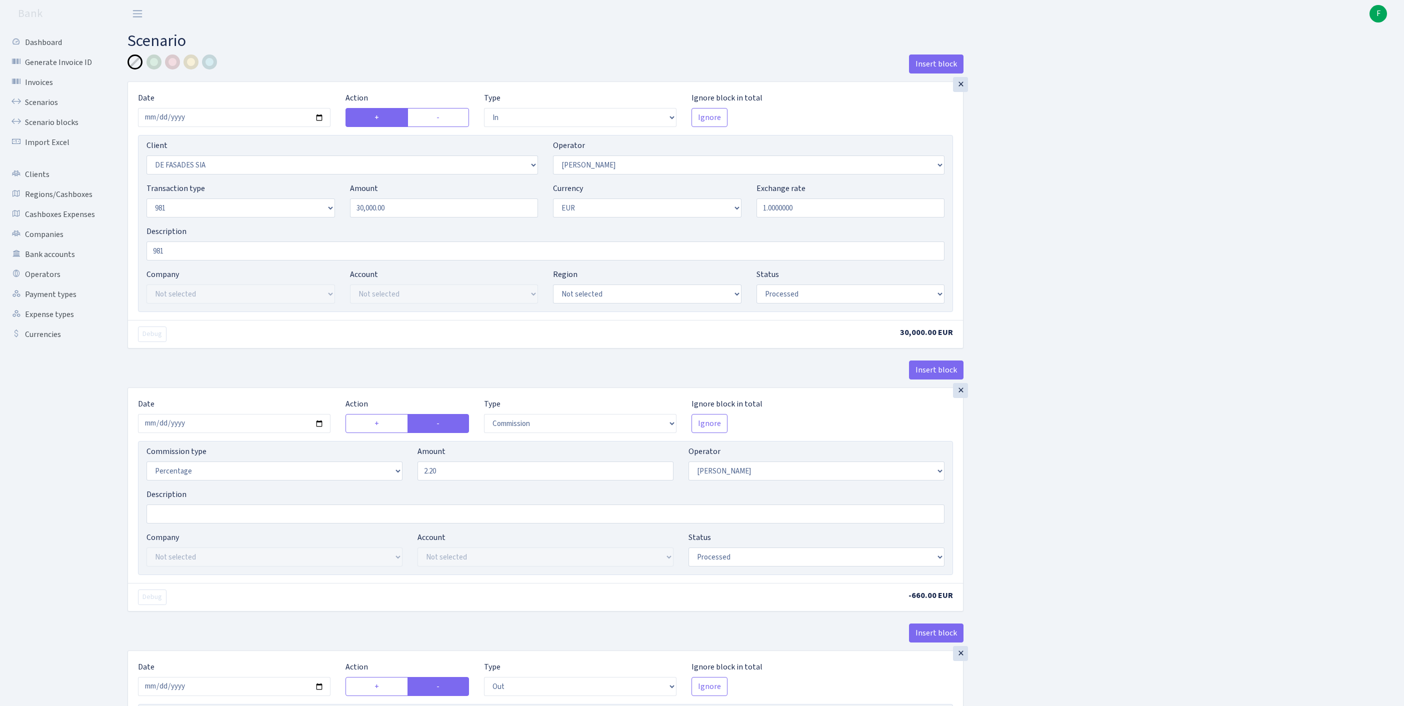
select select "in"
select select "2519"
select select "14"
select select "8"
select select "1"
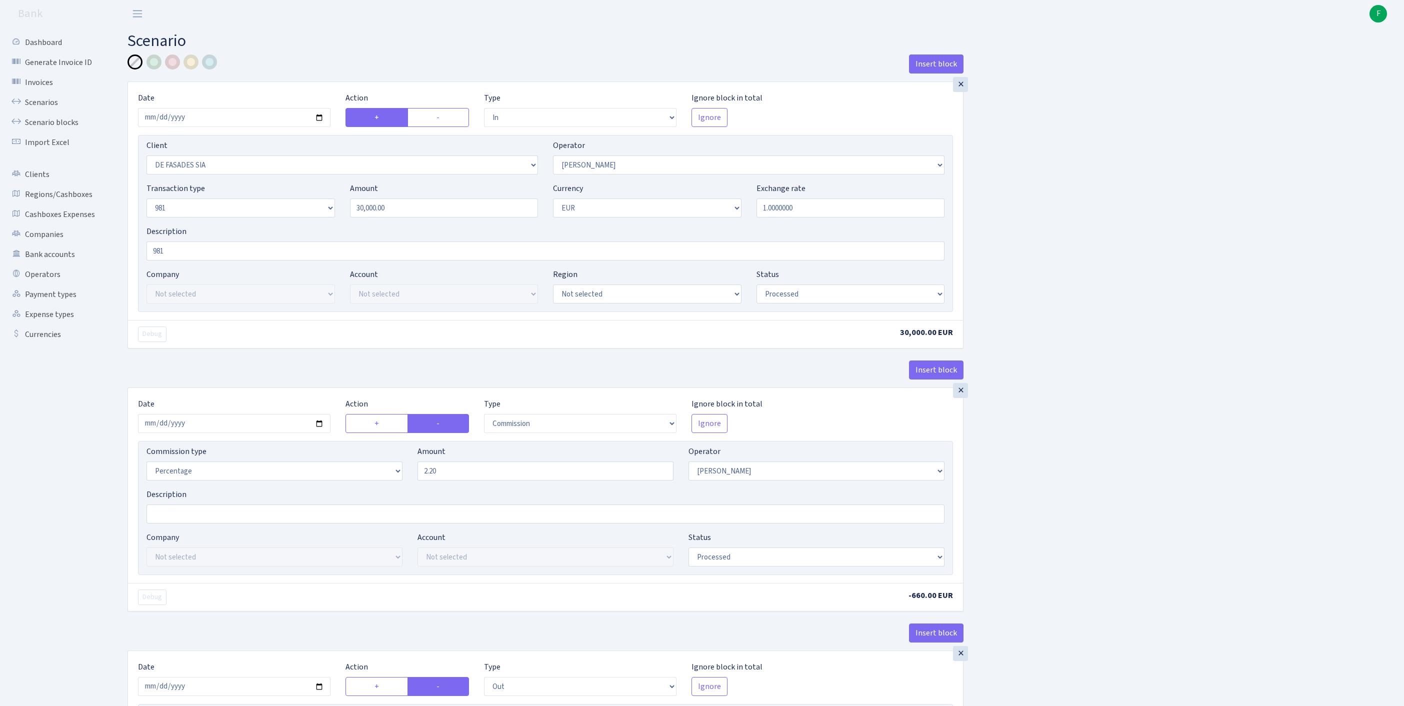
select select "processed"
select select "commission"
select select "14"
select select "processed"
select select "out"
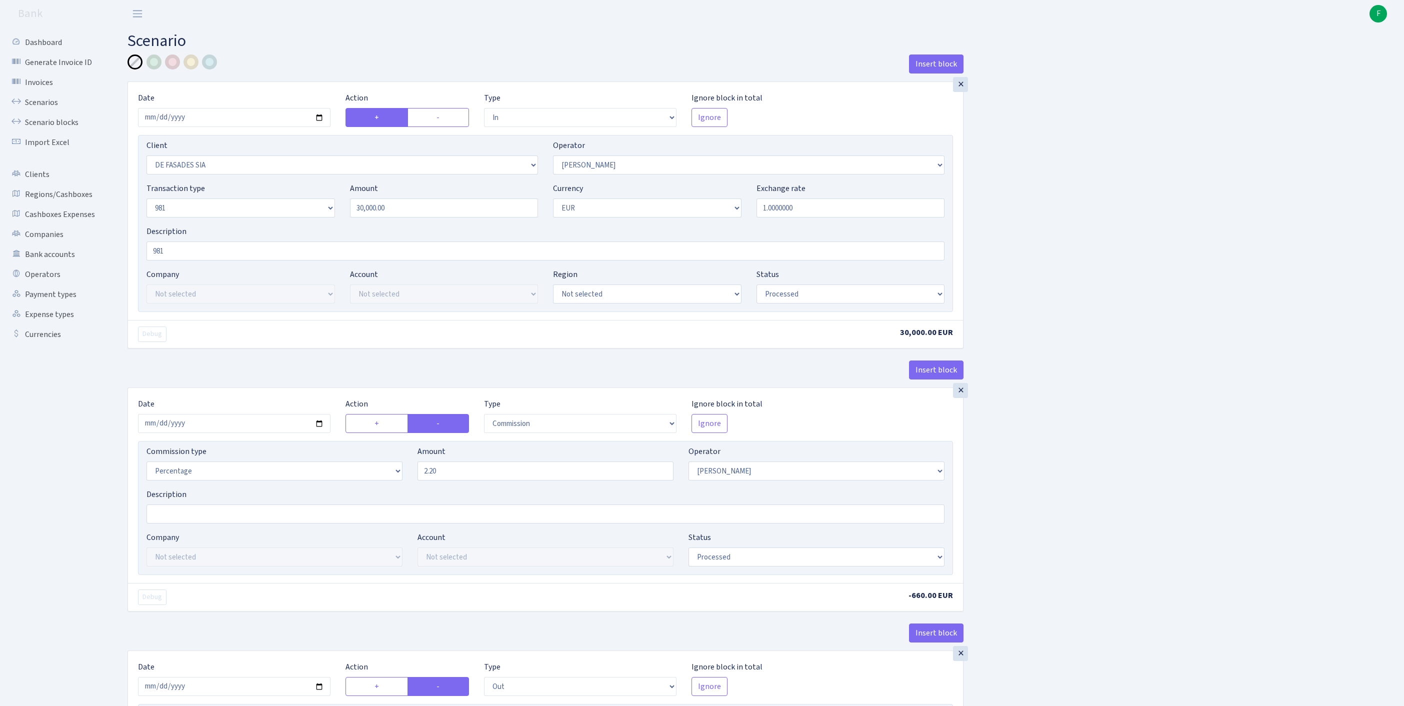
select select "2442"
select select "61"
select select "8"
select select "1"
select select "processed"
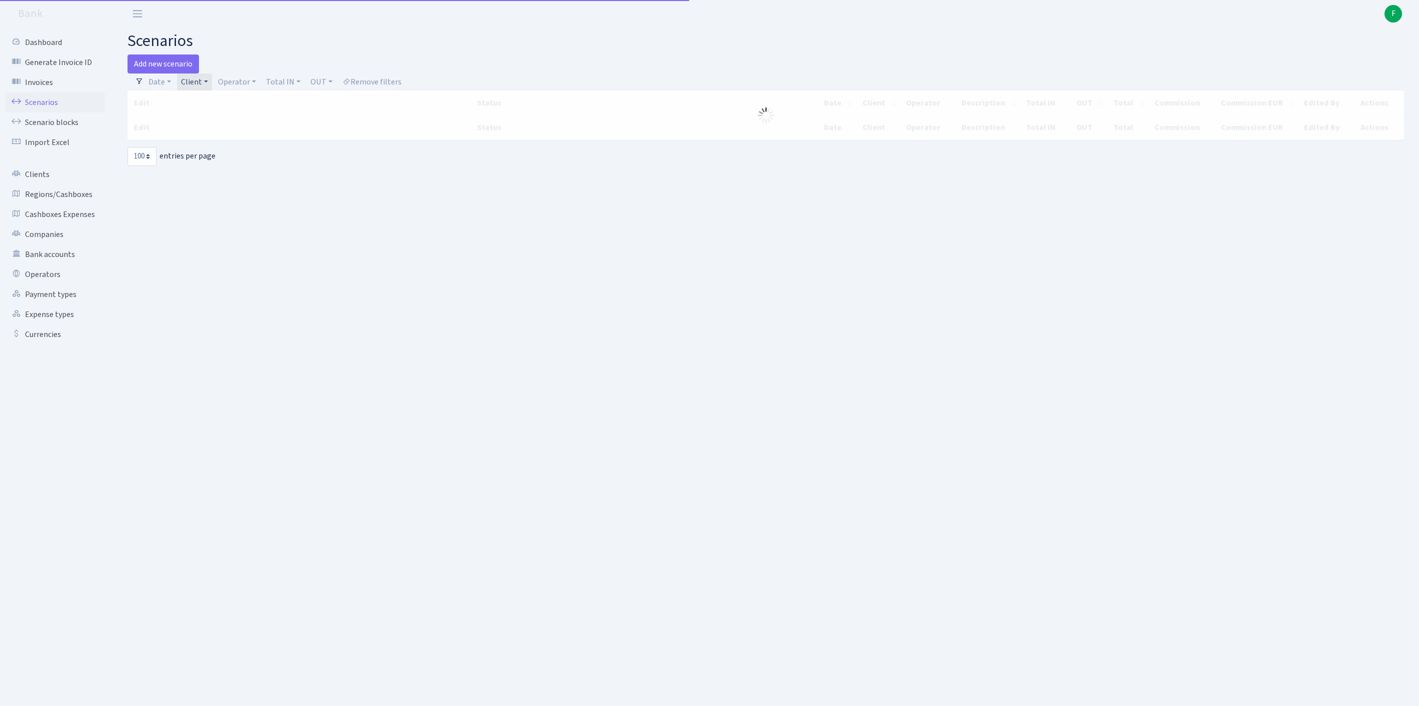
select select "100"
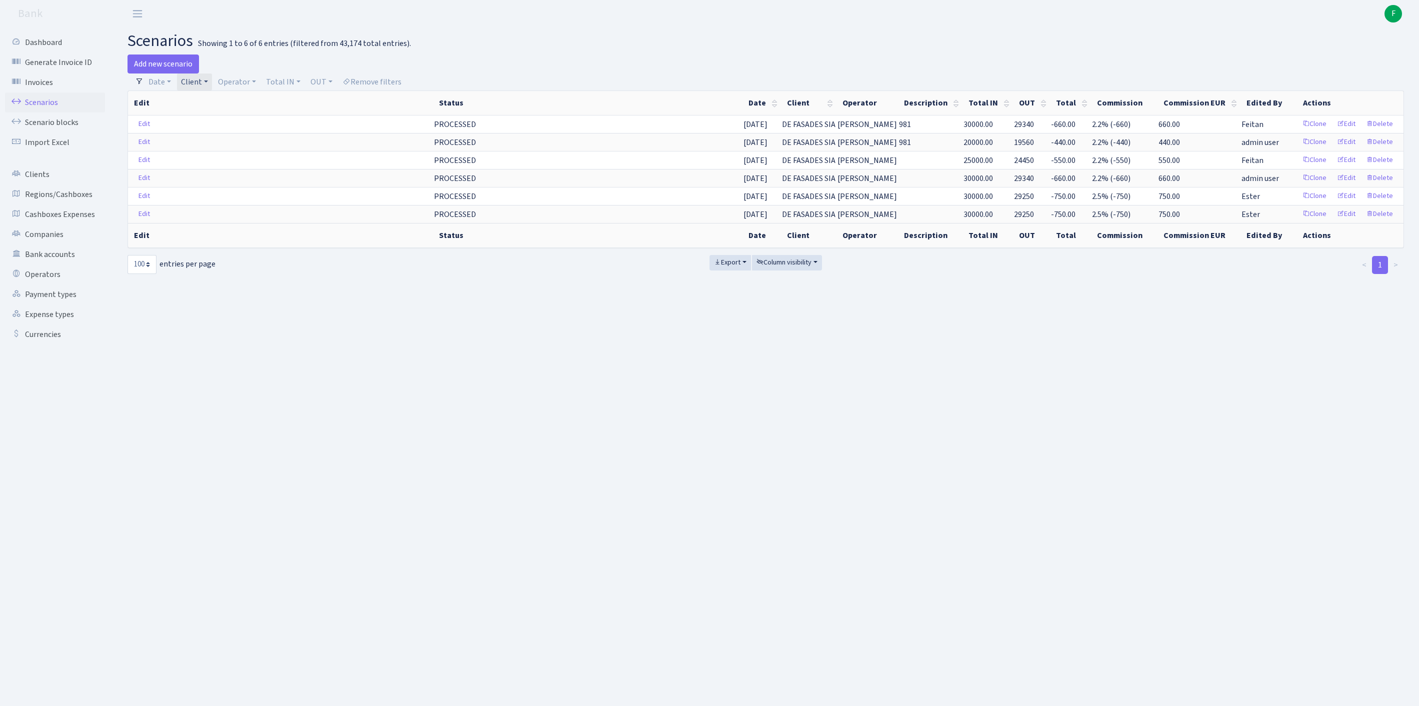
click at [196, 84] on link "Client" at bounding box center [194, 81] width 35 height 17
click at [205, 124] on input "search" at bounding box center [221, 117] width 83 height 15
type input "s.s"
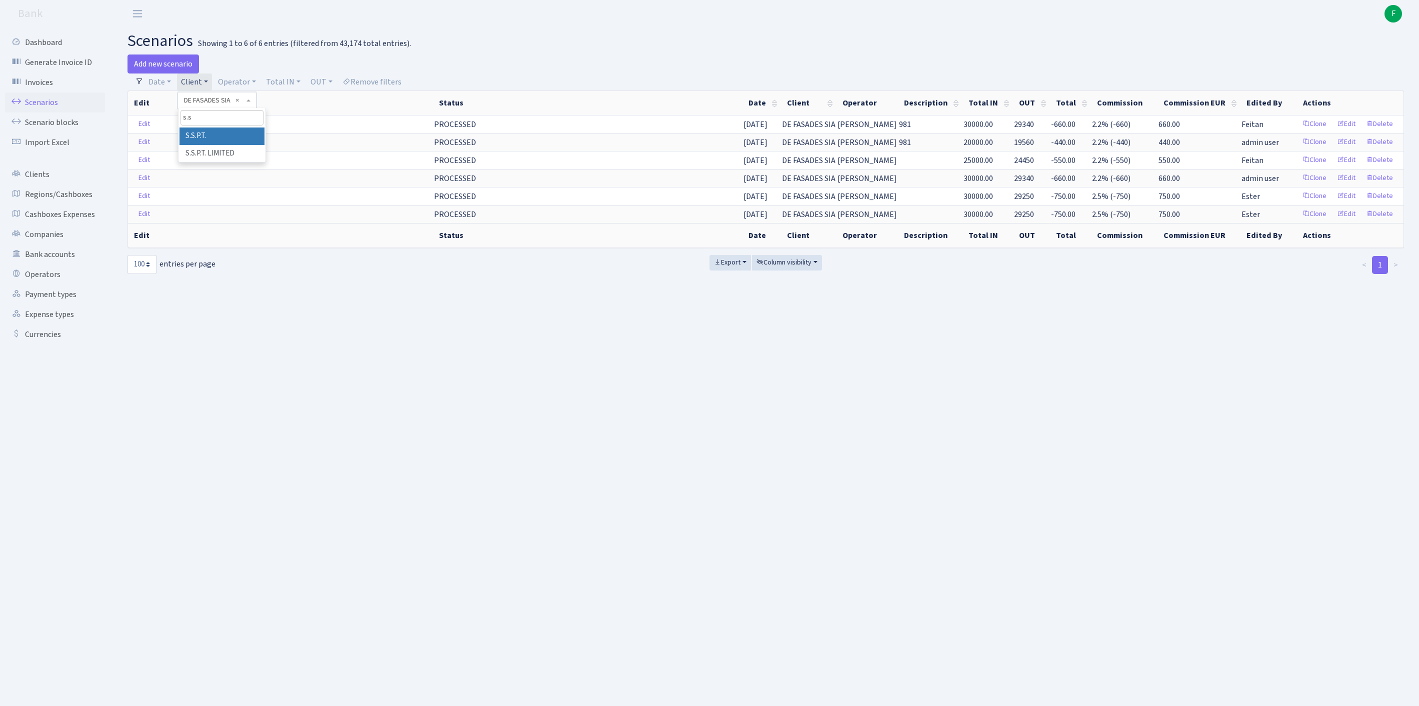
click at [228, 145] on li "S.S.P.T." at bounding box center [221, 135] width 85 height 17
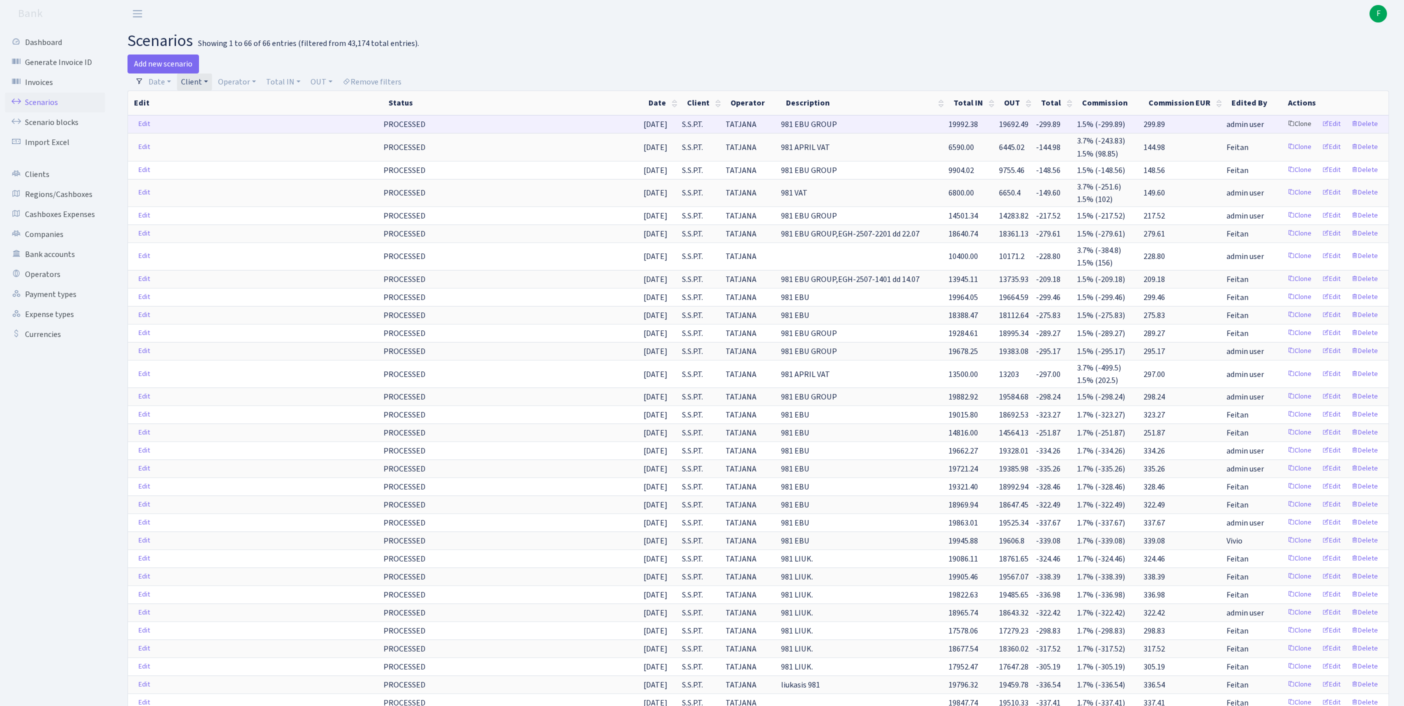
click at [1283, 132] on link "Clone" at bounding box center [1299, 123] width 33 height 15
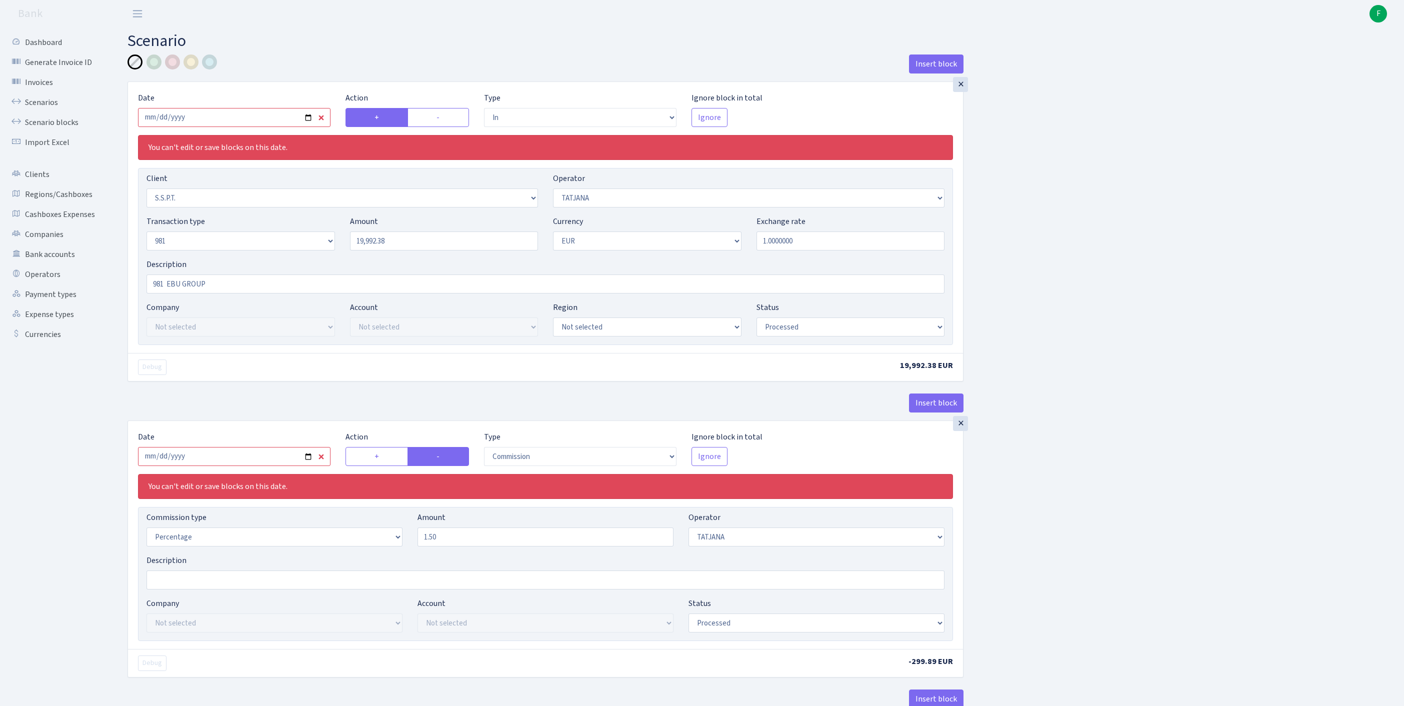
select select "in"
select select "2485"
select select "272"
select select "8"
select select "1"
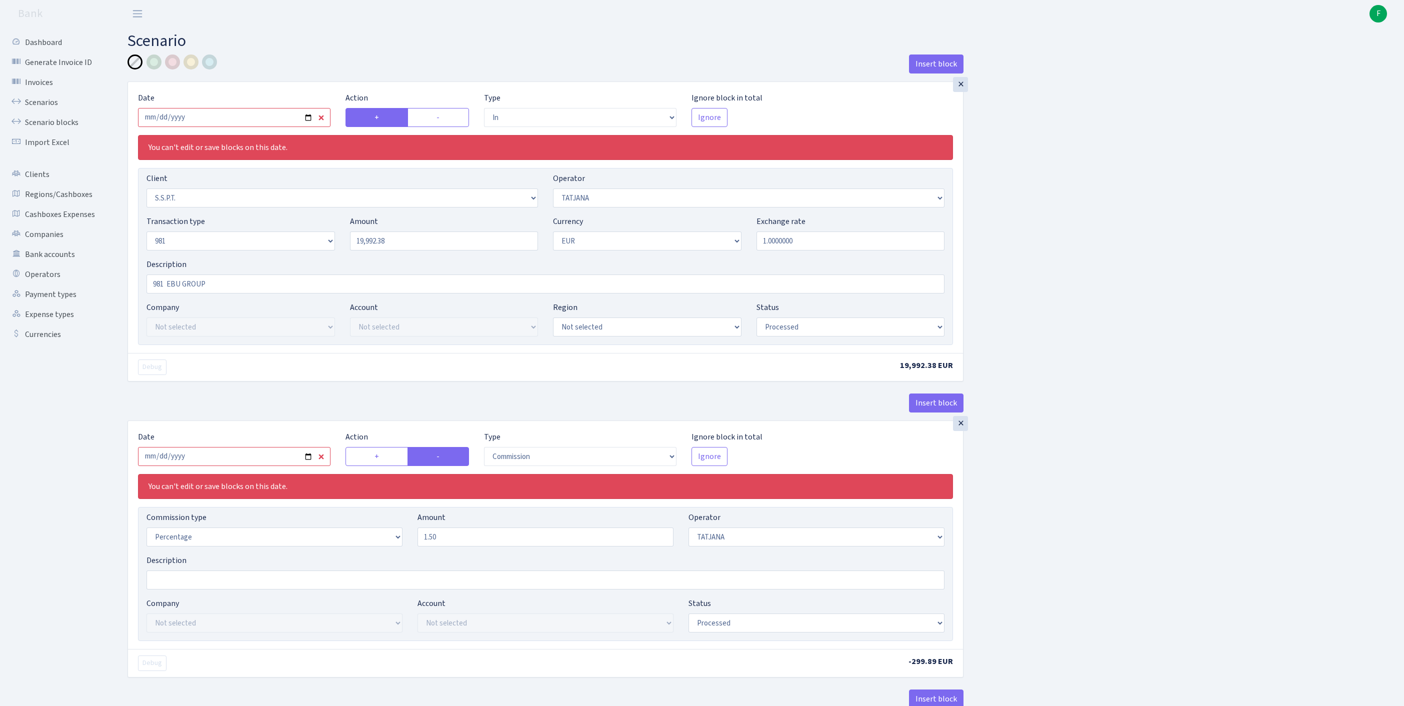
select select "processed"
select select "commission"
select select "272"
select select "processed"
select select "out"
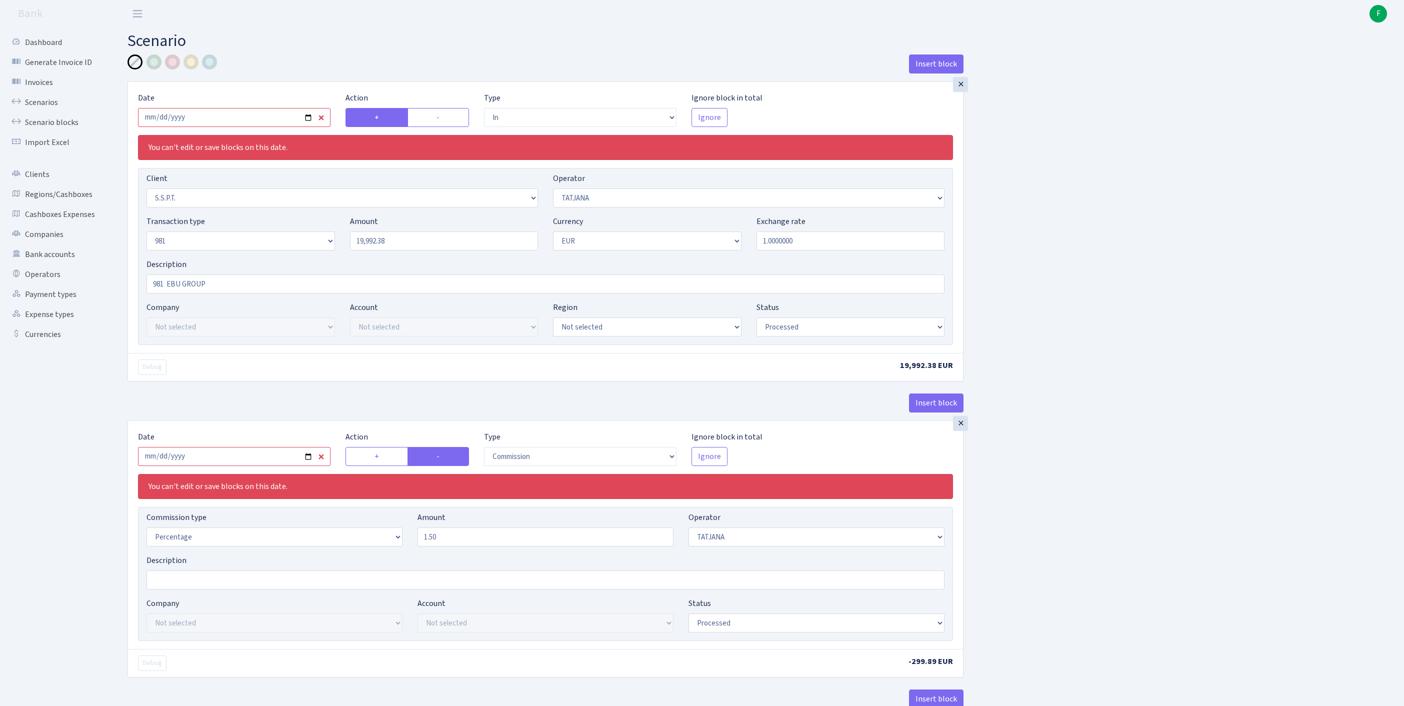
select select "2778"
select select "61"
select select "8"
select select "1"
select select "processed"
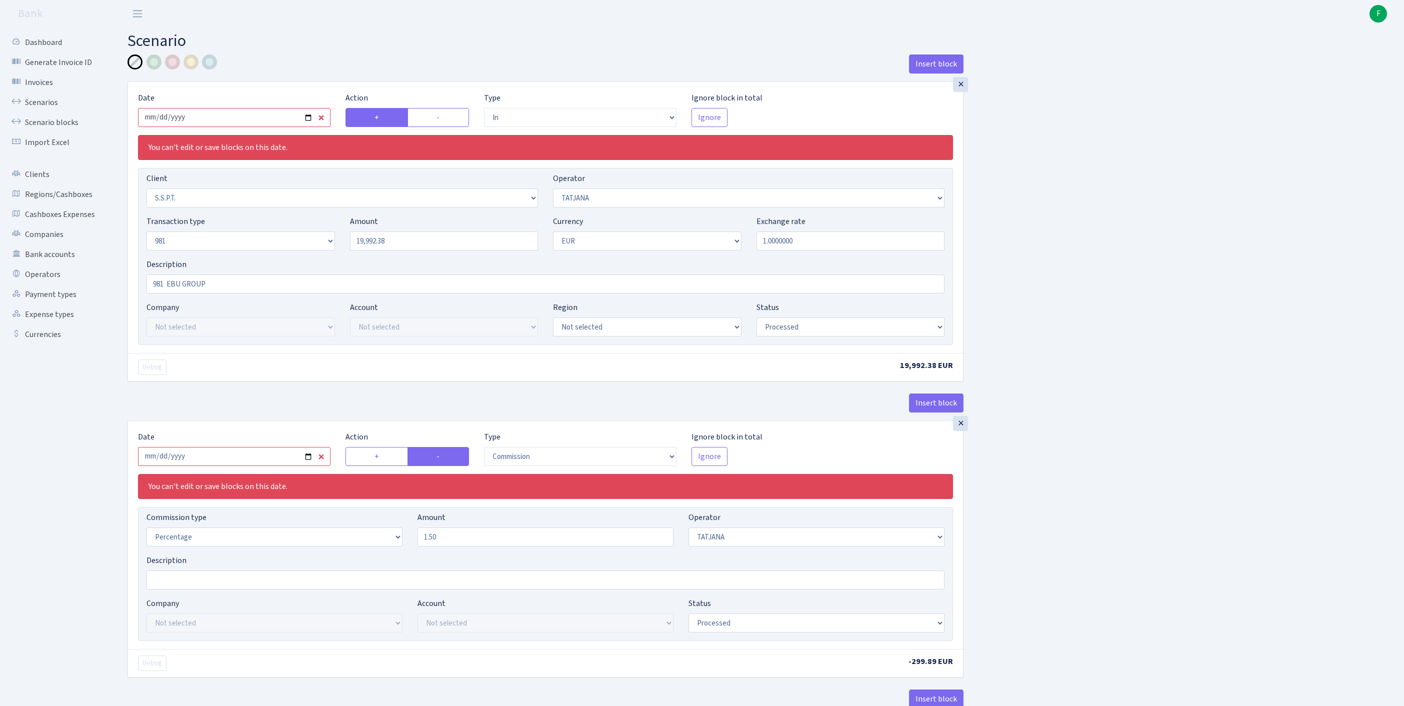
click at [246, 123] on input "2025-08-07" at bounding box center [234, 117] width 192 height 19
type input "2025-08-18"
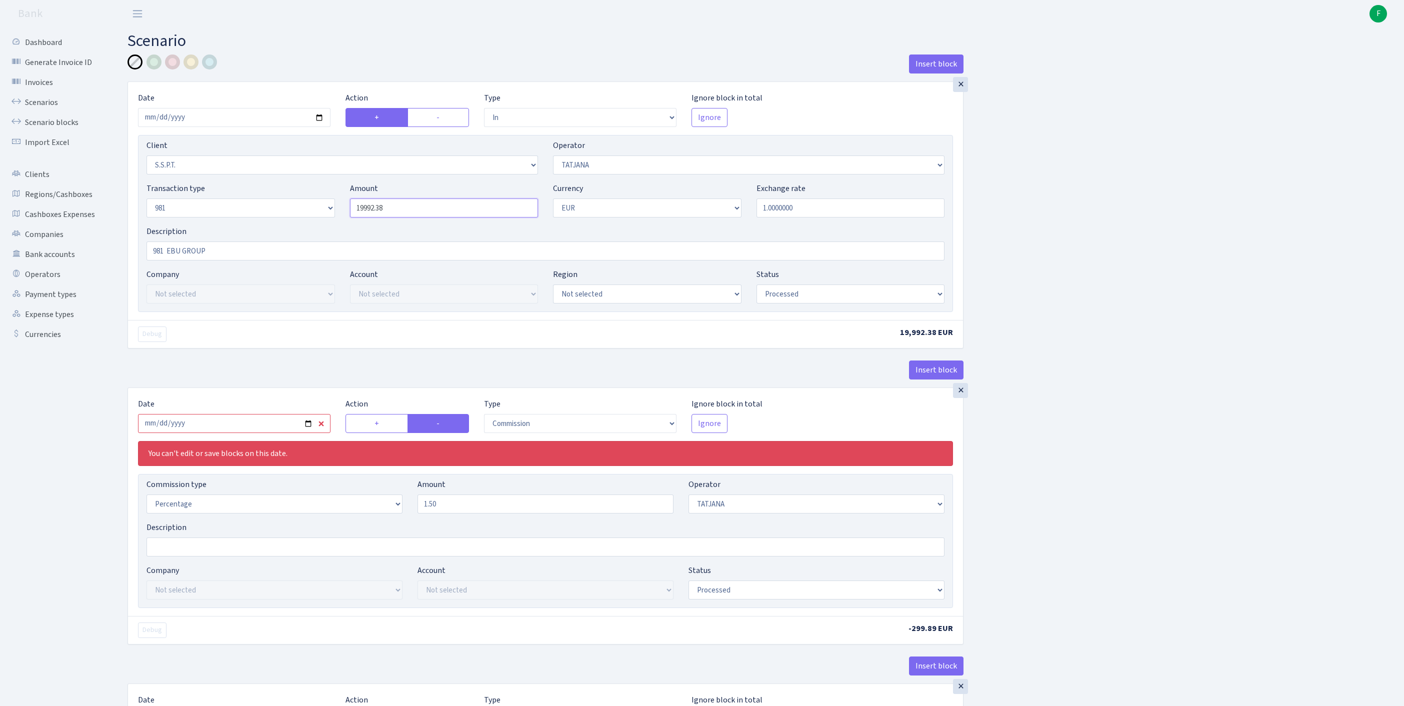
drag, startPoint x: 408, startPoint y: 226, endPoint x: 303, endPoint y: 225, distance: 105.0
click at [303, 225] on div "Transaction type Not selected 981 ELF FISH crypto GIRT IVO dekl MM-BALTIC eur U…" at bounding box center [545, 203] width 813 height 43
paste input "9920.72"
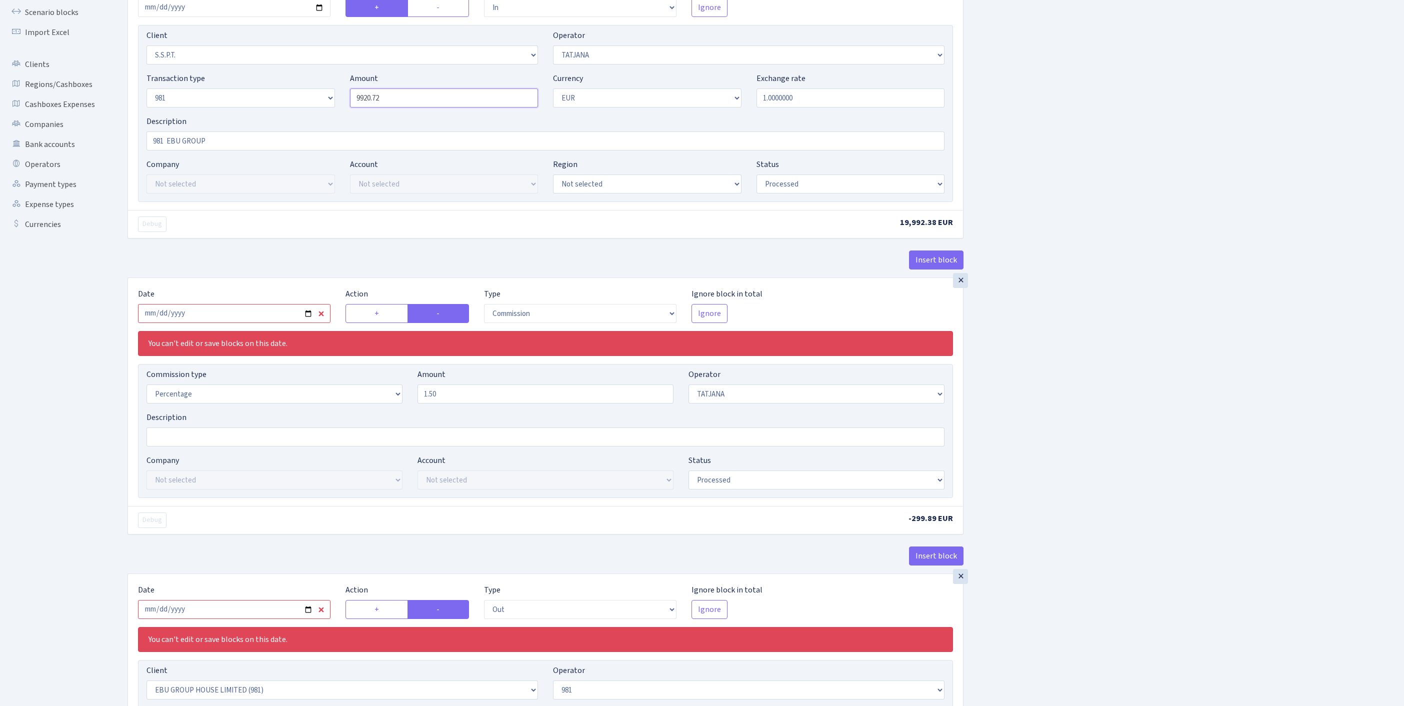
scroll to position [311, 0]
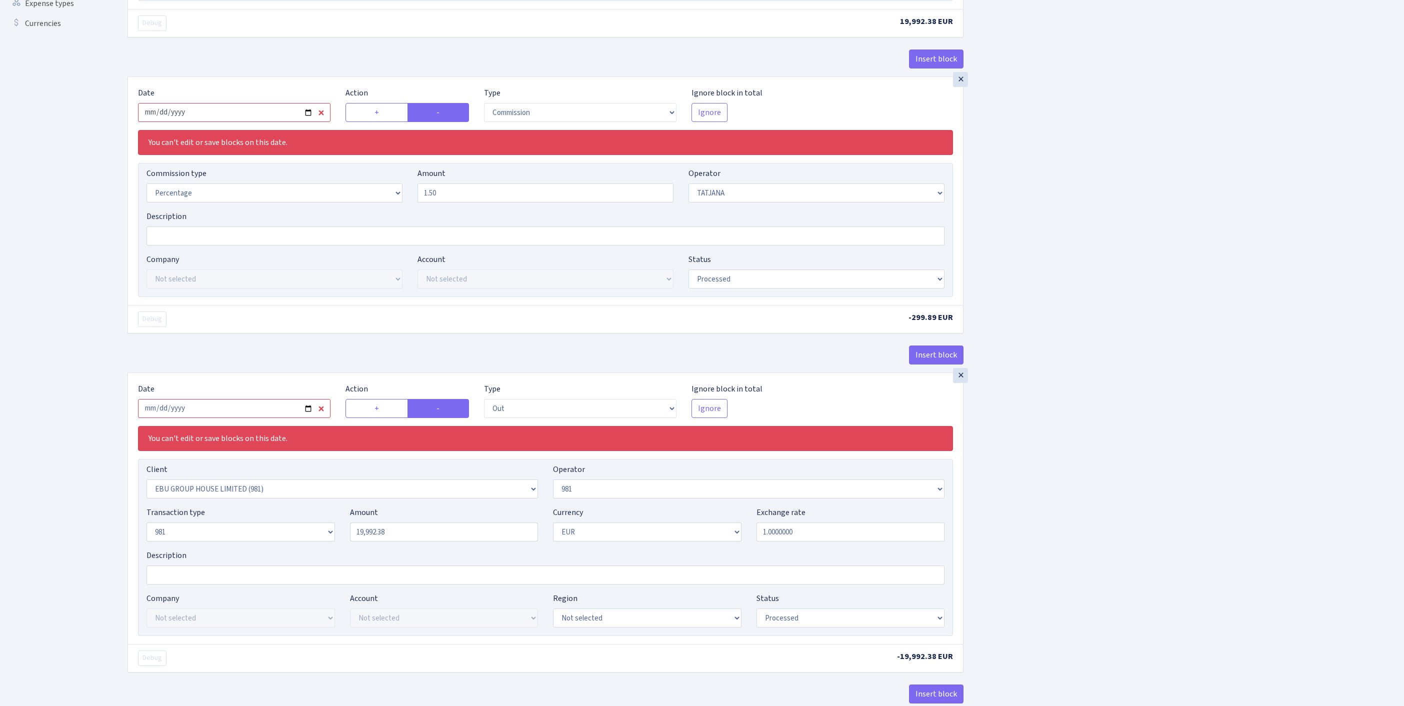
type input "9,920.72"
click at [248, 122] on input "2025-08-07" at bounding box center [234, 112] width 192 height 19
type input "2025-08-18"
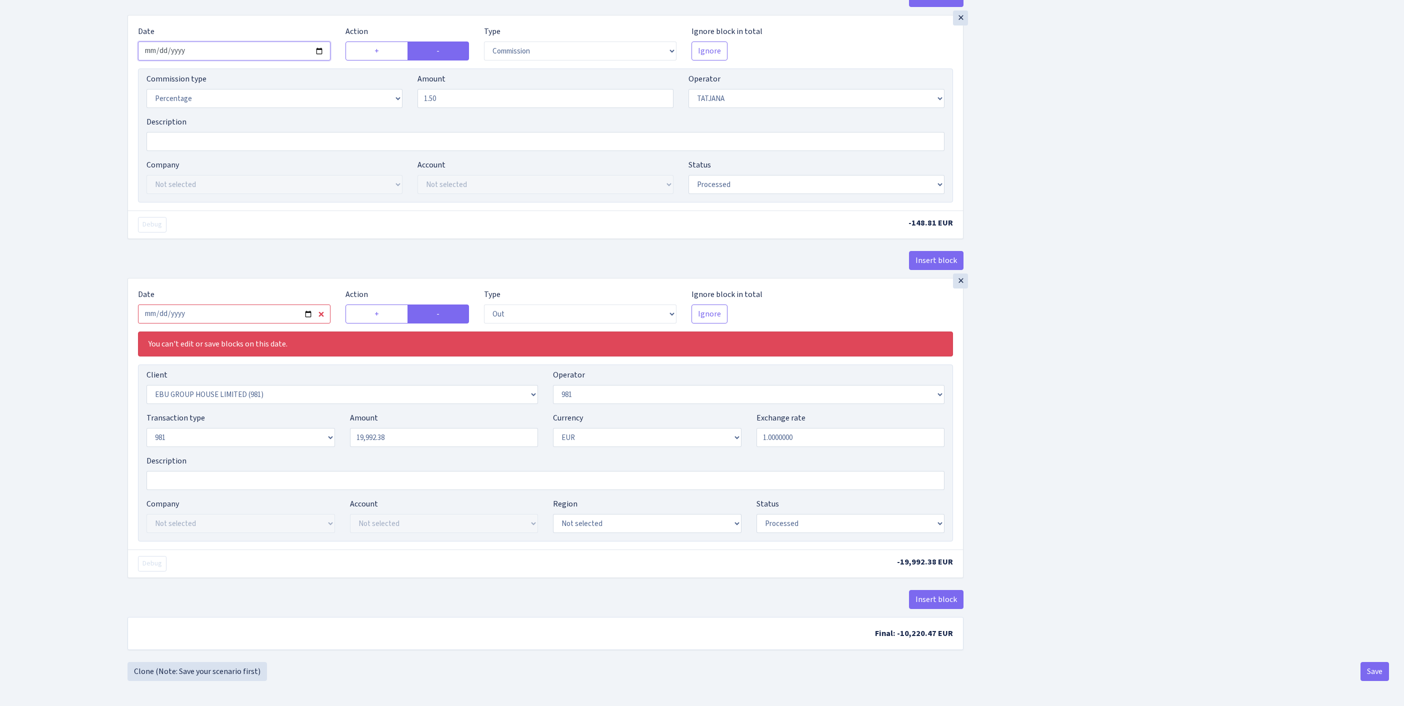
scroll to position [478, 0]
click at [247, 304] on input "2025-08-07" at bounding box center [234, 313] width 192 height 19
type input "2025-08-18"
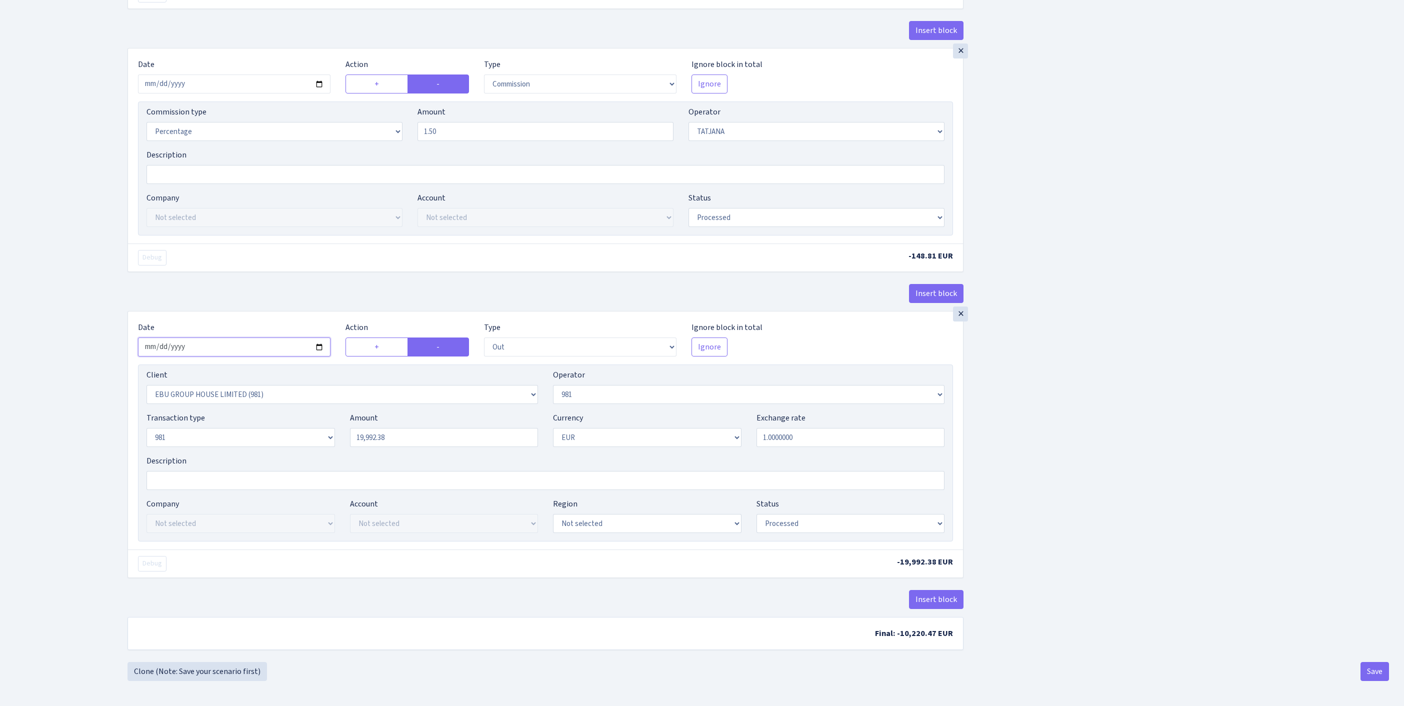
scroll to position [470, 0]
drag, startPoint x: 402, startPoint y: 402, endPoint x: 325, endPoint y: 401, distance: 77.0
click at [325, 412] on div "Transaction type Not selected 981 ELF FISH crypto GIRT IVO dekl MM-BALTIC eur U…" at bounding box center [545, 433] width 813 height 43
paste input "9920.72"
type input "9,920.72"
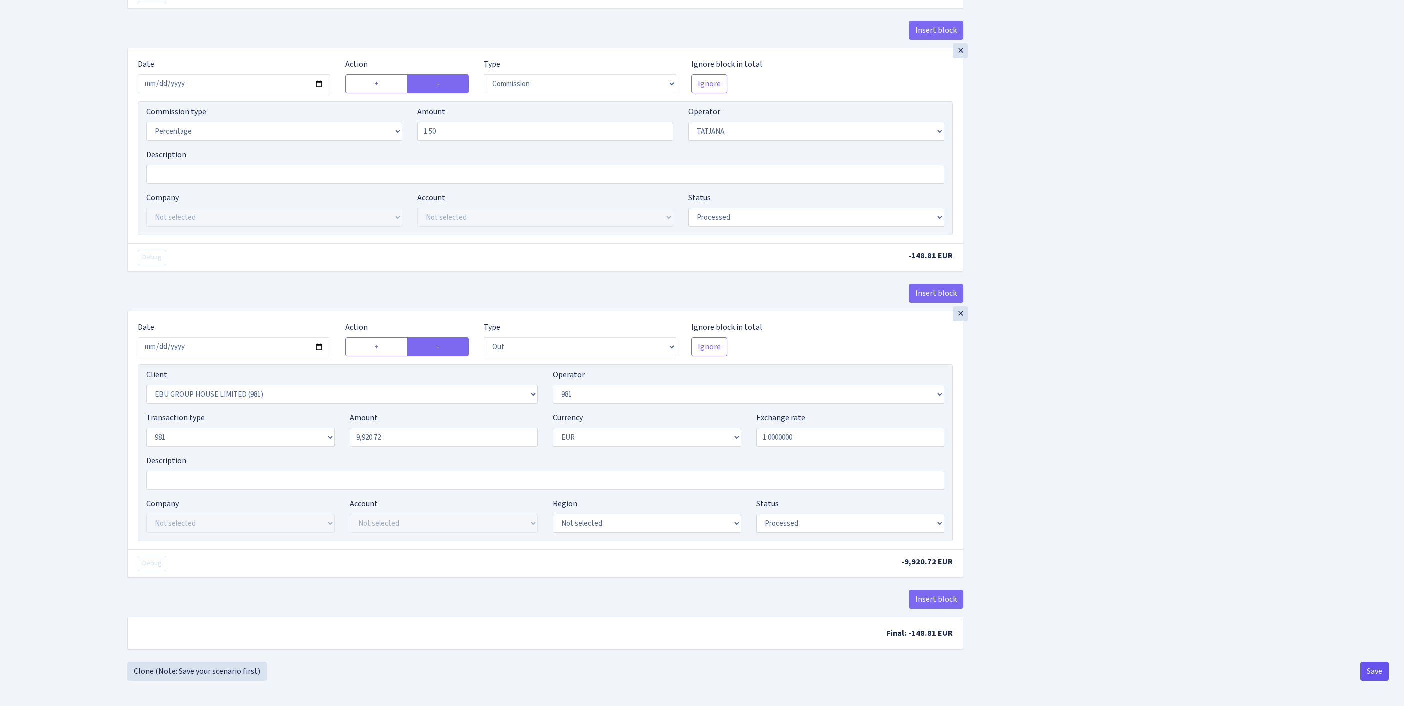
scroll to position [466, 0]
click at [1377, 672] on button "Save" at bounding box center [1374, 671] width 28 height 19
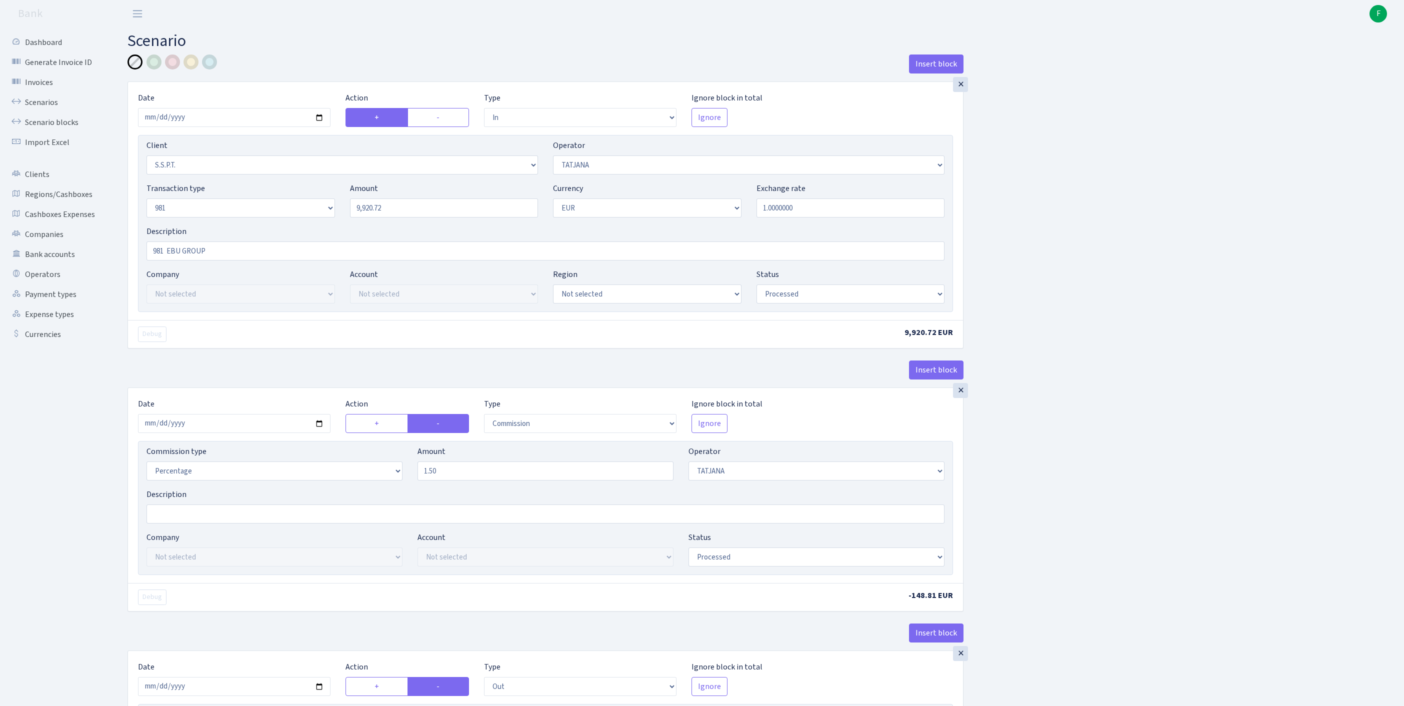
select select "in"
select select "2485"
select select "272"
select select "8"
select select "1"
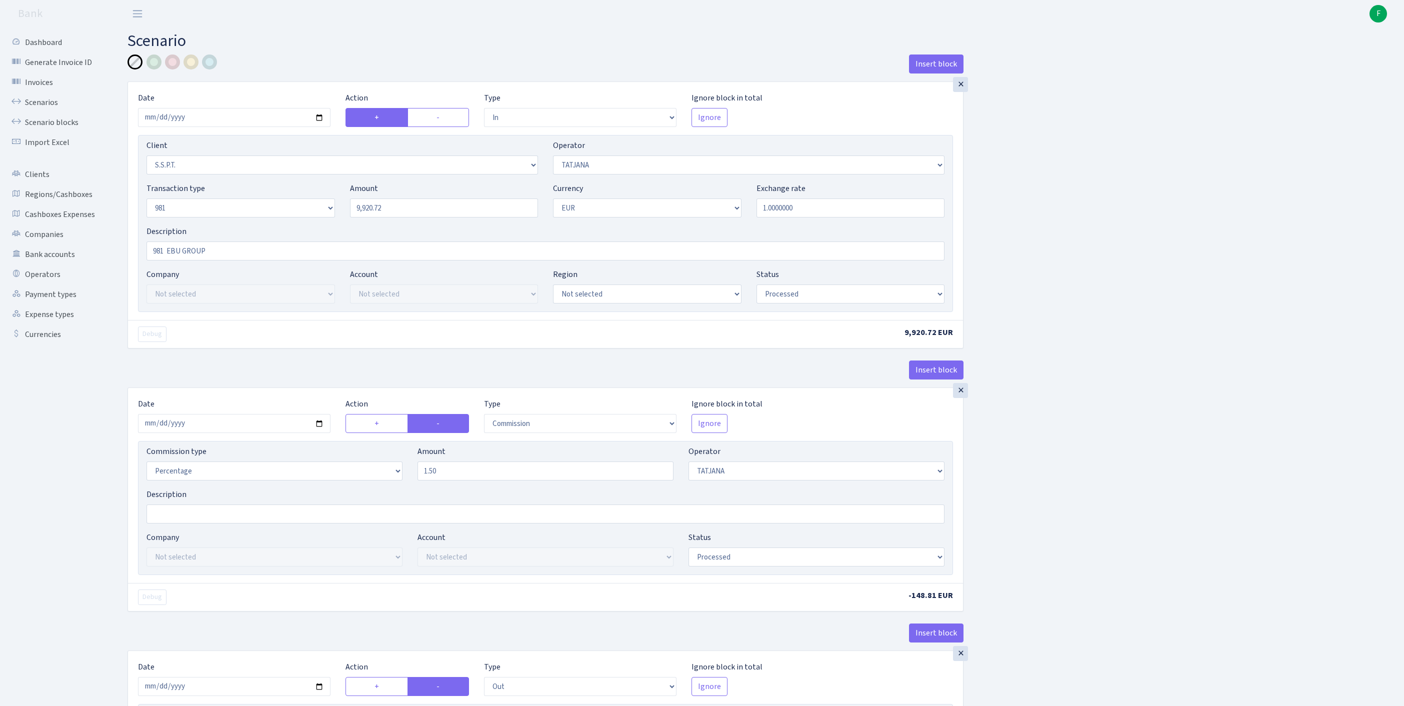
select select "processed"
select select "commission"
select select "272"
select select "processed"
select select "out"
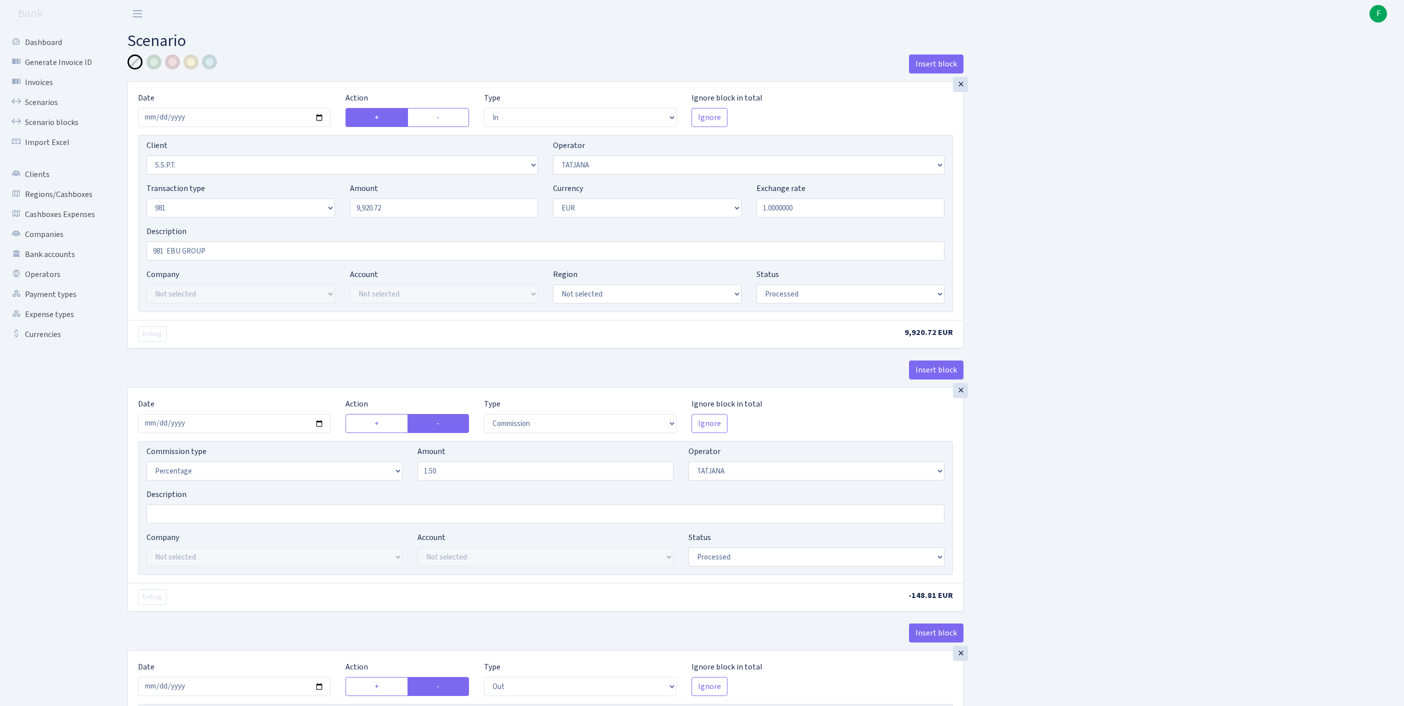
select select "2778"
select select "61"
select select "8"
select select "1"
select select "processed"
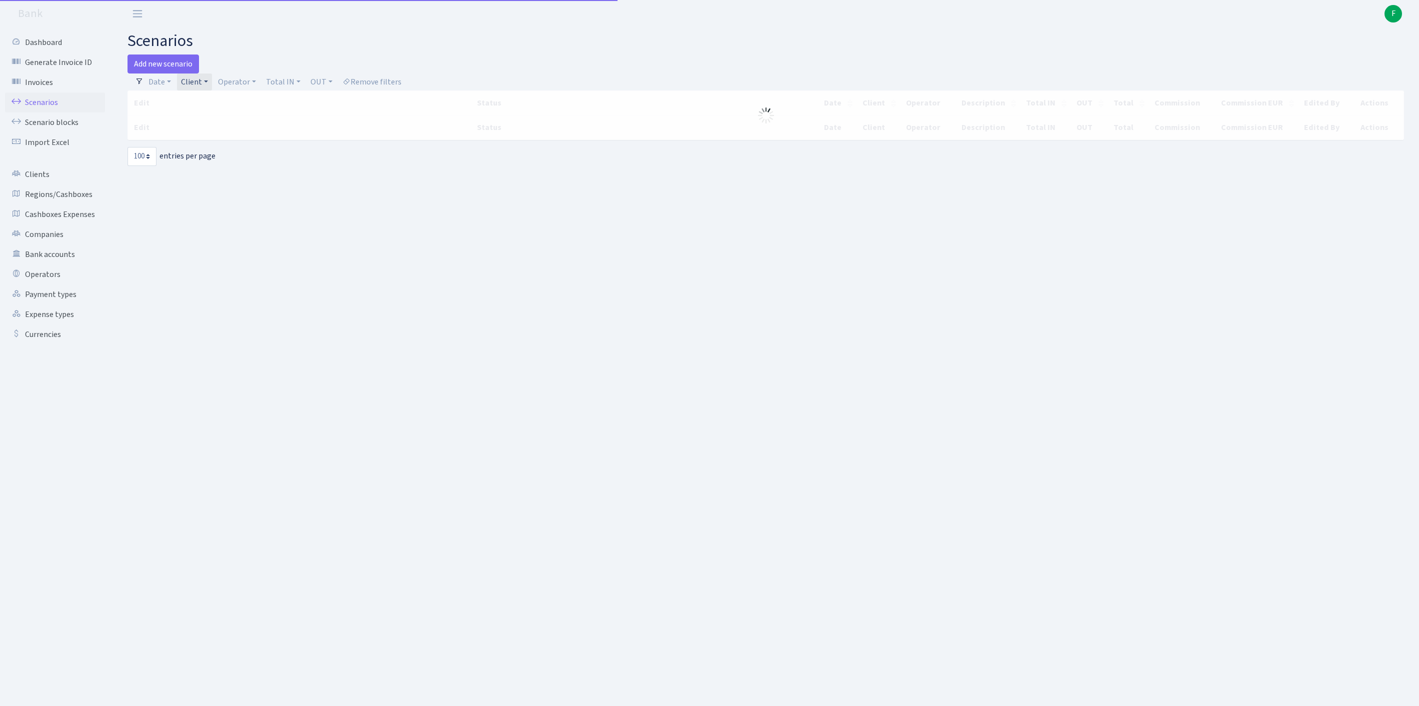
select select "100"
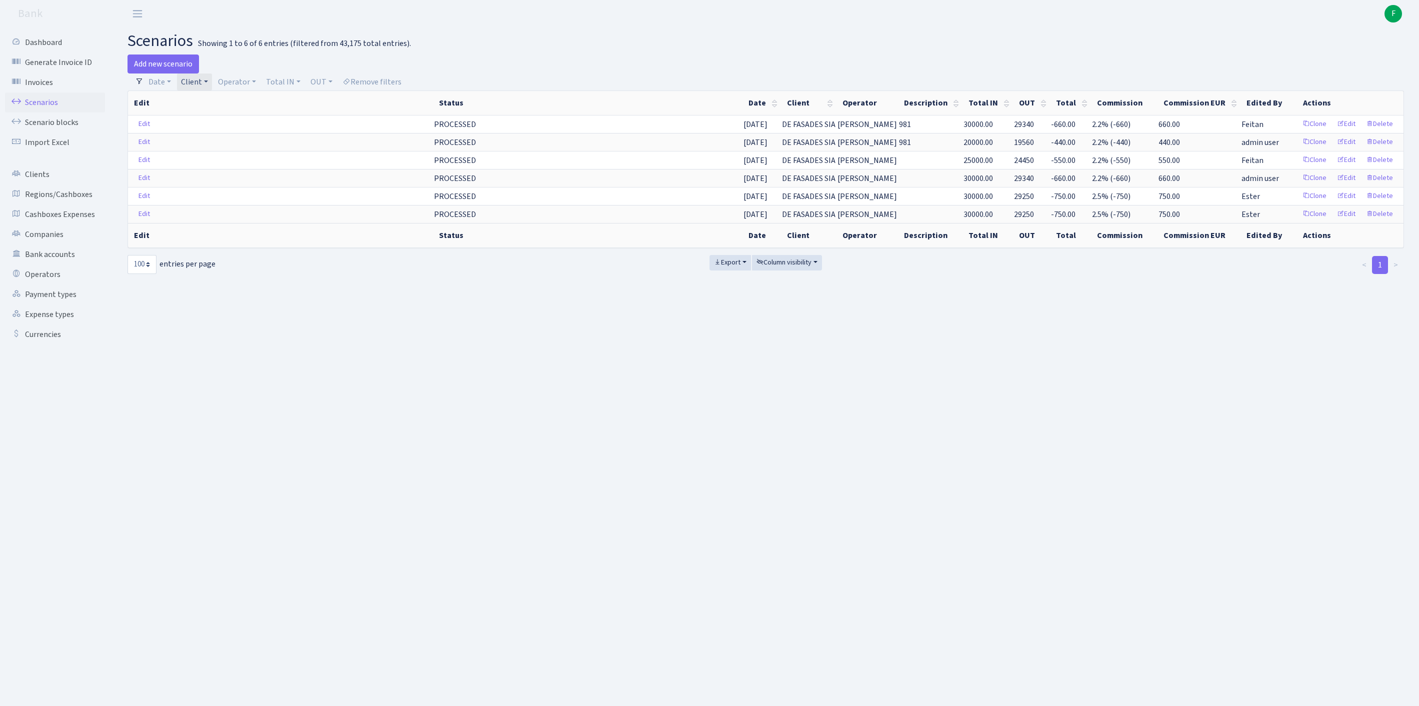
click at [207, 83] on link "Client" at bounding box center [194, 81] width 35 height 17
click at [205, 113] on span at bounding box center [221, 117] width 87 height 19
click at [208, 80] on link "Client" at bounding box center [194, 81] width 35 height 17
click at [207, 121] on input "search" at bounding box center [221, 117] width 83 height 15
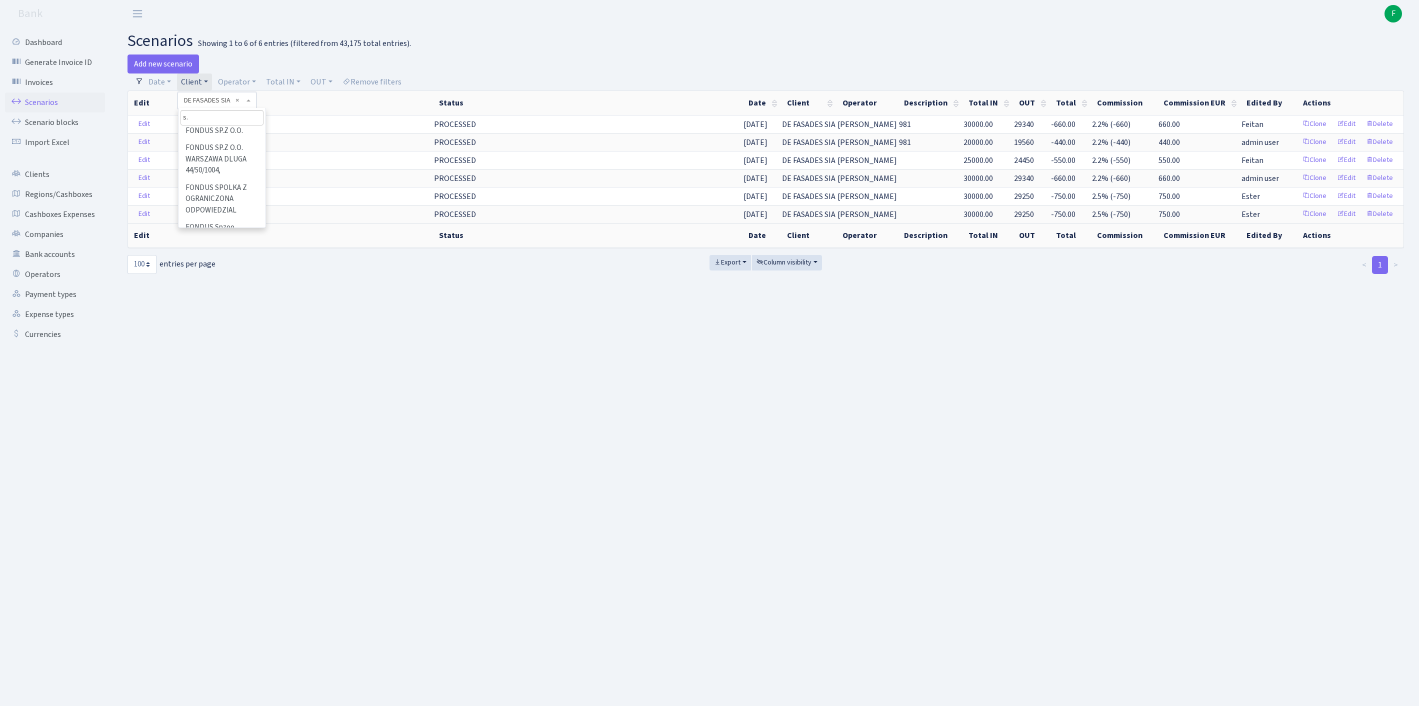
scroll to position [0, 0]
type input "s.s.p"
click at [221, 144] on li "S.S.P.T." at bounding box center [221, 135] width 85 height 17
